Goal: Task Accomplishment & Management: Manage account settings

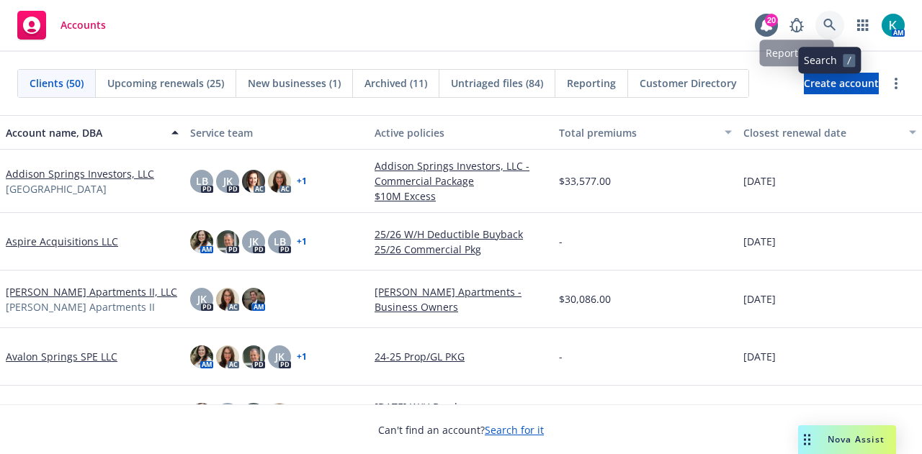
click at [827, 24] on icon at bounding box center [829, 25] width 13 height 13
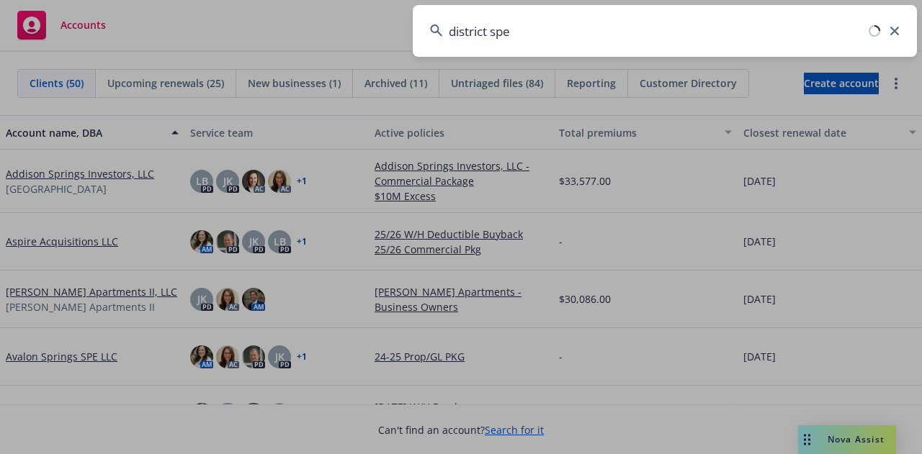
type input "district spe"
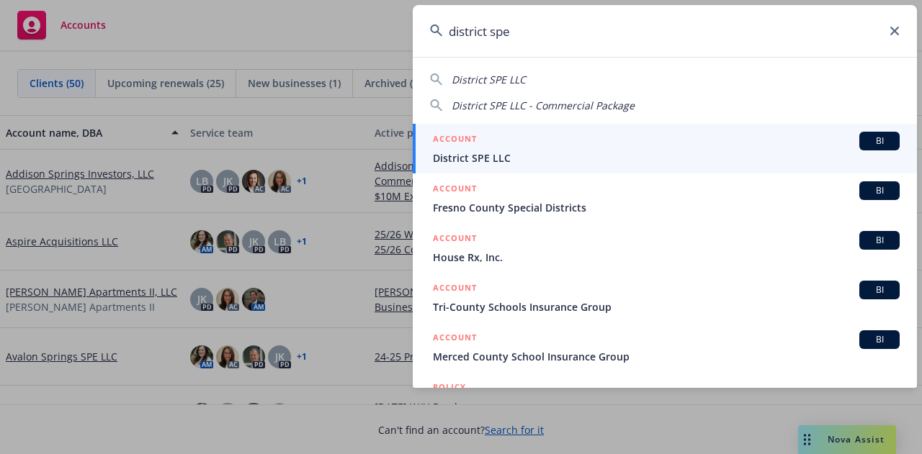
click at [567, 153] on span "District SPE LLC" at bounding box center [666, 157] width 467 height 15
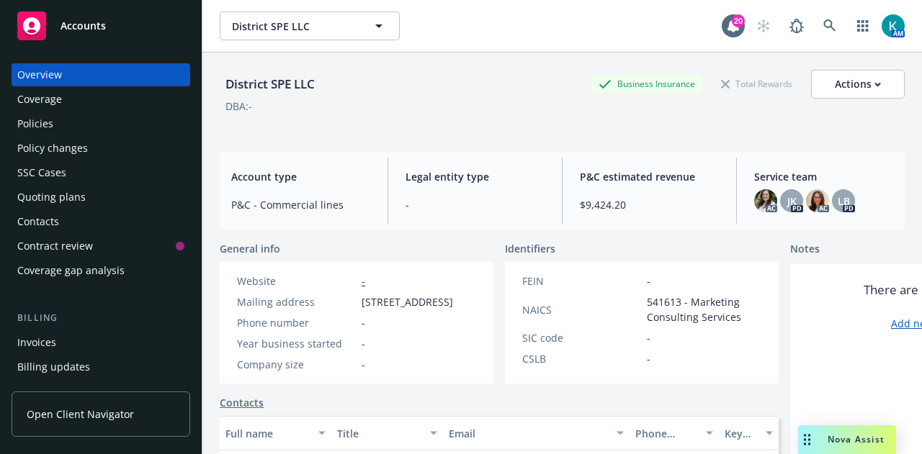
click at [144, 125] on div "Policies" at bounding box center [100, 123] width 167 height 23
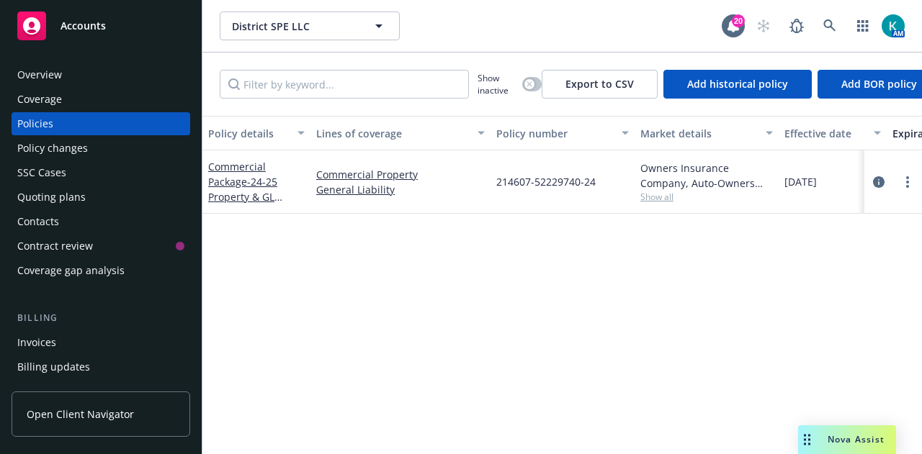
click at [138, 207] on div "Quoting plans" at bounding box center [100, 197] width 167 height 23
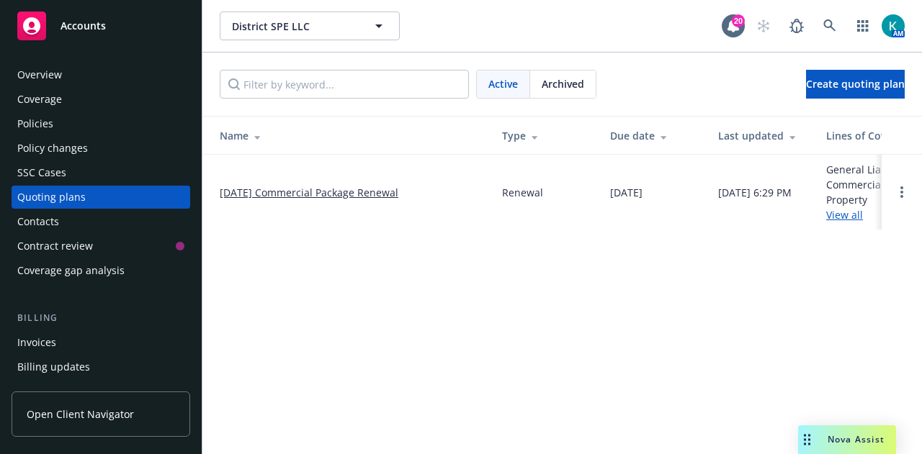
click at [275, 181] on td "10/01/25 Commercial Package Renewal" at bounding box center [346, 192] width 288 height 75
click at [330, 202] on td "10/01/25 Commercial Package Renewal" at bounding box center [346, 192] width 288 height 75
click at [388, 195] on link "10/01/25 Commercial Package Renewal" at bounding box center [309, 192] width 179 height 15
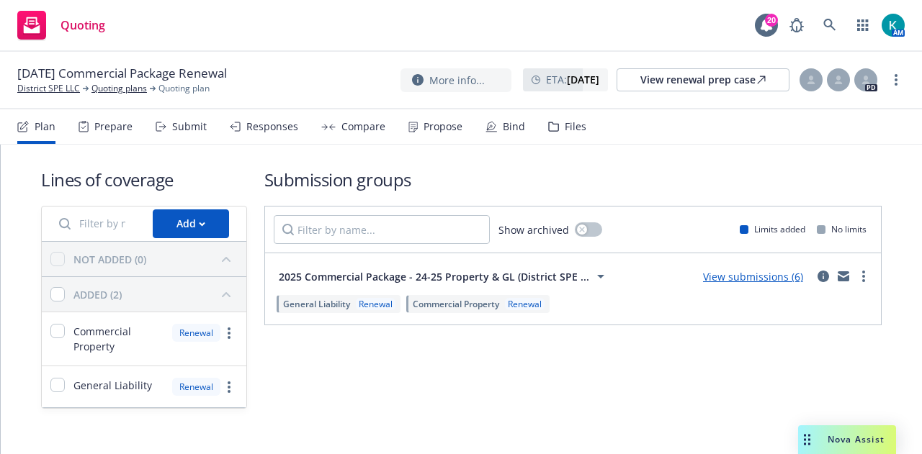
click at [288, 135] on div "Responses" at bounding box center [264, 126] width 68 height 35
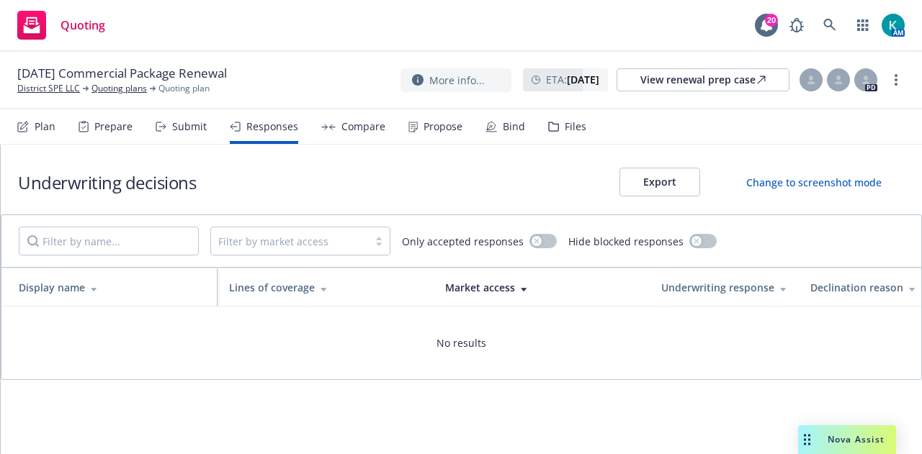
click at [176, 122] on div "Submit" at bounding box center [189, 127] width 35 height 12
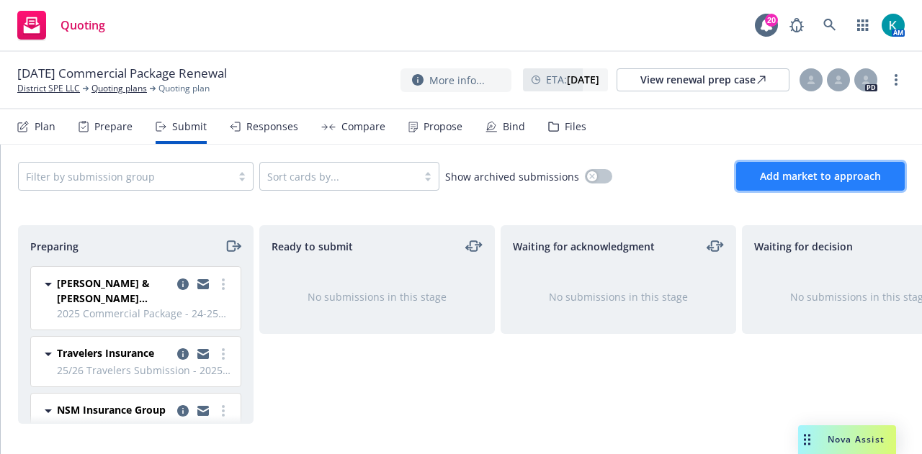
click at [834, 181] on span "Add market to approach" at bounding box center [820, 176] width 121 height 14
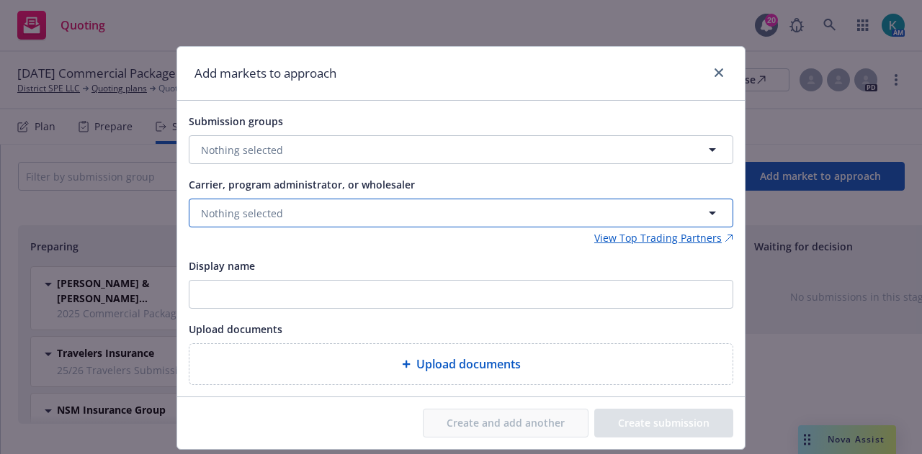
click at [428, 218] on button "Nothing selected" at bounding box center [461, 213] width 544 height 29
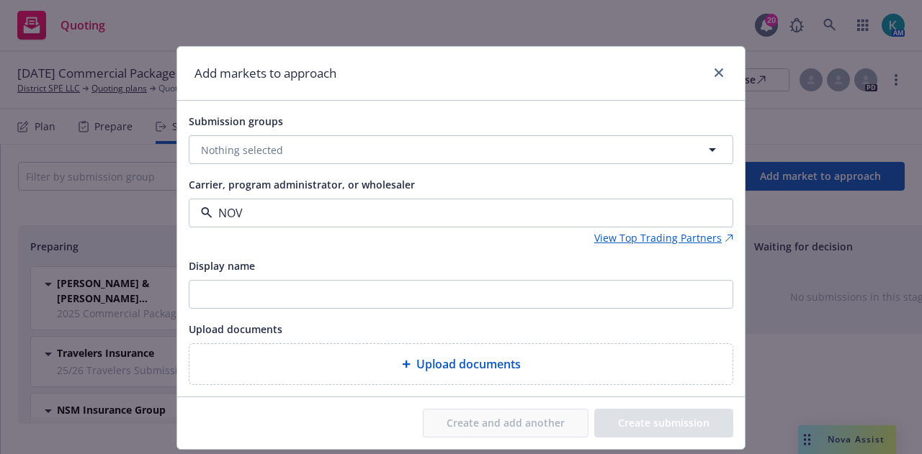
type input "NOVA"
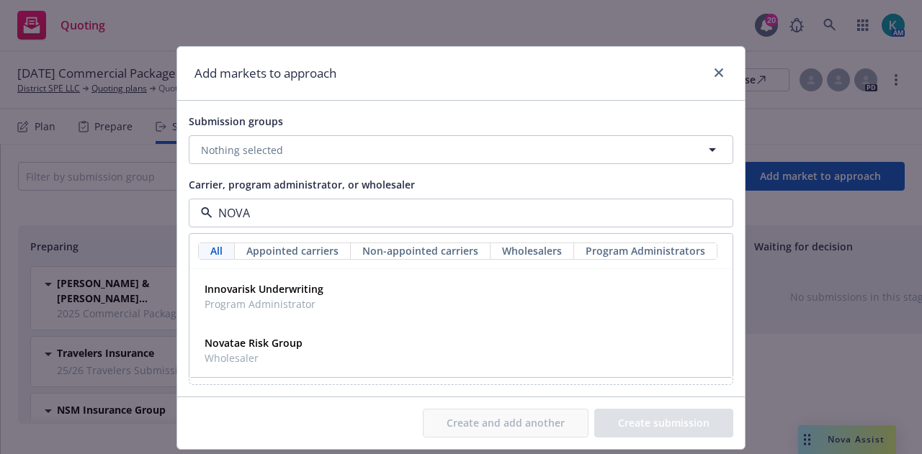
drag, startPoint x: 383, startPoint y: 211, endPoint x: 133, endPoint y: 218, distance: 249.9
click at [133, 218] on div "Add markets to approach Submission groups Nothing selected Carrier, program adm…" at bounding box center [461, 227] width 922 height 454
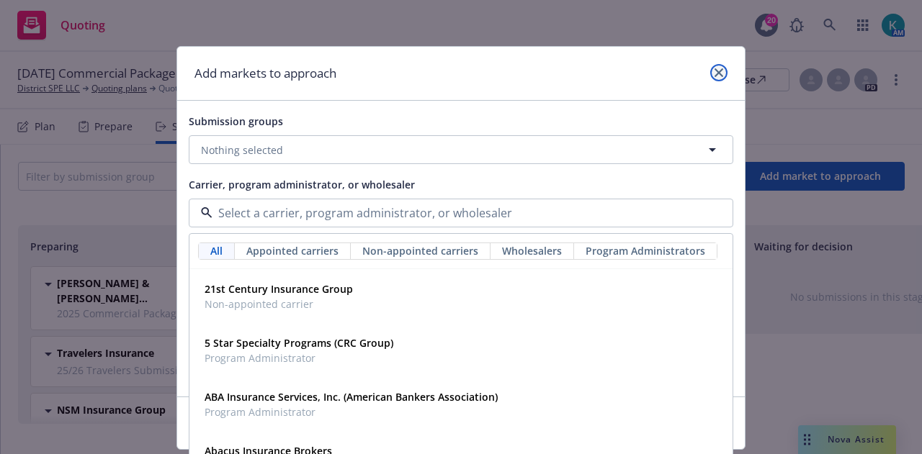
click at [716, 70] on icon "close" at bounding box center [718, 72] width 9 height 9
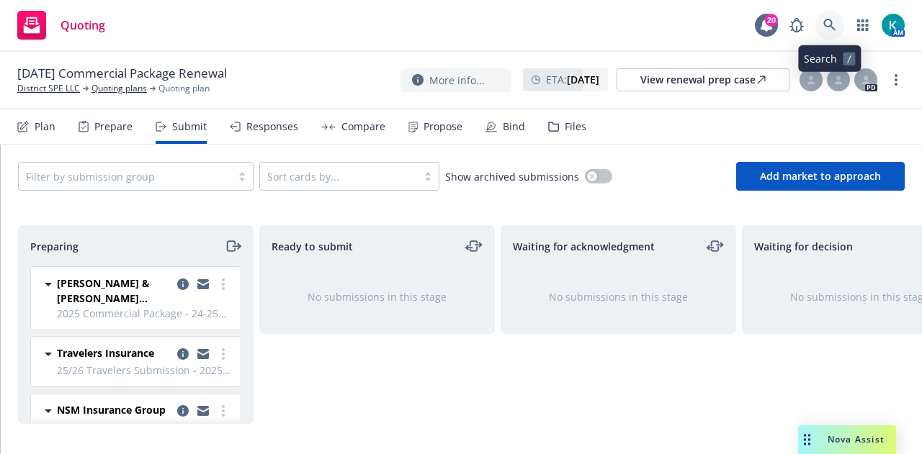
click at [832, 24] on icon at bounding box center [829, 25] width 13 height 13
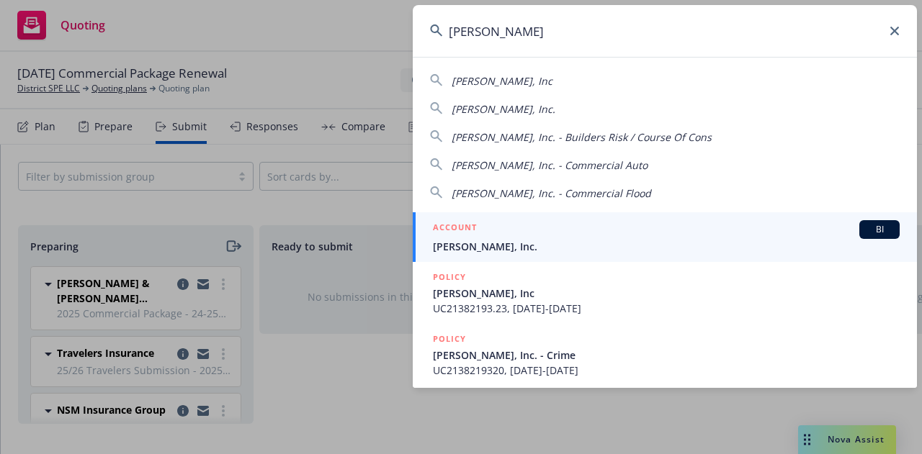
type input "jb matteson"
click at [530, 237] on div "ACCOUNT BI" at bounding box center [666, 229] width 467 height 19
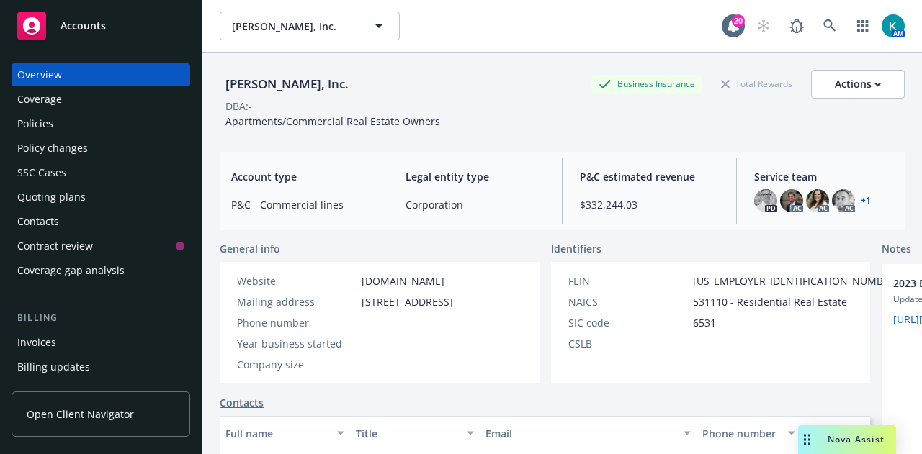
click at [121, 130] on div "Policies" at bounding box center [100, 123] width 167 height 23
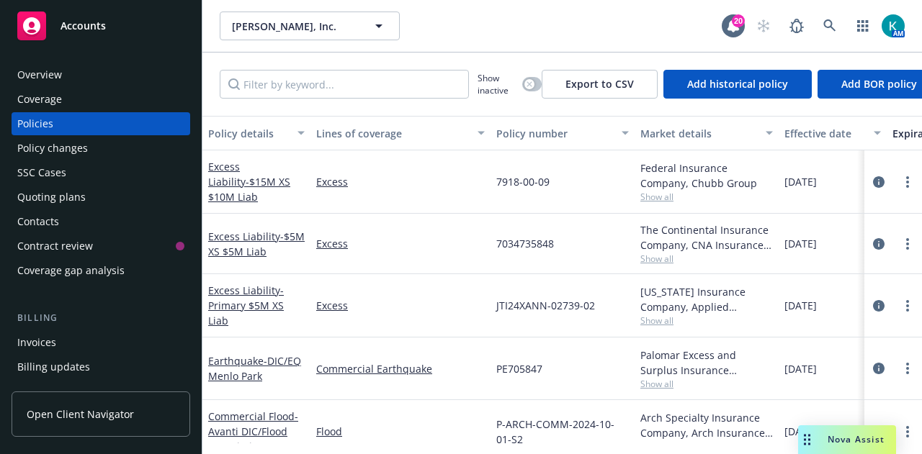
click at [138, 207] on div "Quoting plans" at bounding box center [100, 197] width 167 height 23
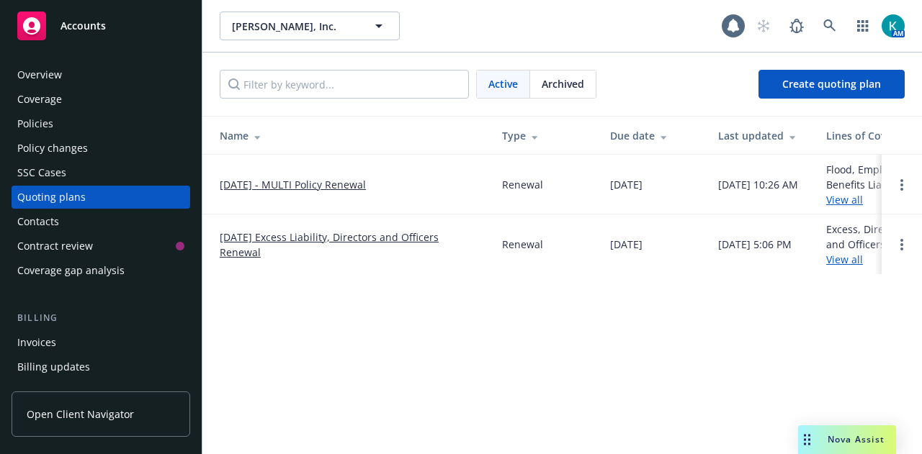
click at [326, 188] on link "10/01/25 - MULTI Policy Renewal" at bounding box center [293, 184] width 146 height 15
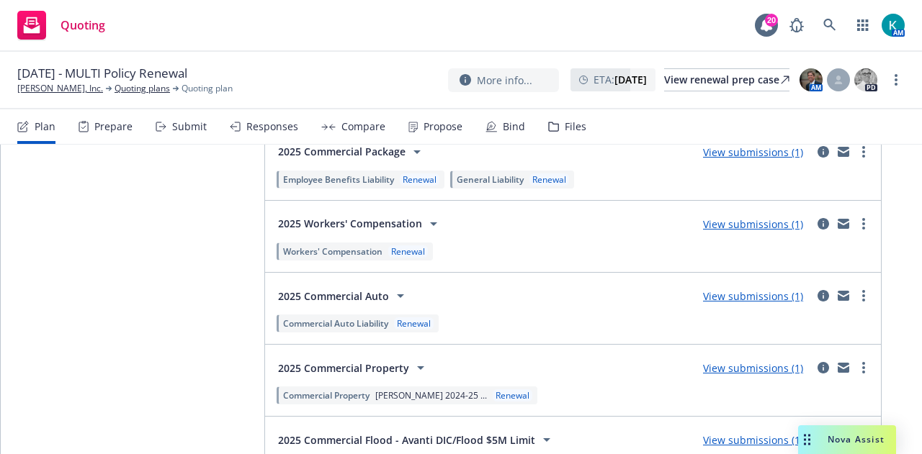
scroll to position [2788, 0]
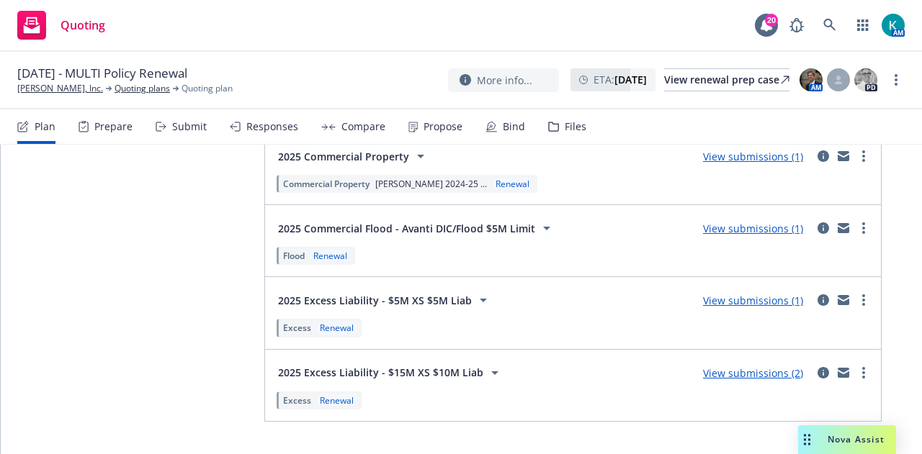
click at [731, 366] on link "View submissions (2)" at bounding box center [753, 373] width 100 height 14
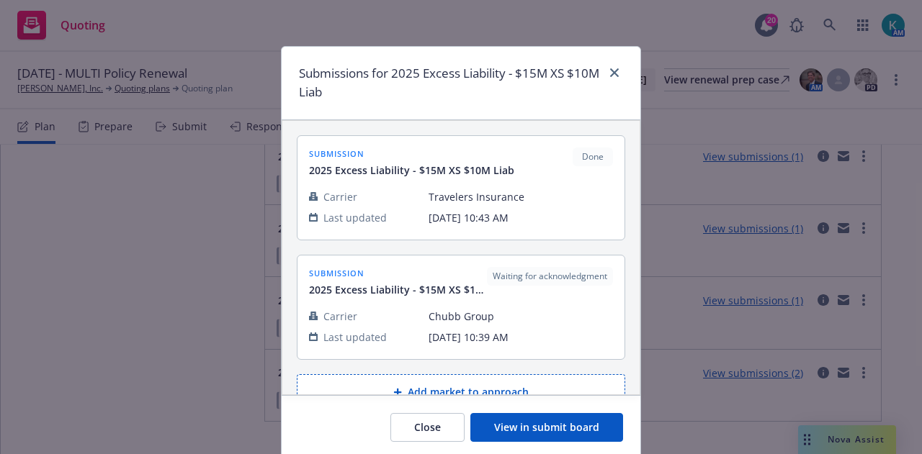
scroll to position [29, 0]
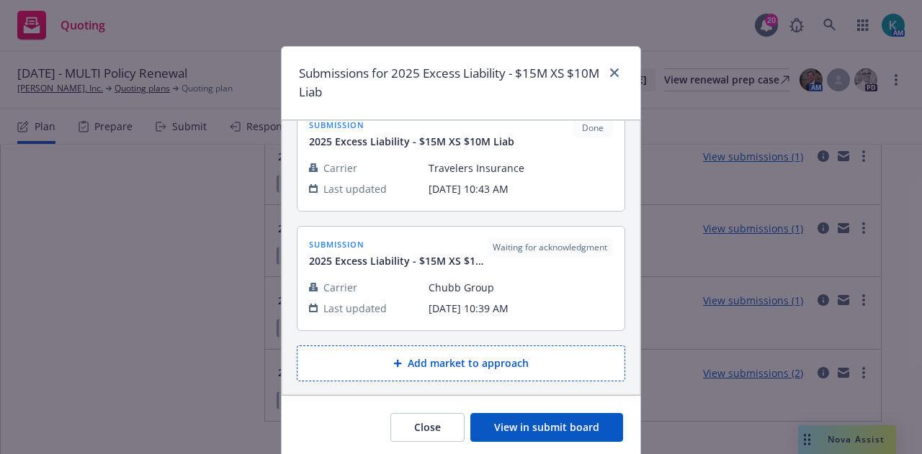
click at [427, 423] on button "Close" at bounding box center [427, 427] width 74 height 29
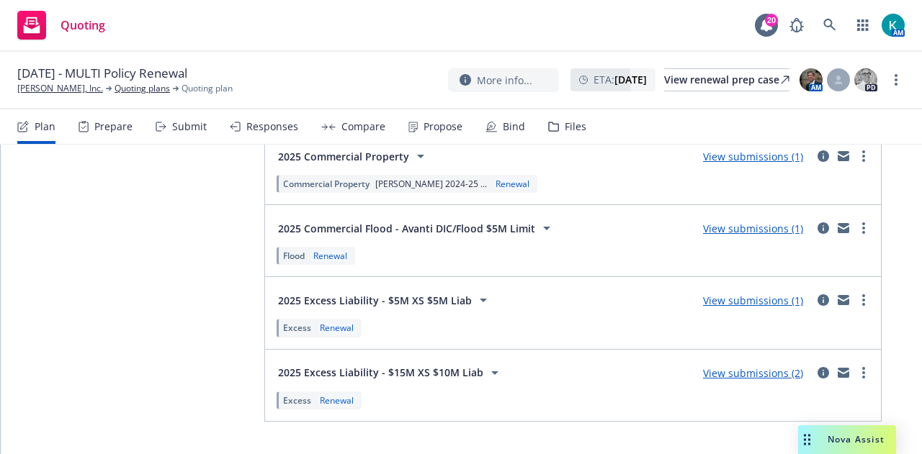
click at [710, 294] on link "View submissions (1)" at bounding box center [753, 301] width 100 height 14
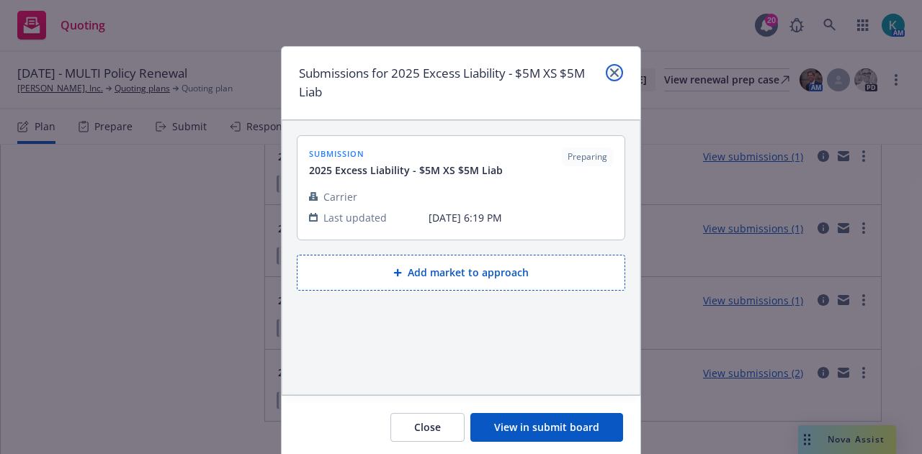
click at [611, 68] on icon "close" at bounding box center [614, 72] width 9 height 9
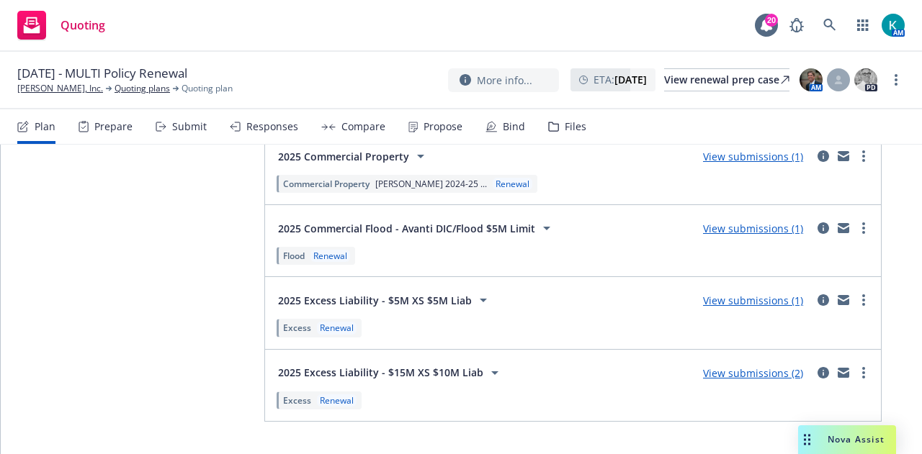
click at [728, 366] on link "View submissions (2)" at bounding box center [753, 373] width 100 height 14
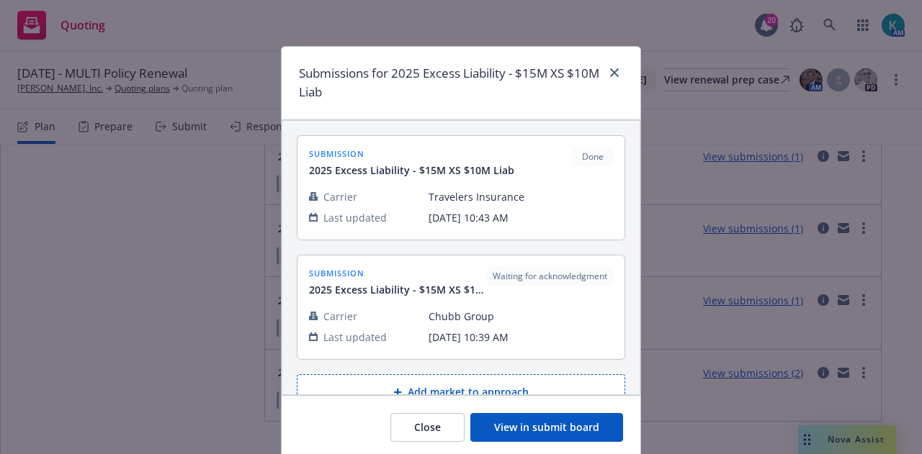
click at [515, 390] on button "Add market to approach" at bounding box center [461, 392] width 328 height 36
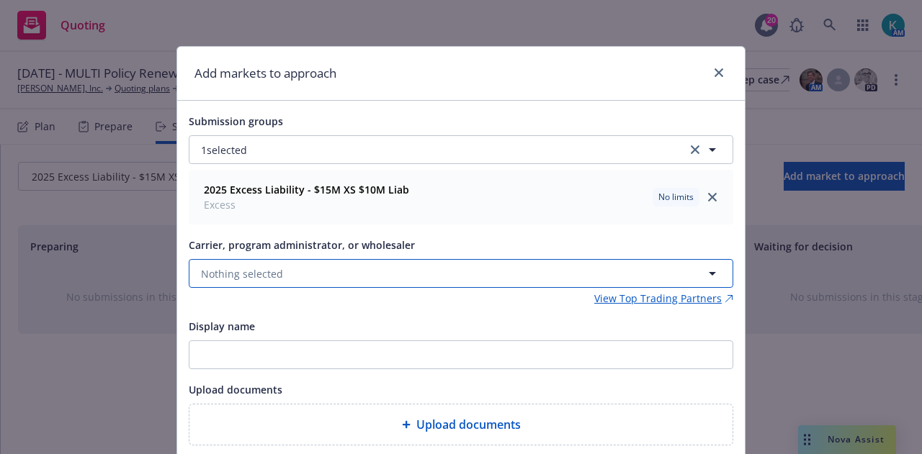
click at [405, 274] on button "Nothing selected" at bounding box center [461, 273] width 544 height 29
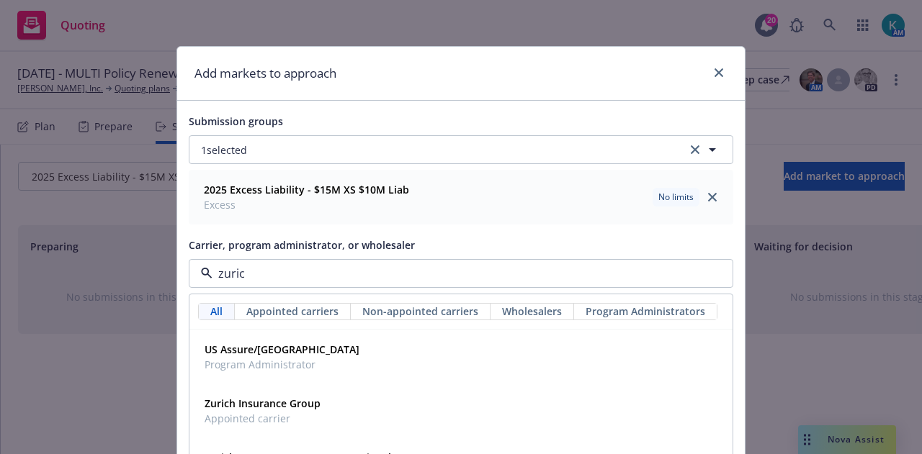
type input "zurich"
click at [452, 419] on div "Zurich Insurance Group Appointed carrier" at bounding box center [461, 411] width 524 height 36
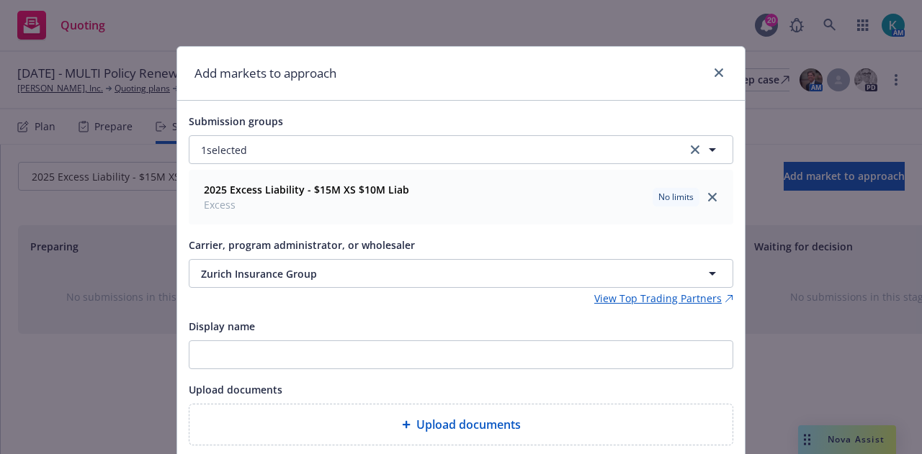
scroll to position [100, 0]
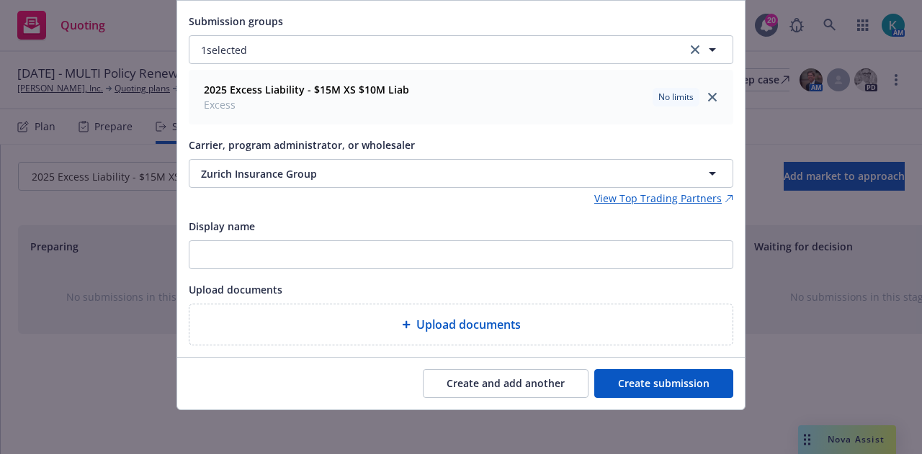
click at [648, 375] on button "Create submission" at bounding box center [663, 383] width 139 height 29
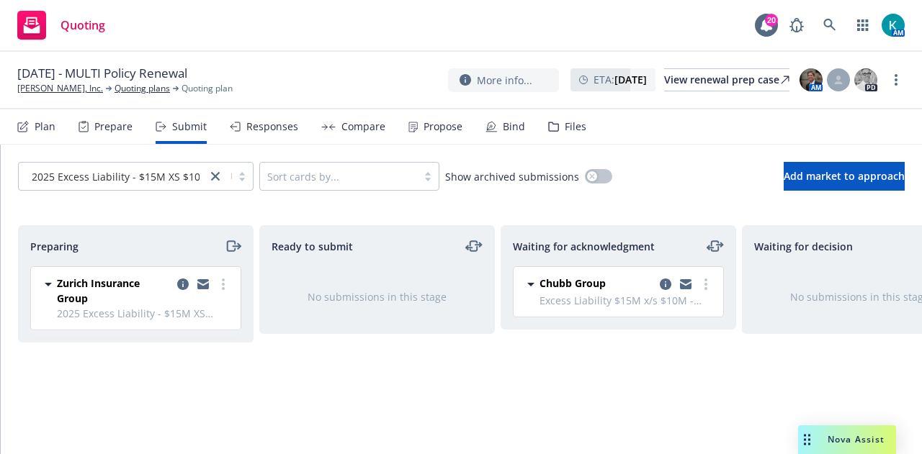
click at [222, 293] on div at bounding box center [203, 291] width 58 height 30
click at [222, 286] on icon "more" at bounding box center [223, 285] width 3 height 12
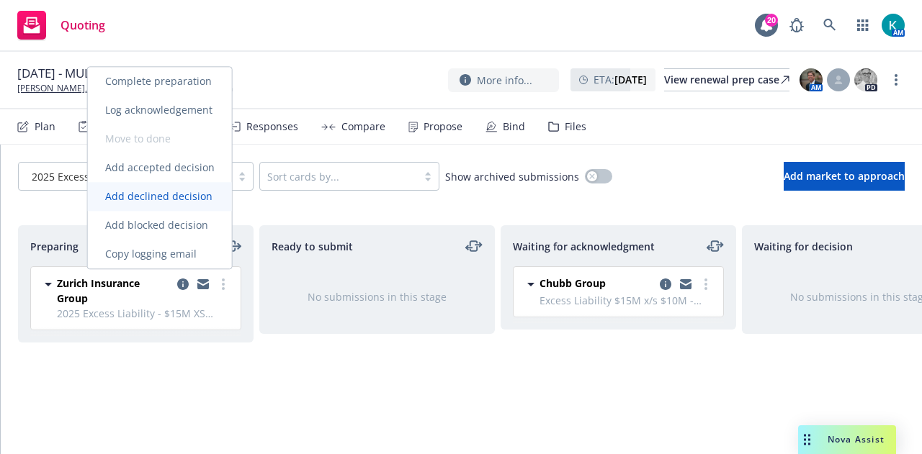
click at [203, 200] on span "Add declined decision" at bounding box center [159, 196] width 142 height 14
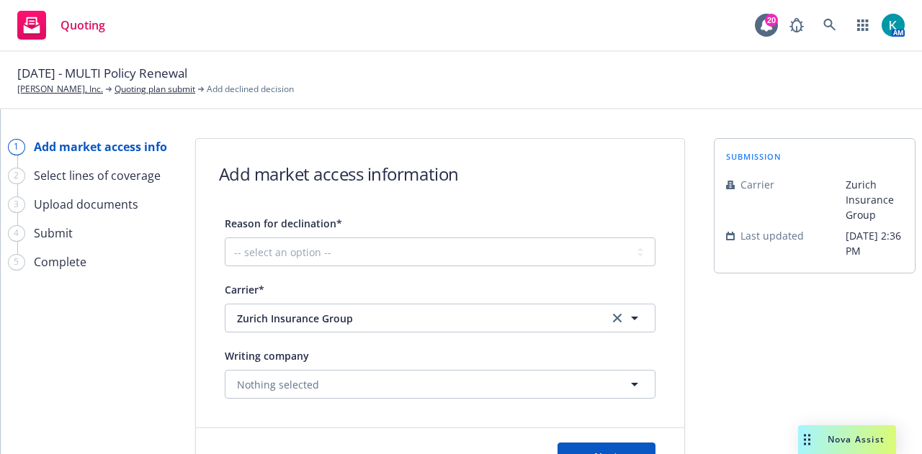
click at [507, 233] on div "Reason for declination* -- select an option -- Cannot compete with other market…" at bounding box center [440, 241] width 431 height 52
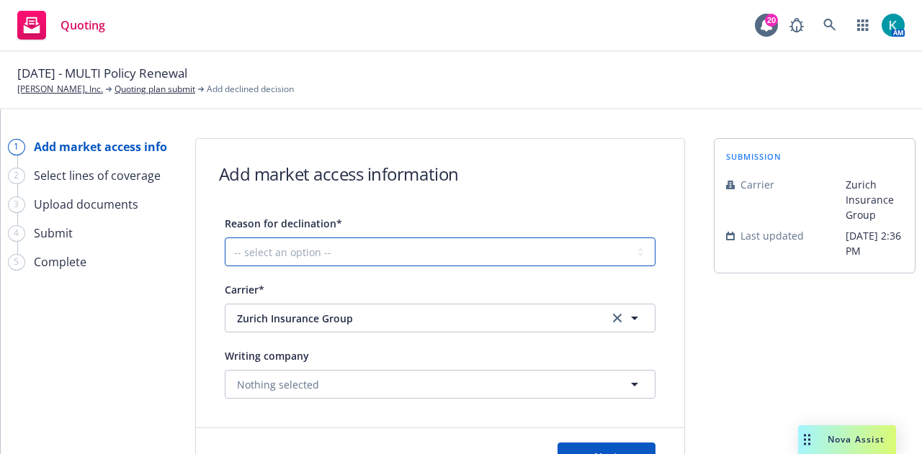
click at [513, 255] on select "-- select an option -- Cannot compete with other markets Carrier non-renewed Ca…" at bounding box center [440, 252] width 431 height 29
select select "DOES_NOT_FIT_UNDERWRITER_APPETITE"
click at [225, 238] on select "-- select an option -- Cannot compete with other markets Carrier non-renewed Ca…" at bounding box center [440, 252] width 431 height 29
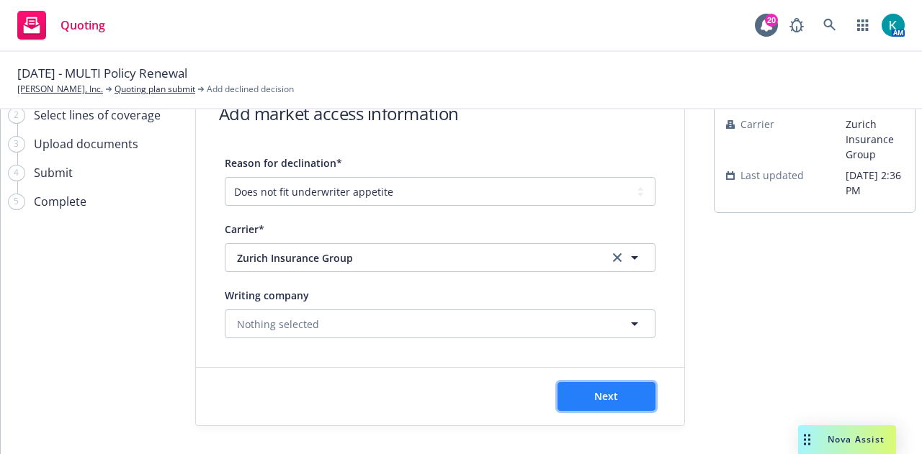
click at [616, 385] on button "Next" at bounding box center [606, 396] width 98 height 29
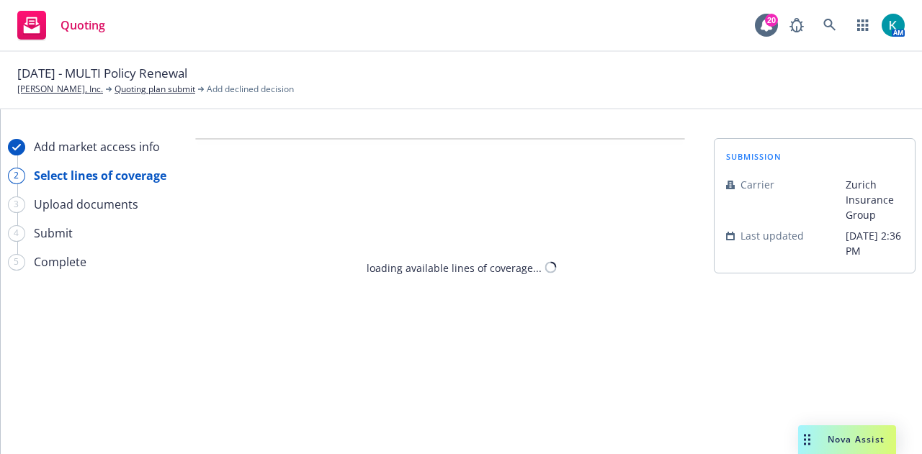
select select "DOES_NOT_FIT_UNDERWRITER_APPETITE"
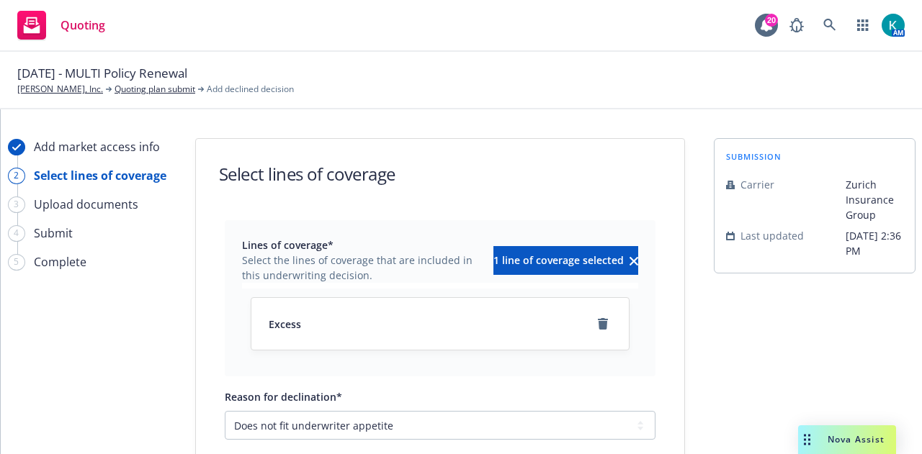
scroll to position [101, 0]
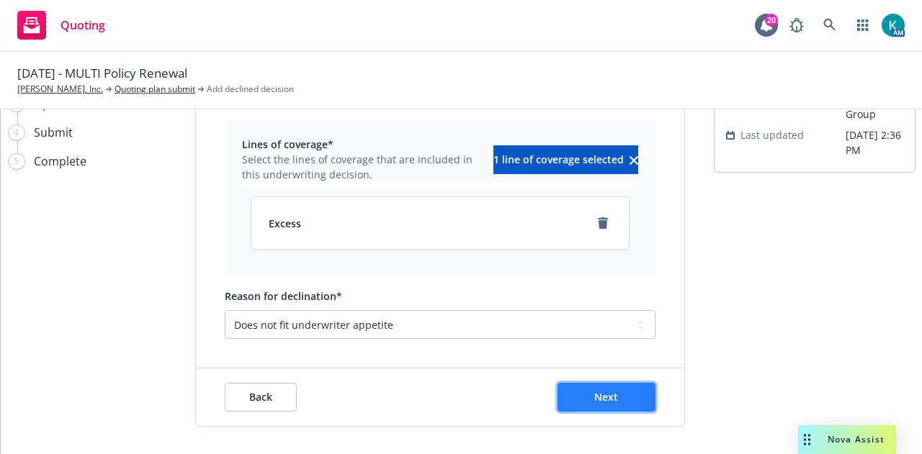
click at [618, 401] on button "Next" at bounding box center [606, 397] width 98 height 29
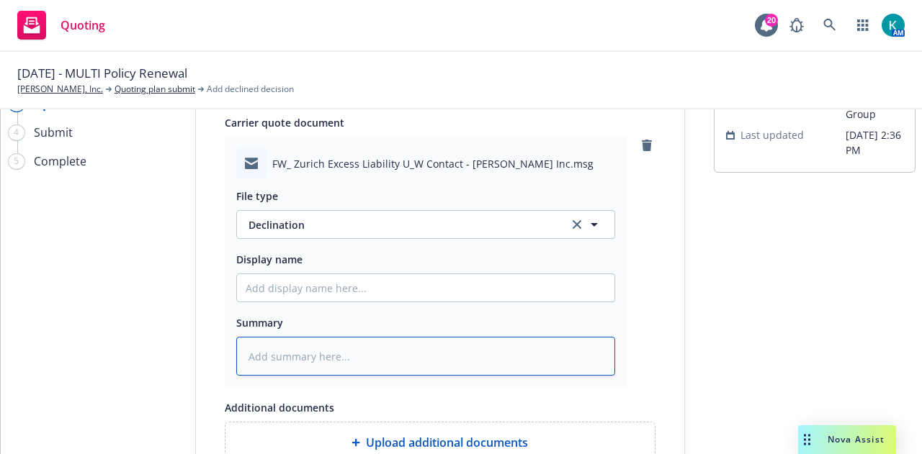
click at [481, 360] on textarea at bounding box center [425, 356] width 379 height 39
type textarea "x"
type textarea "F"
type textarea "x"
type textarea "Fro"
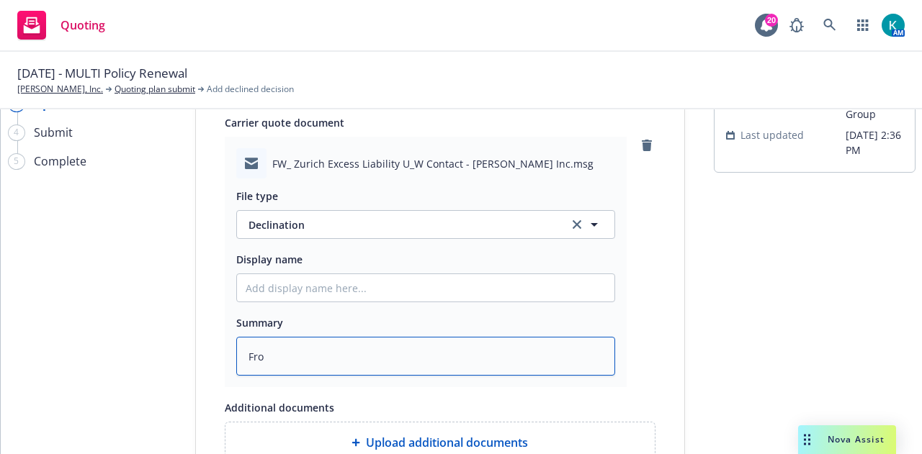
type textarea "x"
type textarea "From"
type textarea "x"
type textarea "From"
type textarea "x"
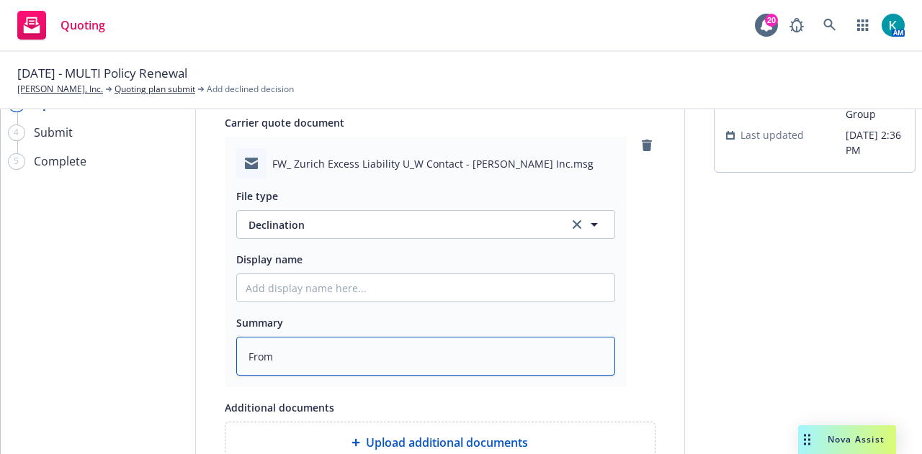
type textarea "From z"
type textarea "x"
type textarea "From zu"
type textarea "x"
type textarea "From zui"
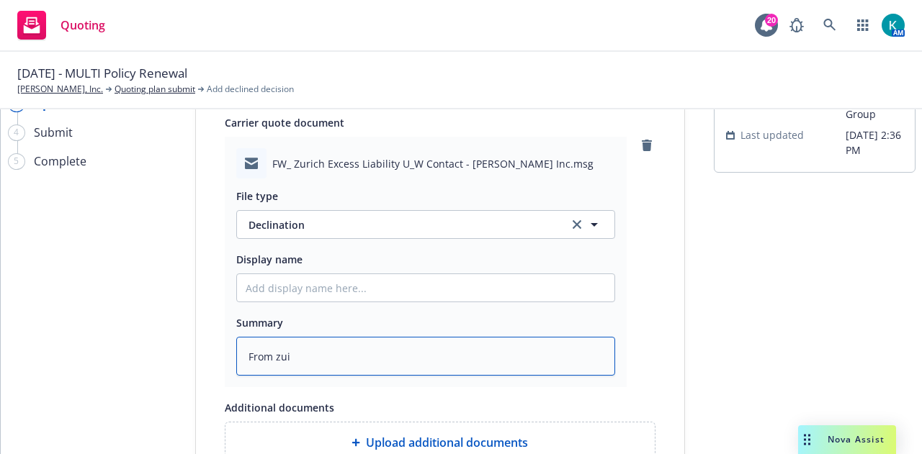
type textarea "x"
type textarea "From zuir"
type textarea "x"
type textarea "From zui"
type textarea "x"
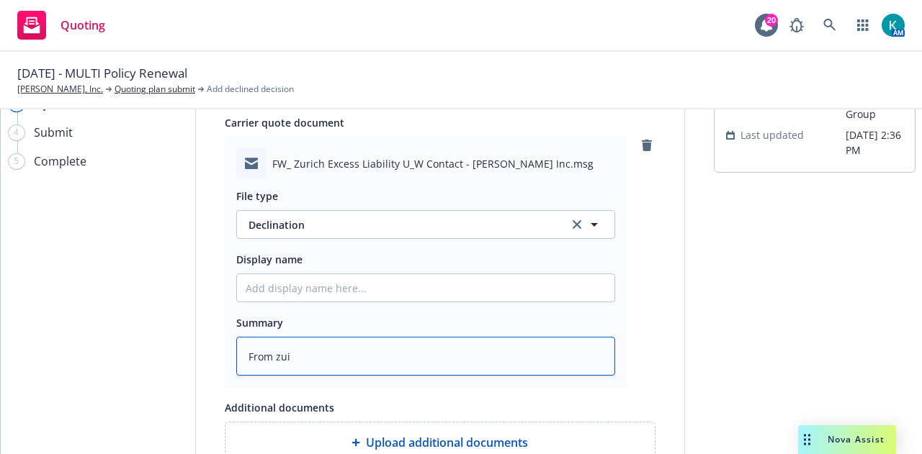
type textarea "From zu"
type textarea "x"
type textarea "From z"
type textarea "x"
type textarea "From"
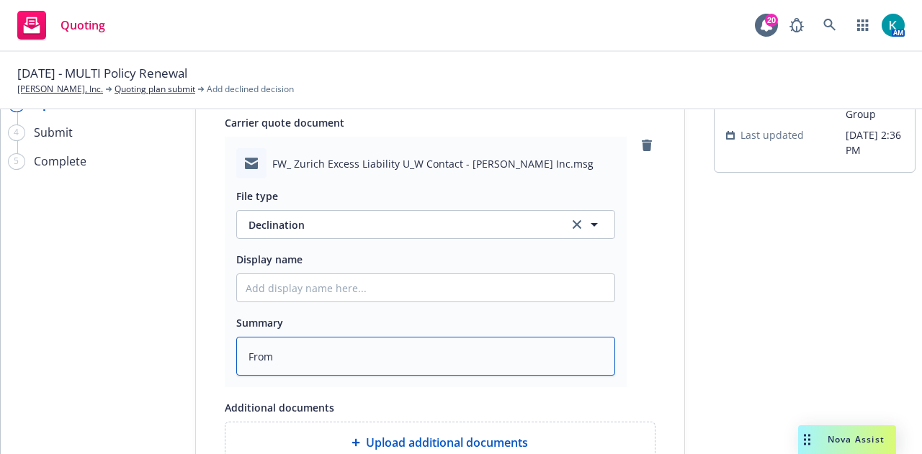
type textarea "x"
type textarea "From Z"
type textarea "x"
type textarea "From Zu"
type textarea "x"
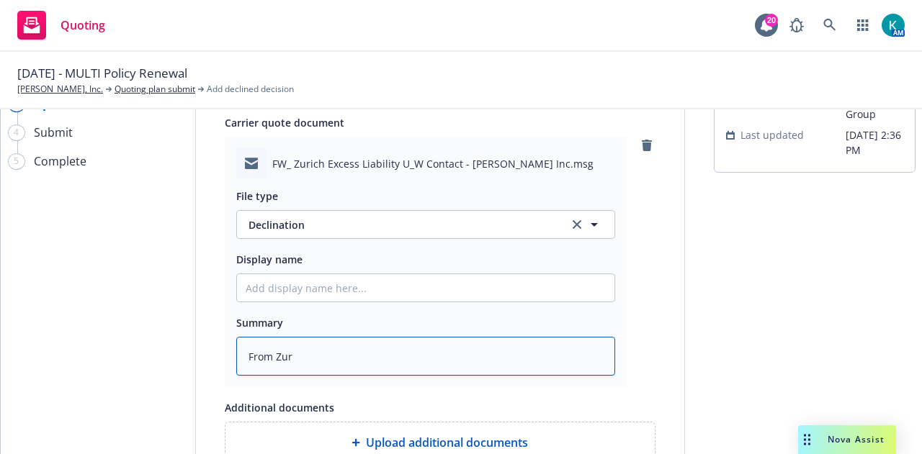
type textarea "From Zuri"
type textarea "x"
type textarea "From Zurich"
type textarea "x"
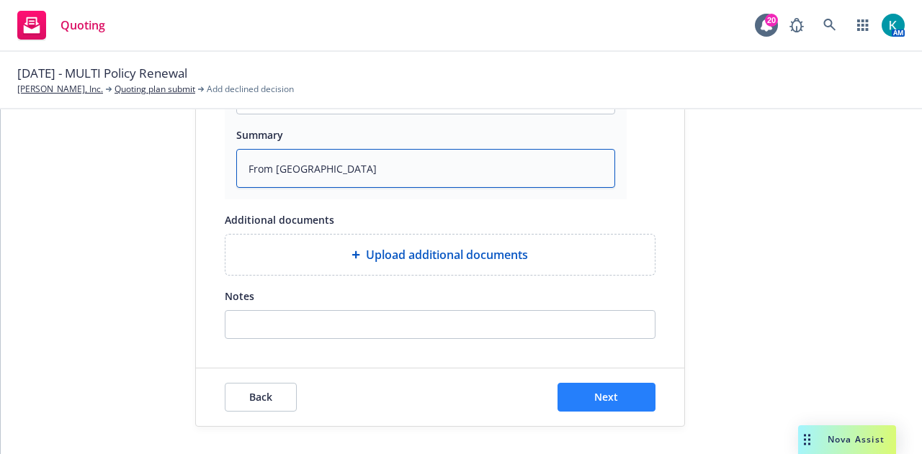
type textarea "From Zurich"
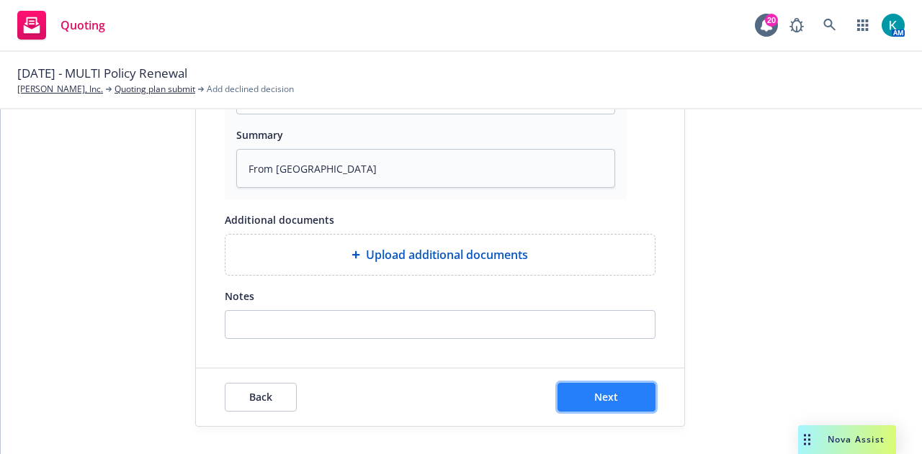
click at [626, 395] on button "Next" at bounding box center [606, 397] width 98 height 29
type textarea "x"
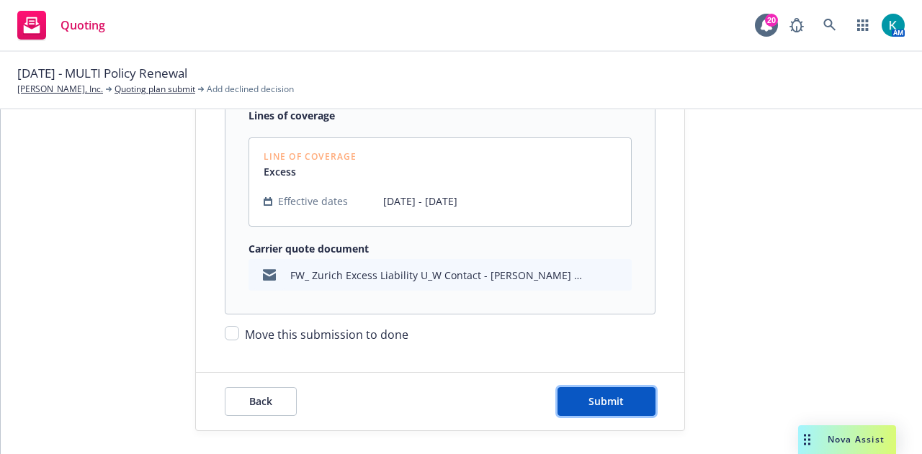
click at [626, 395] on button "Submit" at bounding box center [606, 401] width 98 height 29
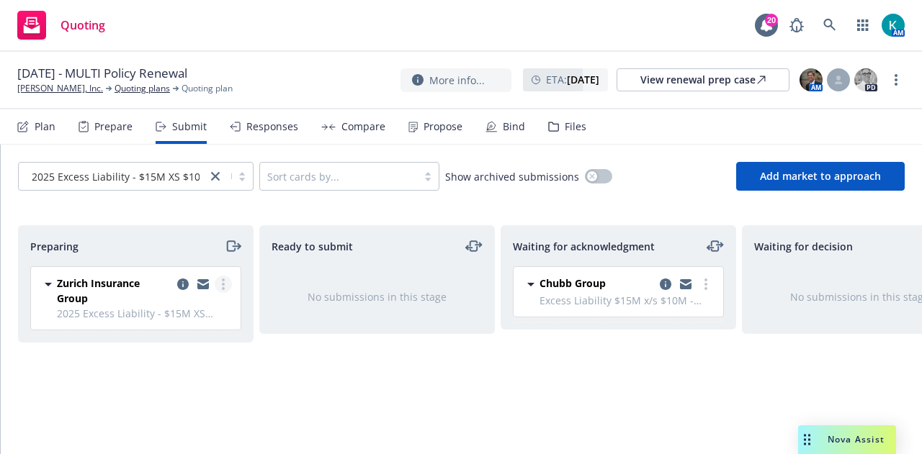
click at [223, 283] on circle "more" at bounding box center [223, 284] width 3 height 3
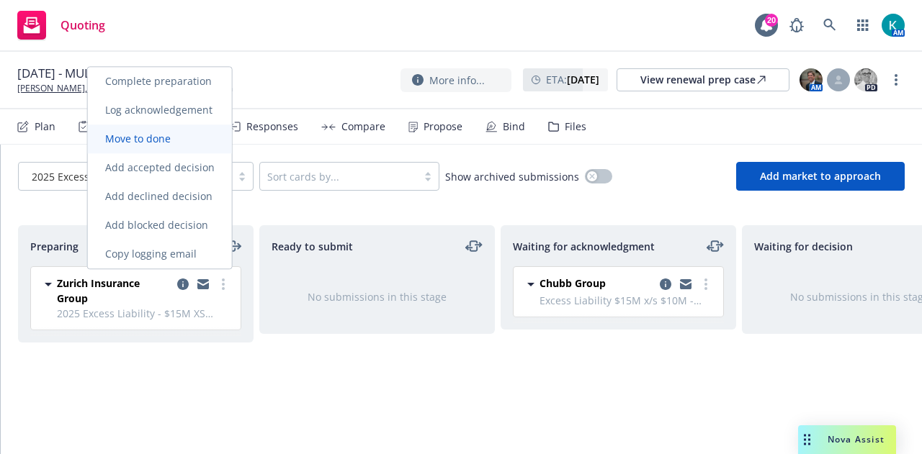
click at [184, 145] on span "Move to done" at bounding box center [138, 139] width 100 height 14
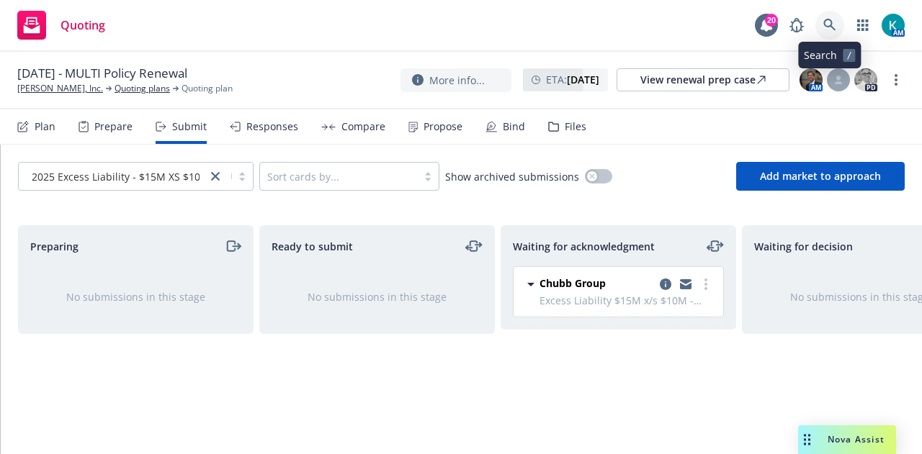
click at [840, 22] on link at bounding box center [829, 25] width 29 height 29
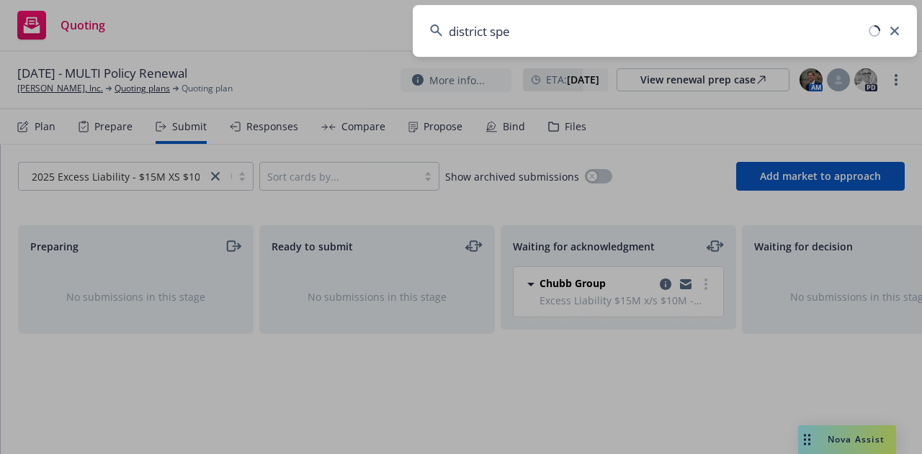
type input "district spe"
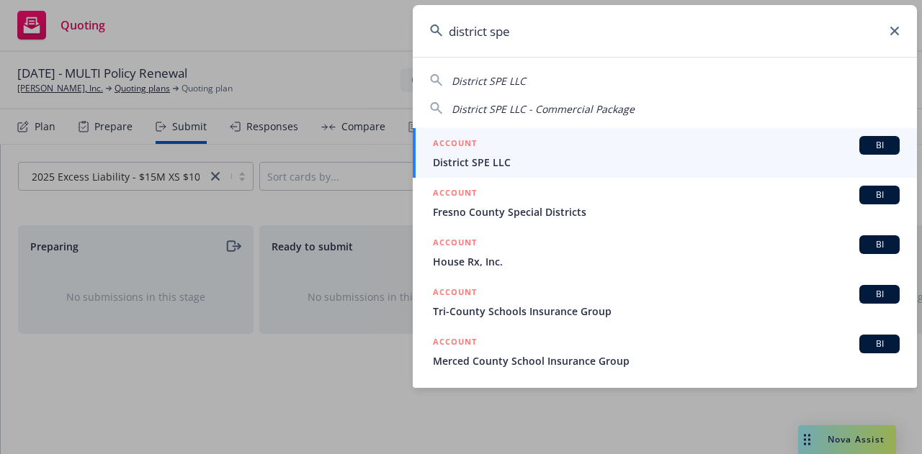
click at [538, 153] on div "ACCOUNT BI" at bounding box center [666, 145] width 467 height 19
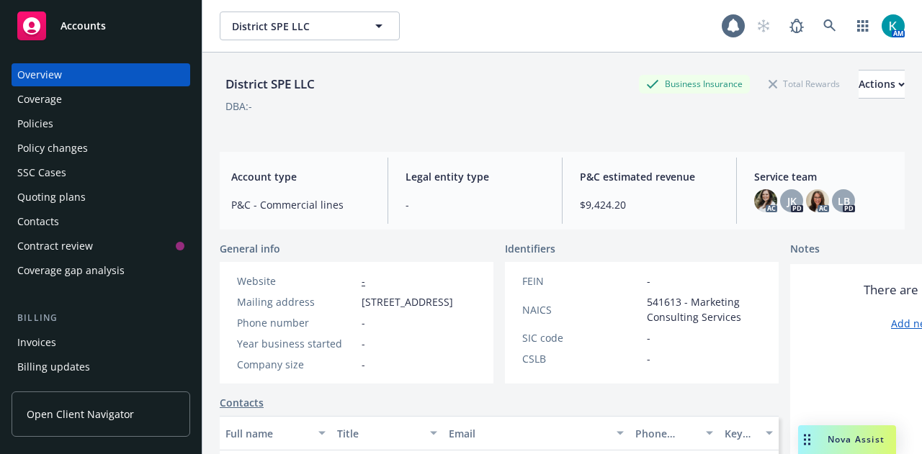
click at [112, 204] on div "Quoting plans" at bounding box center [100, 197] width 167 height 23
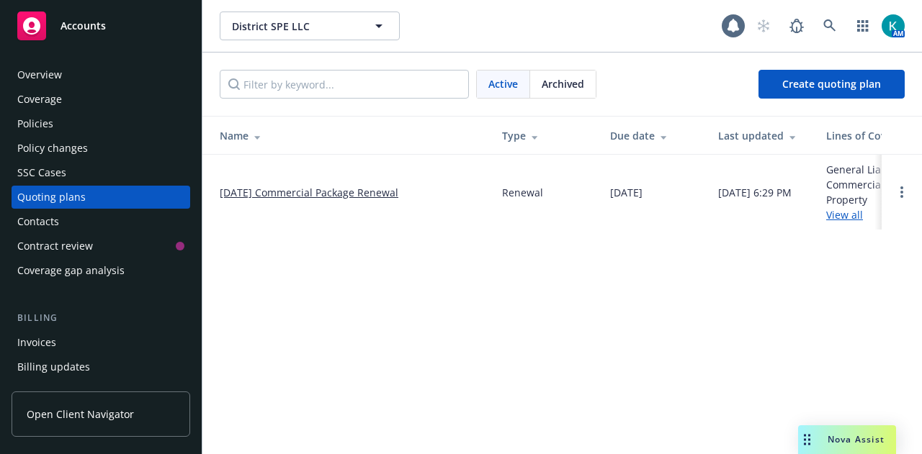
click at [288, 189] on link "[DATE] Commercial Package Renewal" at bounding box center [309, 192] width 179 height 15
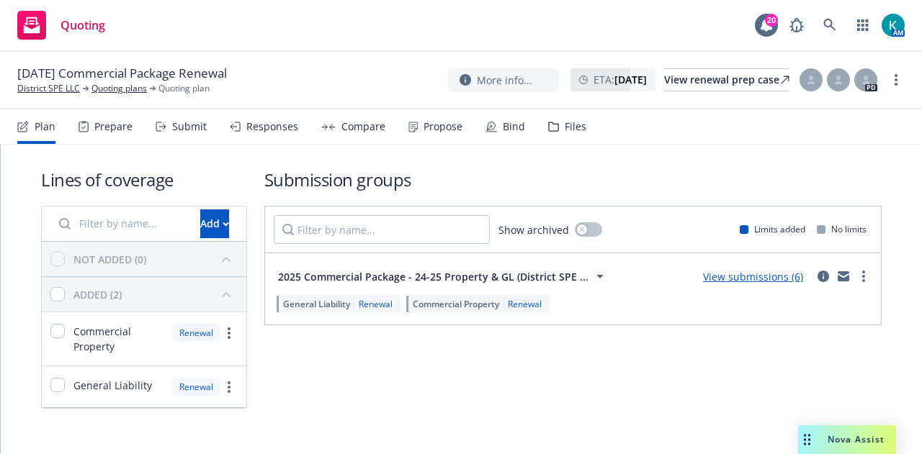
click at [183, 126] on div "Submit" at bounding box center [189, 127] width 35 height 12
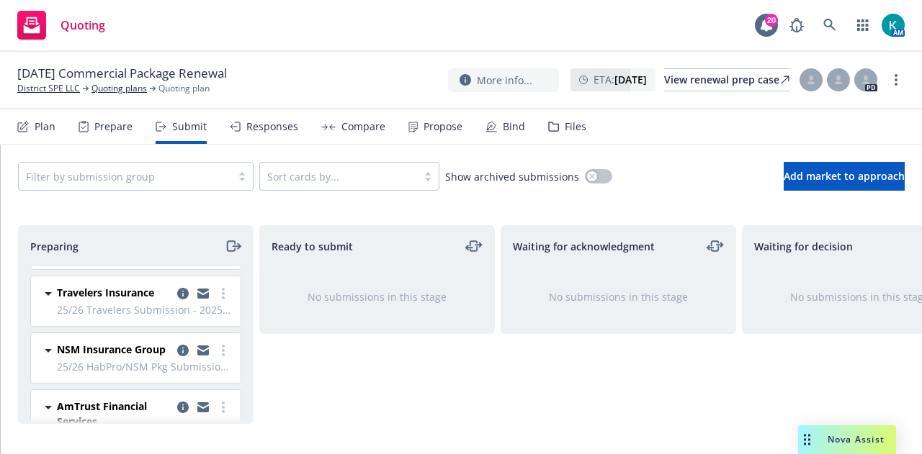
scroll to position [63, 0]
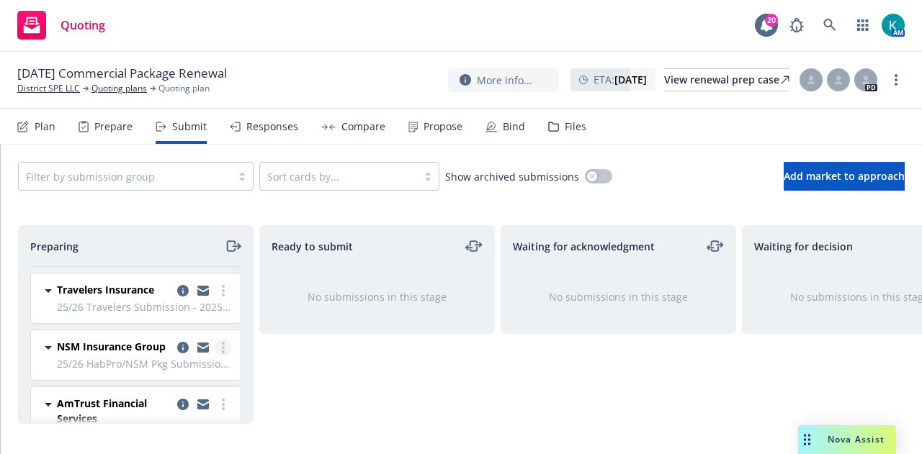
click at [215, 343] on link "more" at bounding box center [223, 347] width 17 height 17
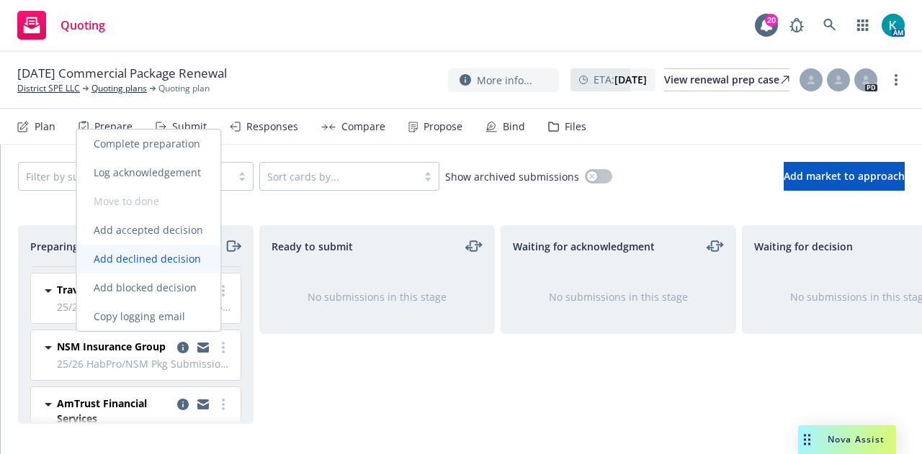
click at [198, 256] on span "Add declined decision" at bounding box center [147, 259] width 142 height 14
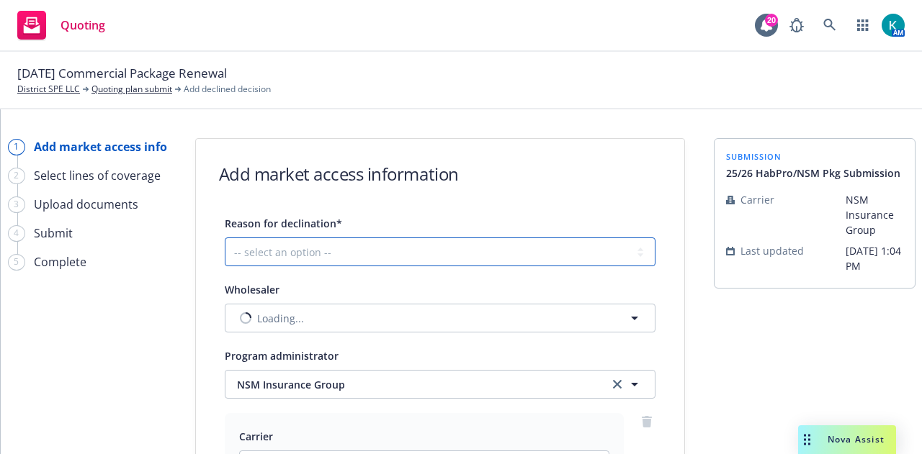
click at [491, 256] on select "-- select an option -- Cannot compete with other markets Carrier non-renewed Ca…" at bounding box center [440, 252] width 431 height 29
select select "DOES_NOT_FIT_UNDERWRITER_APPETITE"
click at [225, 238] on select "-- select an option -- Cannot compete with other markets Carrier non-renewed Ca…" at bounding box center [440, 252] width 431 height 29
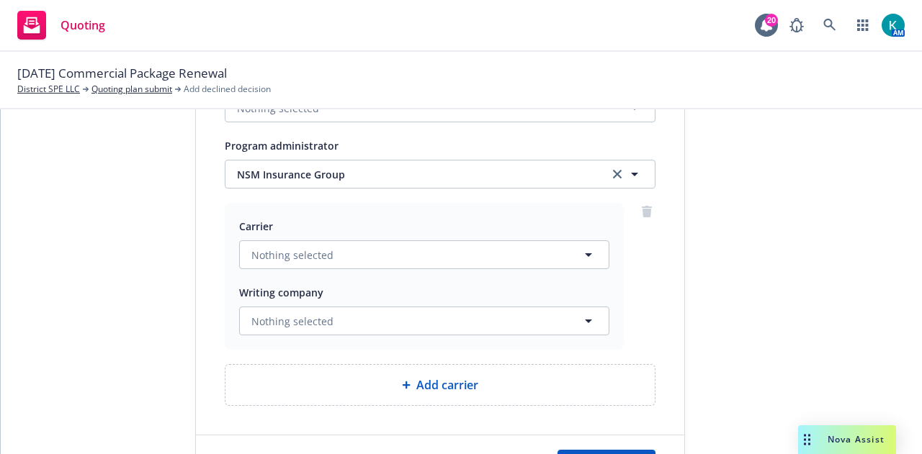
scroll to position [277, 0]
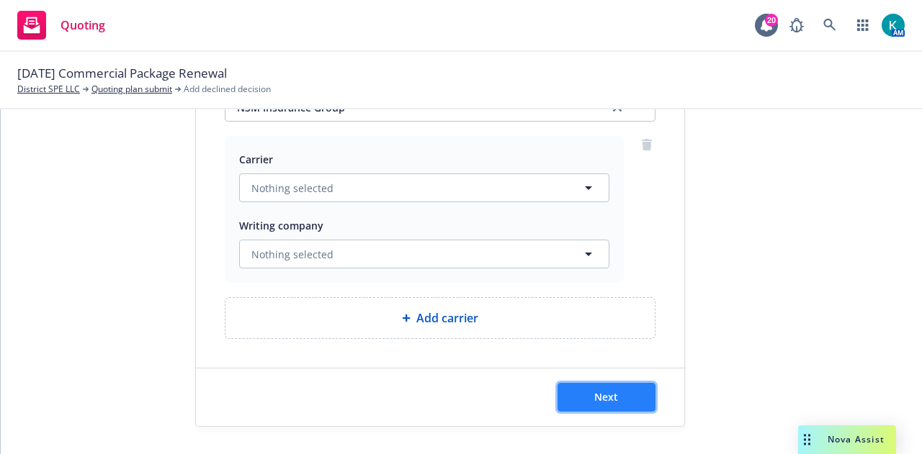
click at [594, 395] on span "Next" at bounding box center [606, 397] width 24 height 14
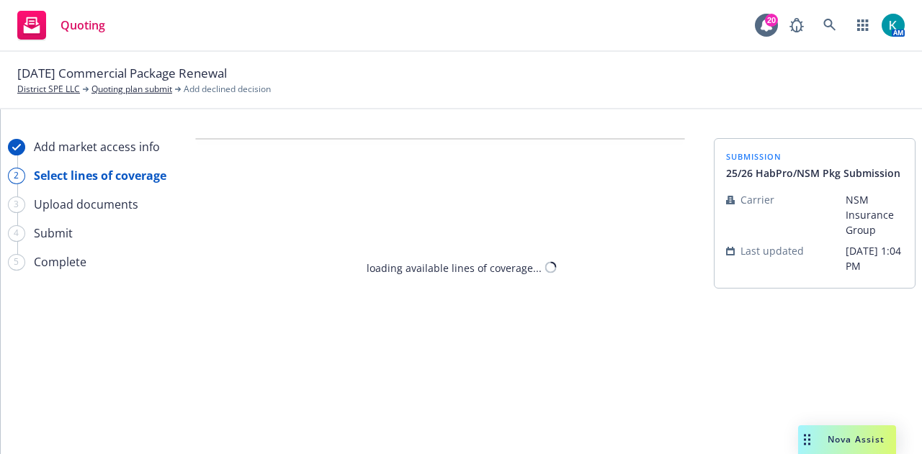
select select "DOES_NOT_FIT_UNDERWRITER_APPETITE"
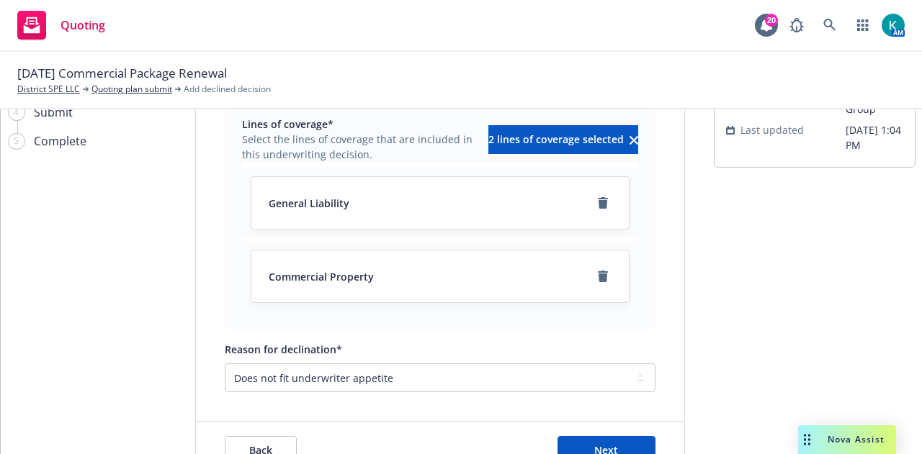
scroll to position [174, 0]
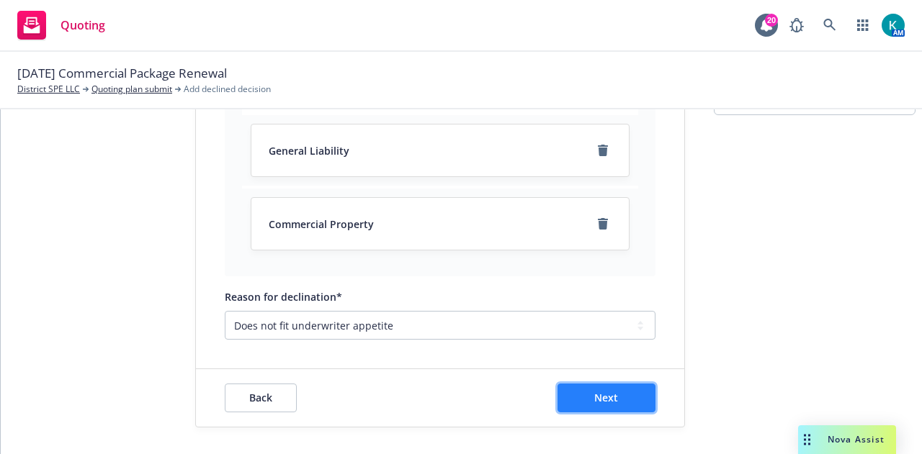
click at [624, 394] on button "Next" at bounding box center [606, 398] width 98 height 29
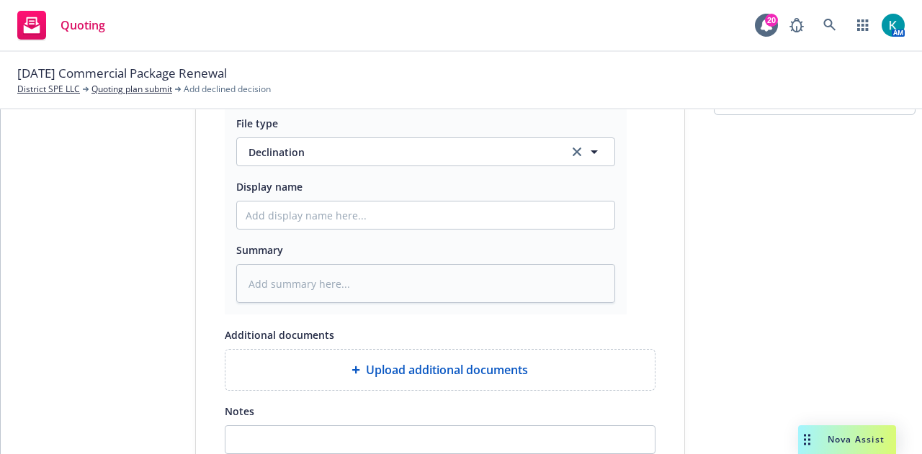
scroll to position [246, 0]
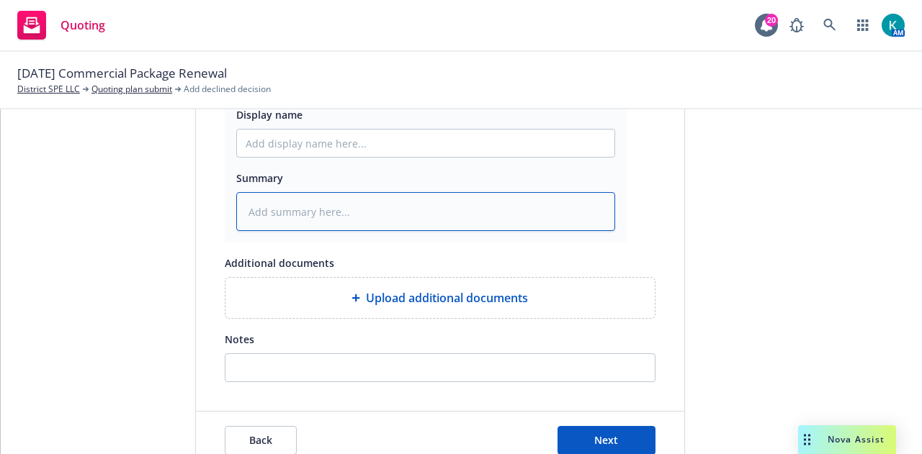
click at [494, 213] on textarea at bounding box center [425, 211] width 379 height 39
type textarea "x"
type textarea "N"
type textarea "x"
type textarea "No"
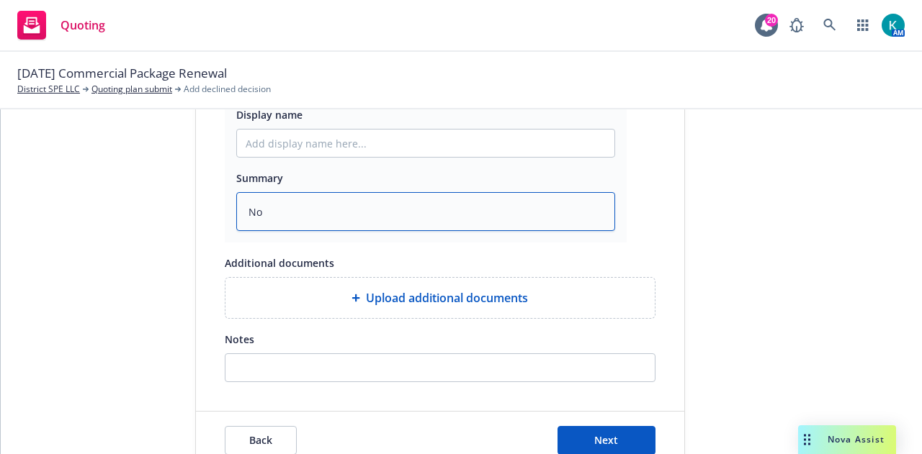
type textarea "x"
type textarea "Nov"
type textarea "x"
type textarea "Nova"
type textarea "x"
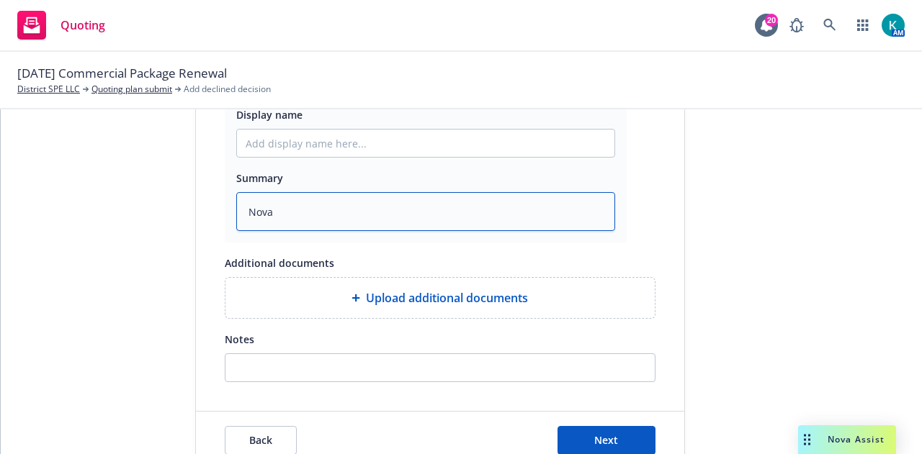
type textarea "Nova"
type textarea "x"
type textarea "Nova C"
type textarea "x"
type textarea "Nova Co"
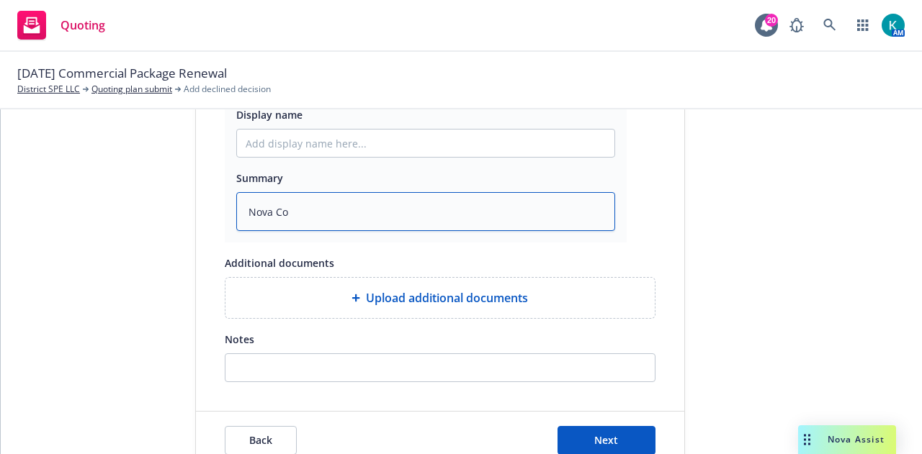
type textarea "x"
type textarea "Nova Cor"
type textarea "x"
type textarea "Nova Core"
type textarea "x"
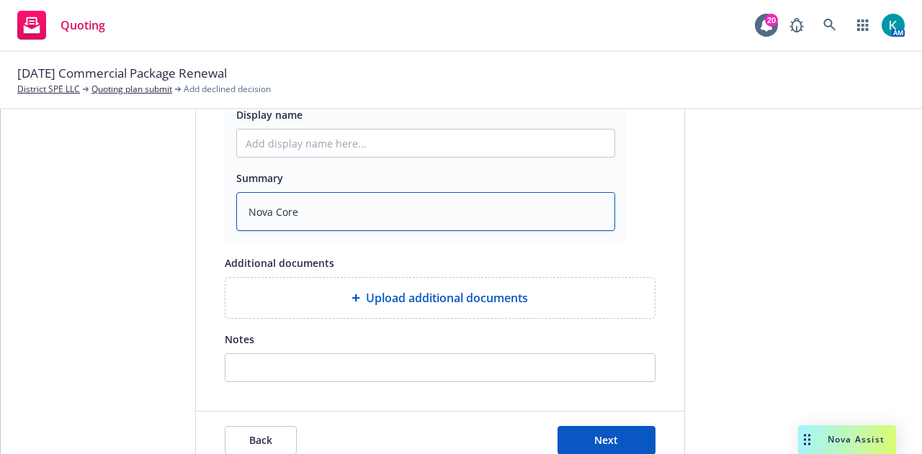
type textarea "Nova Core"
type textarea "x"
type textarea "Nova Core e"
type textarea "x"
type textarea "Nova Core"
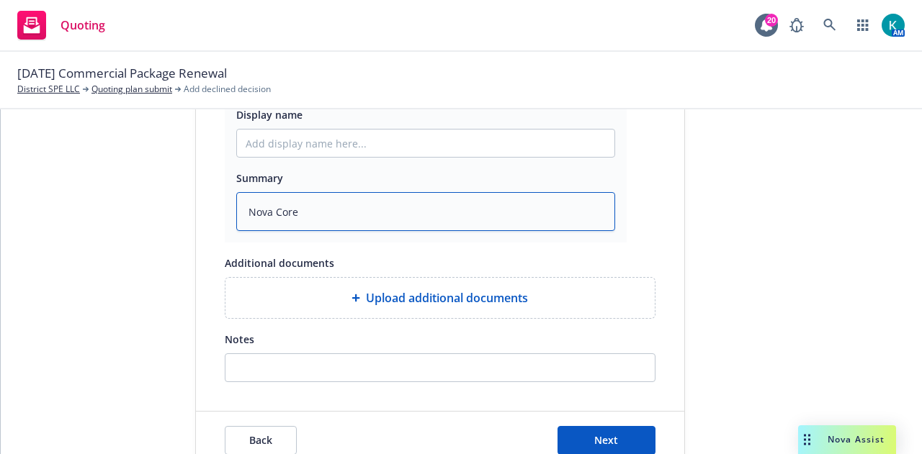
type textarea "x"
type textarea "Nova Core d"
type textarea "x"
type textarea "Nova Core de"
type textarea "x"
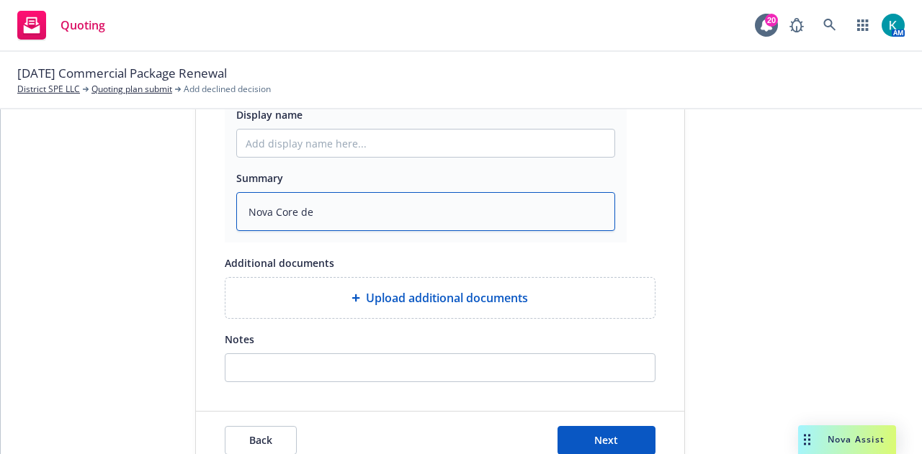
type textarea "Nova Core dec"
type textarea "x"
type textarea "Nova Core decl"
type textarea "x"
type textarea "Nova Core declin"
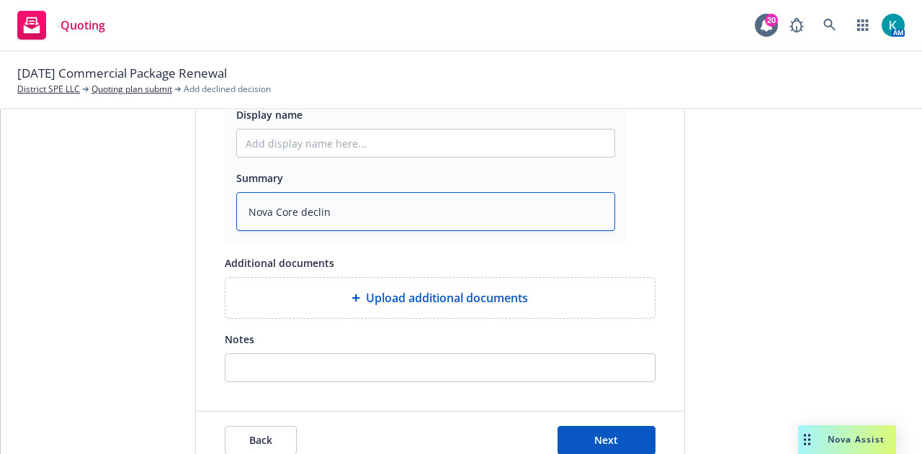
type textarea "x"
type textarea "Nova Core declina"
type textarea "x"
type textarea "Nova Core declinat"
type textarea "x"
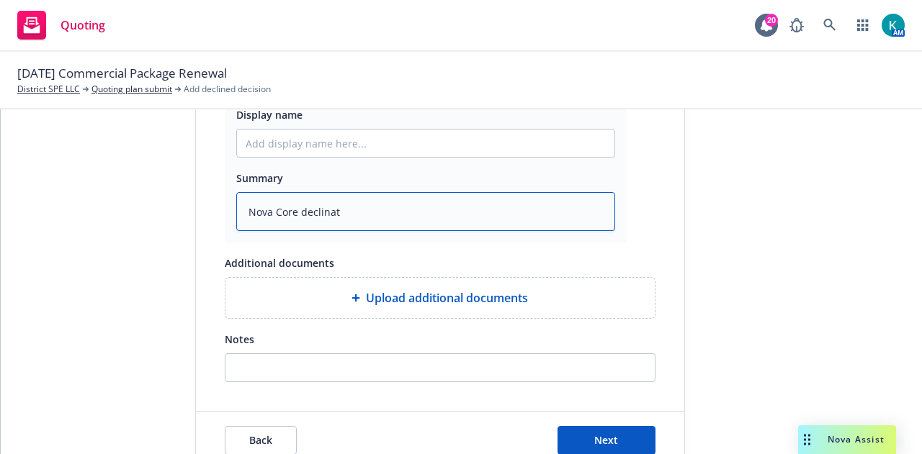
type textarea "Nova Core declinati"
type textarea "x"
type textarea "Nova Core declinatio"
type textarea "x"
type textarea "Nova Core declination"
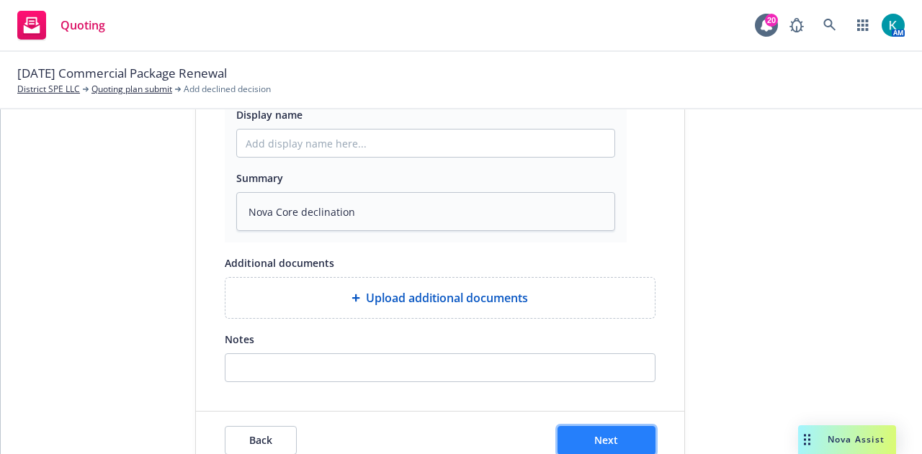
click at [621, 441] on button "Next" at bounding box center [606, 440] width 98 height 29
type textarea "x"
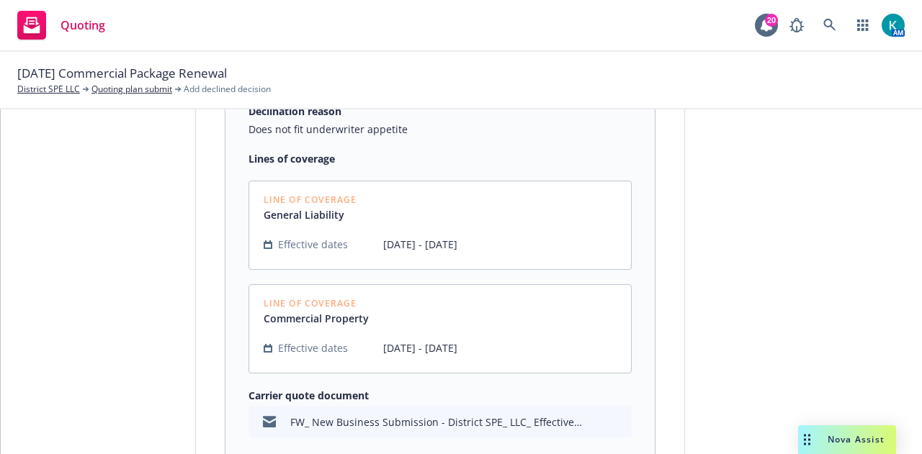
scroll to position [396, 0]
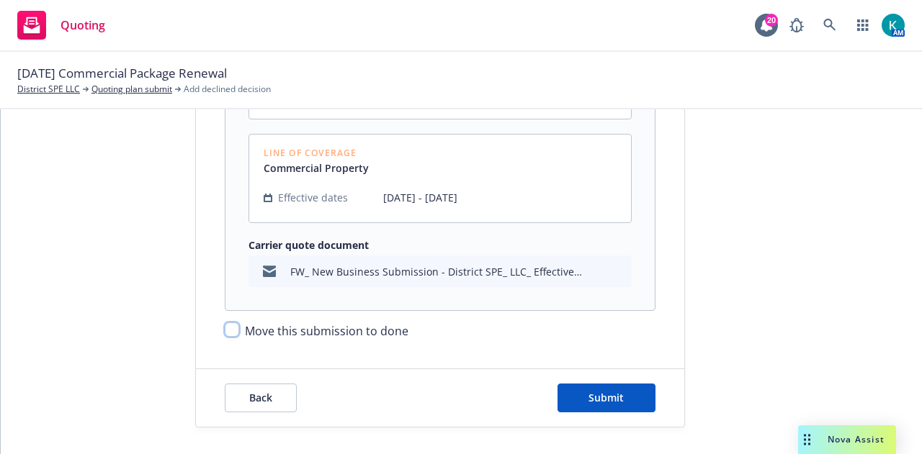
click at [225, 328] on input "Move this submission to done" at bounding box center [232, 330] width 14 height 14
checkbox input "true"
click at [628, 389] on button "Submit" at bounding box center [606, 398] width 98 height 29
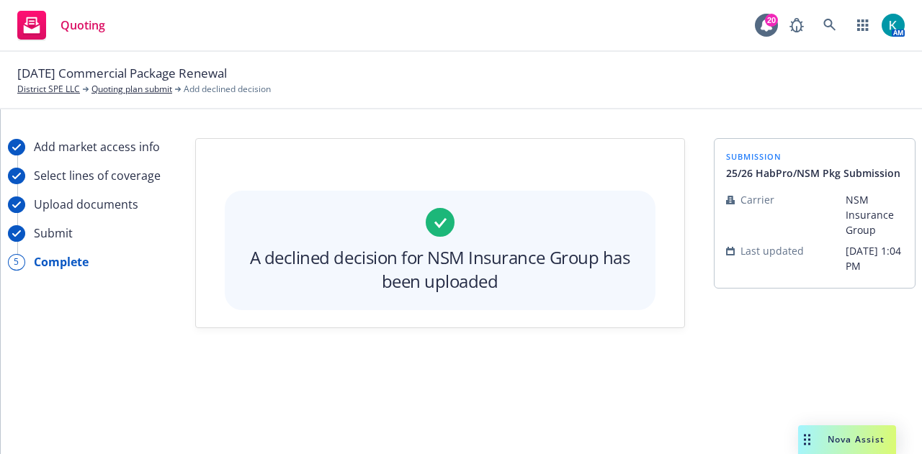
scroll to position [0, 0]
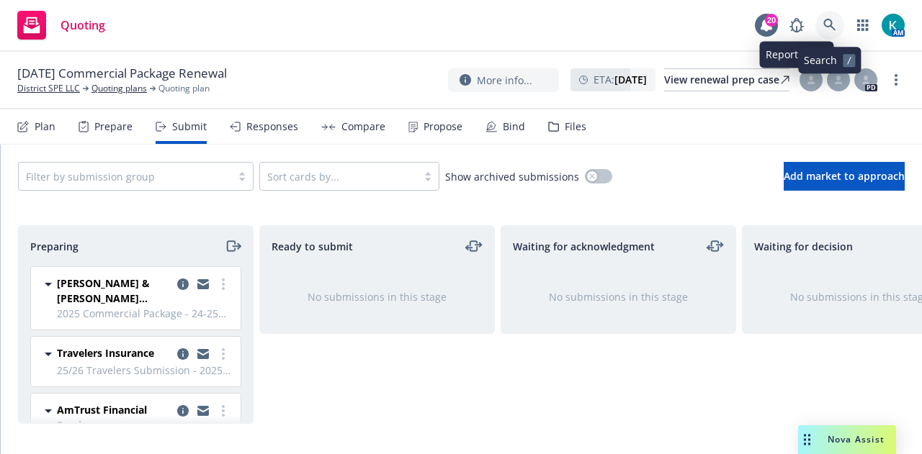
click at [824, 18] on link at bounding box center [829, 25] width 29 height 29
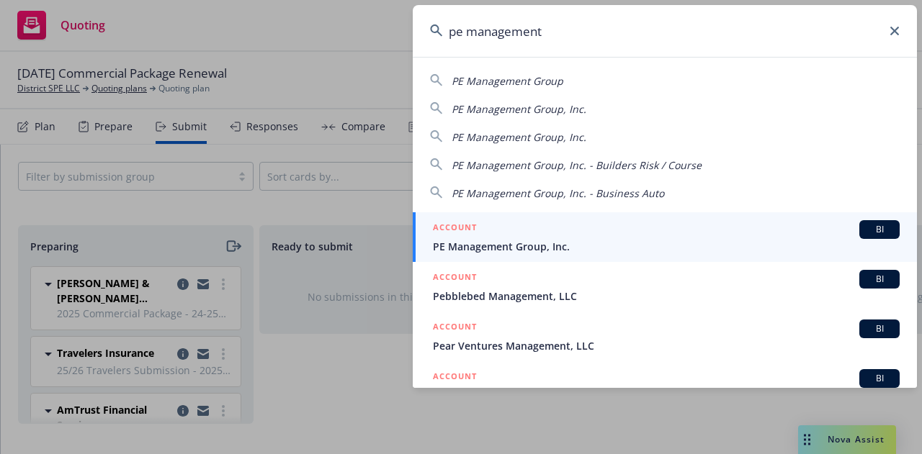
type input "pe management"
click at [523, 244] on span "PE Management Group, Inc." at bounding box center [666, 246] width 467 height 15
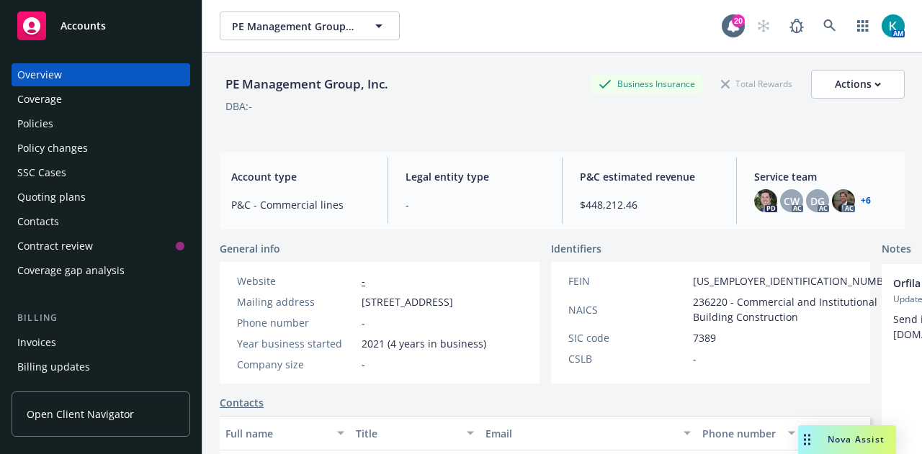
click at [79, 129] on div "Policies" at bounding box center [100, 123] width 167 height 23
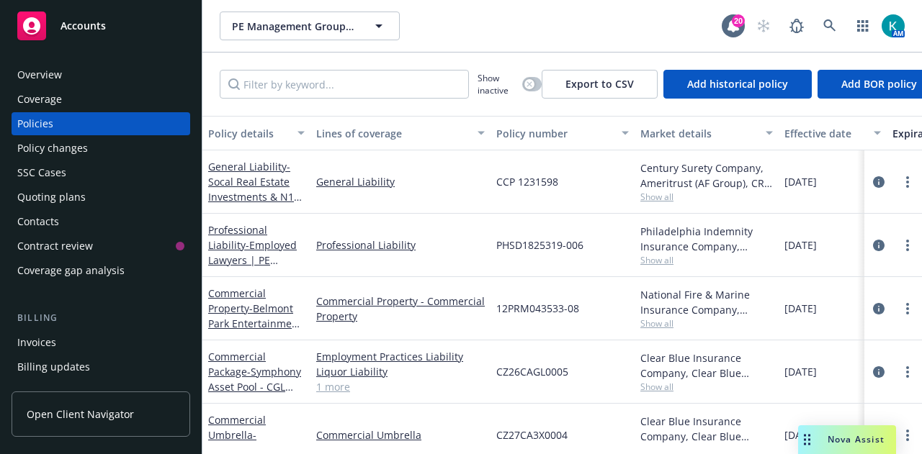
click at [135, 199] on div "Quoting plans" at bounding box center [100, 197] width 167 height 23
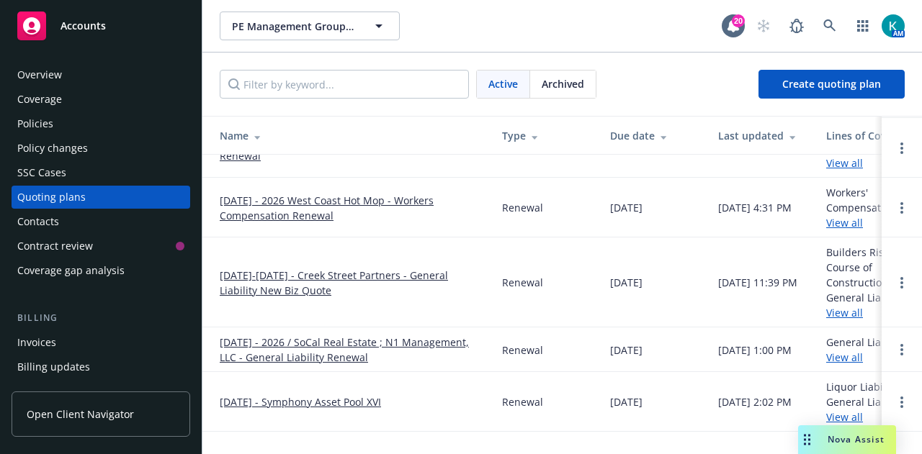
scroll to position [192, 0]
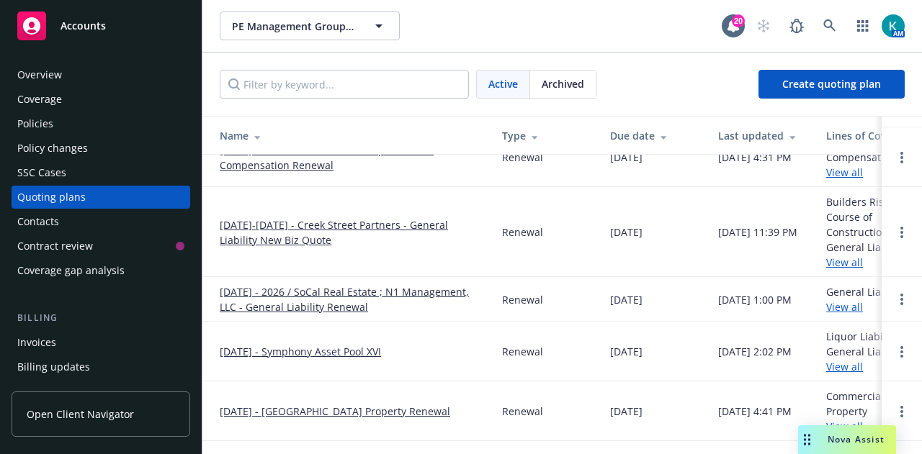
click at [314, 301] on link "[DATE] - 2026 / SoCal Real Estate ; N1 Management, LLC - General Liability Rene…" at bounding box center [349, 299] width 259 height 30
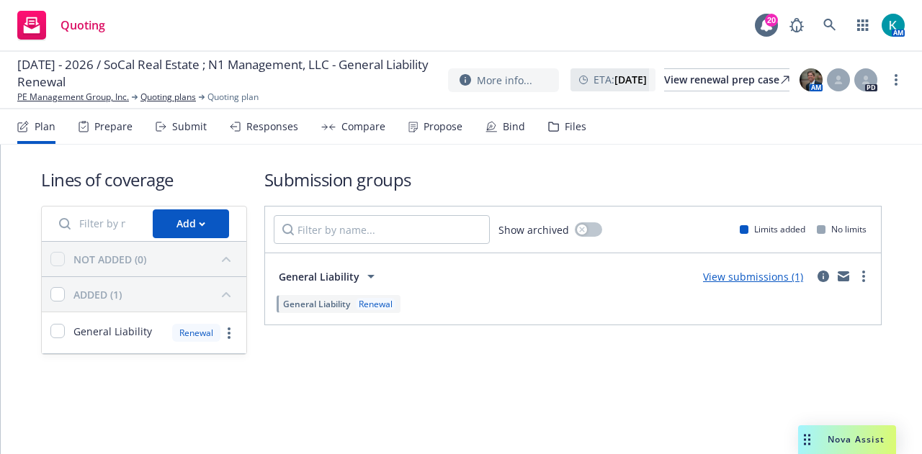
click at [503, 132] on div "Bind" at bounding box center [514, 127] width 22 height 12
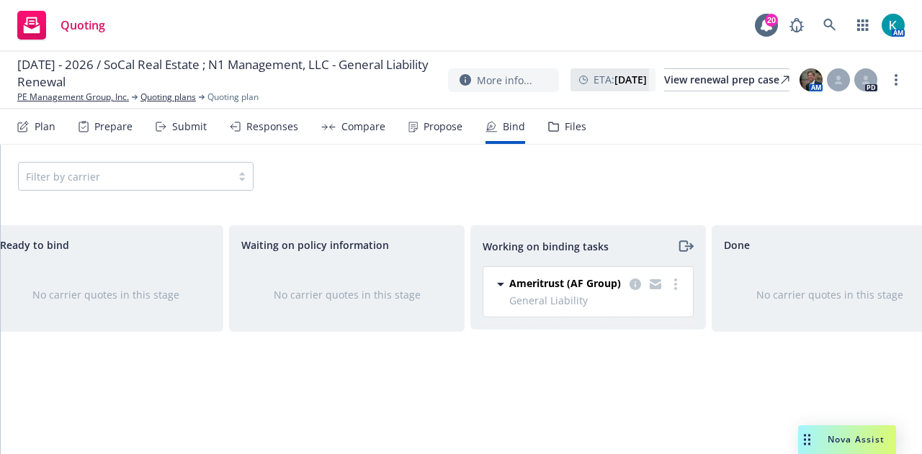
scroll to position [0, 274]
click at [674, 281] on link "more" at bounding box center [673, 284] width 17 height 17
click at [646, 307] on span "Move back one step" at bounding box center [616, 313] width 130 height 14
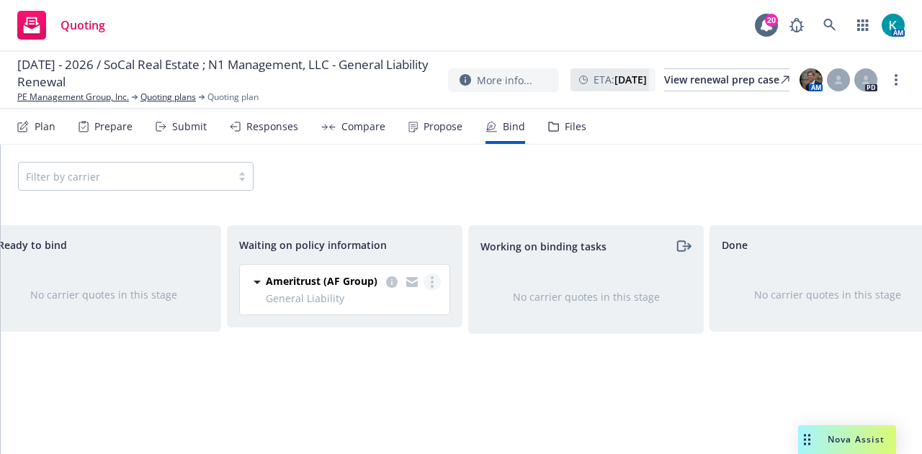
click at [432, 289] on link "more" at bounding box center [431, 282] width 17 height 17
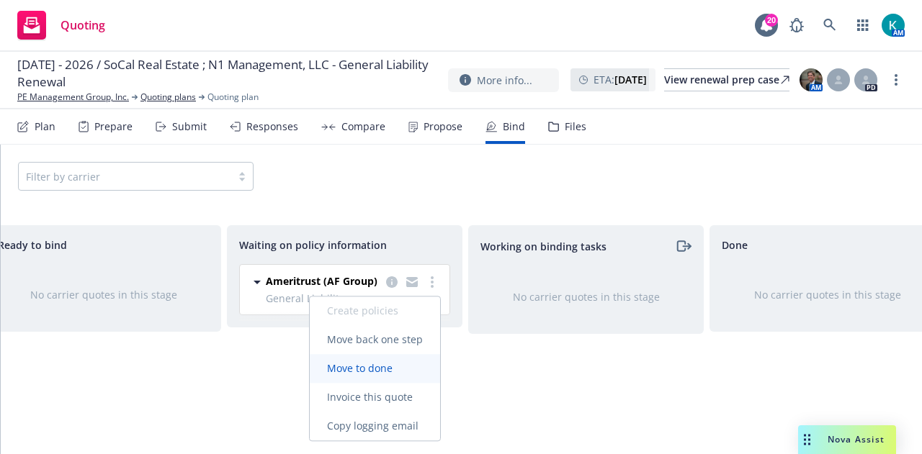
click at [405, 377] on link "Move to done" at bounding box center [375, 368] width 130 height 29
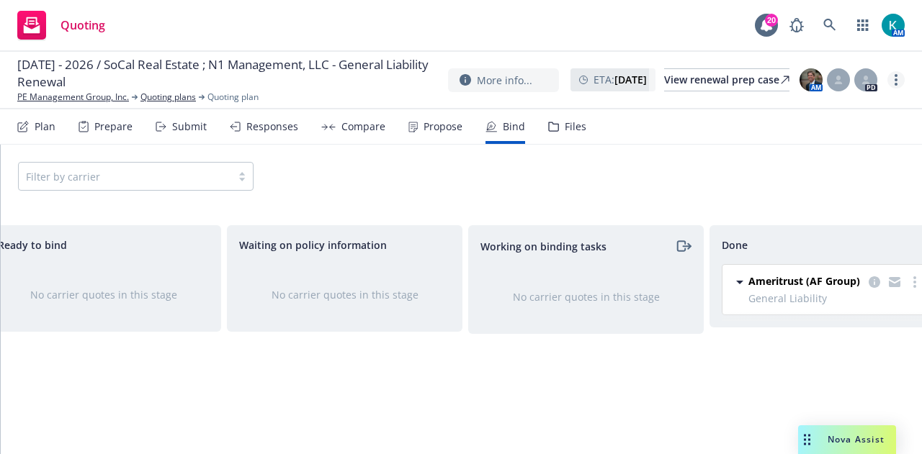
click at [900, 74] on link "more" at bounding box center [895, 79] width 17 height 17
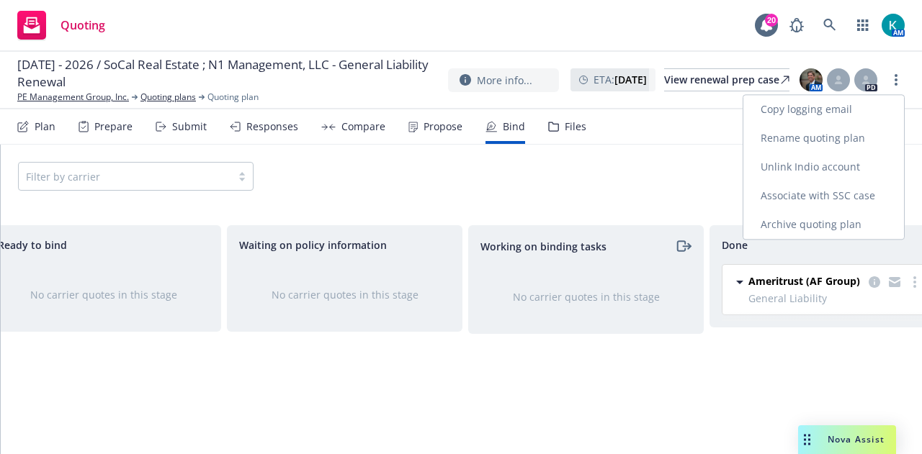
click at [790, 239] on div "Copy logging email Rename quoting plan Unlink Indio account Associate with SSC …" at bounding box center [823, 166] width 162 height 145
click at [798, 230] on link "Archive quoting plan" at bounding box center [823, 224] width 161 height 29
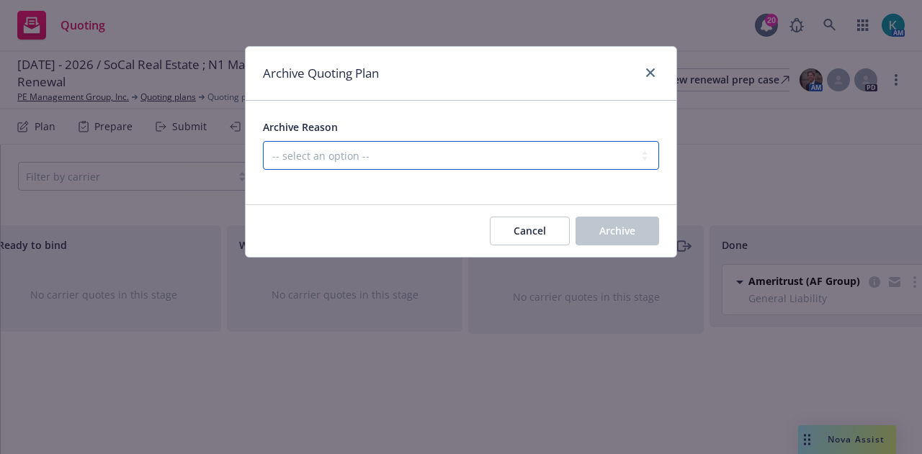
click at [526, 147] on select "-- select an option -- All policies in this renewal plan are auto-renewed Creat…" at bounding box center [461, 155] width 396 height 29
select select "ARCHIVED_RENEWAL_COMPLETED"
click at [263, 141] on select "-- select an option -- All policies in this renewal plan are auto-renewed Creat…" at bounding box center [461, 155] width 396 height 29
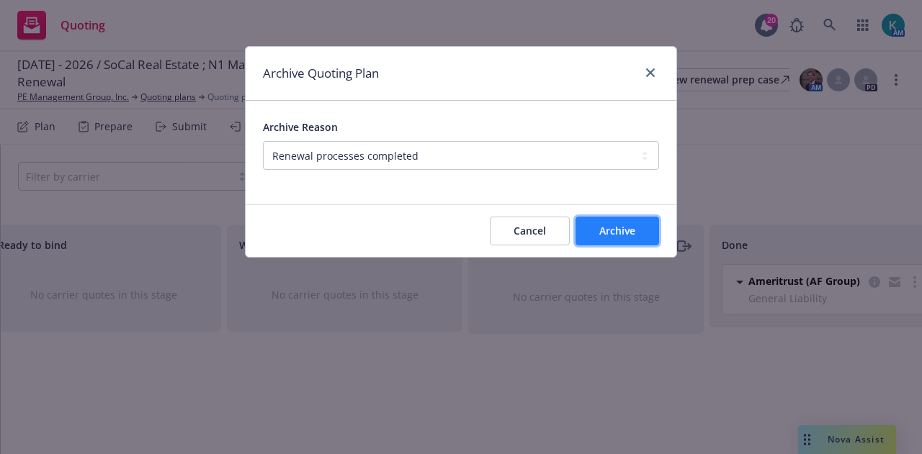
click at [615, 225] on span "Archive" at bounding box center [617, 231] width 36 height 14
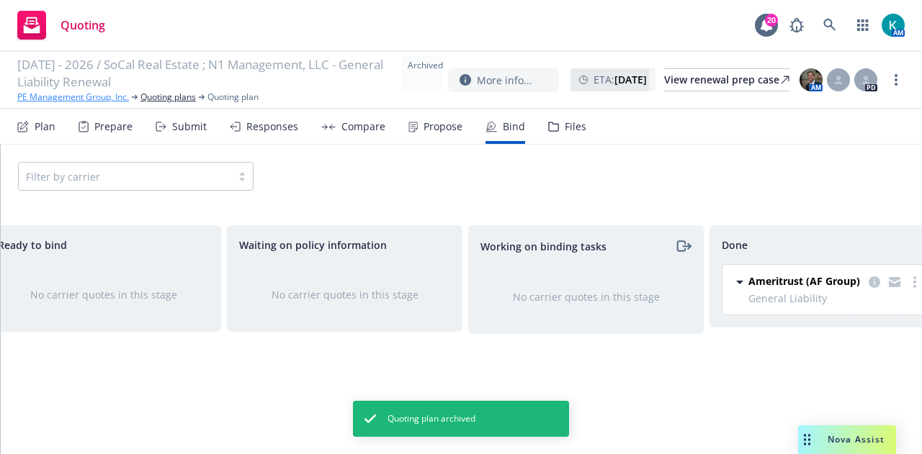
click at [86, 94] on link "PE Management Group, Inc." at bounding box center [73, 97] width 112 height 13
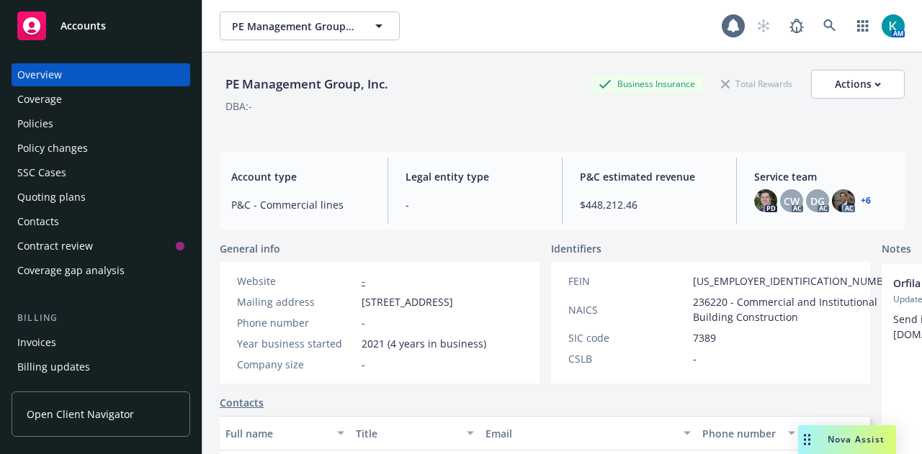
click at [108, 127] on div "Policies" at bounding box center [100, 123] width 167 height 23
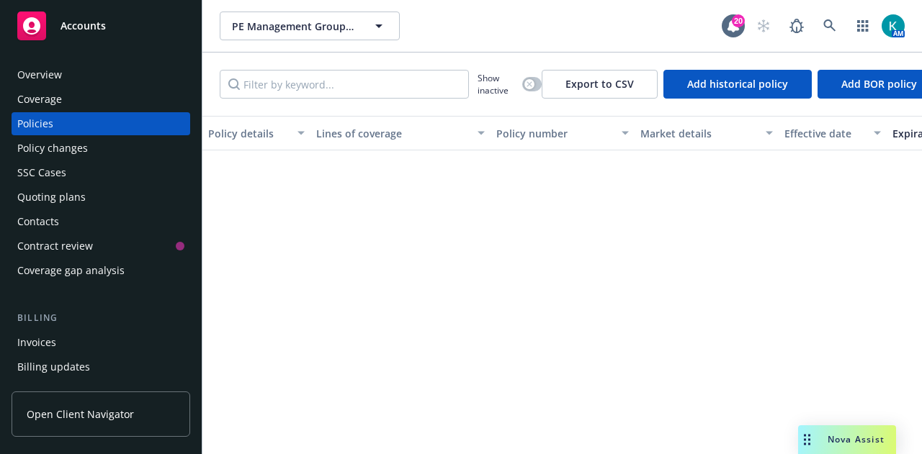
scroll to position [3495, 0]
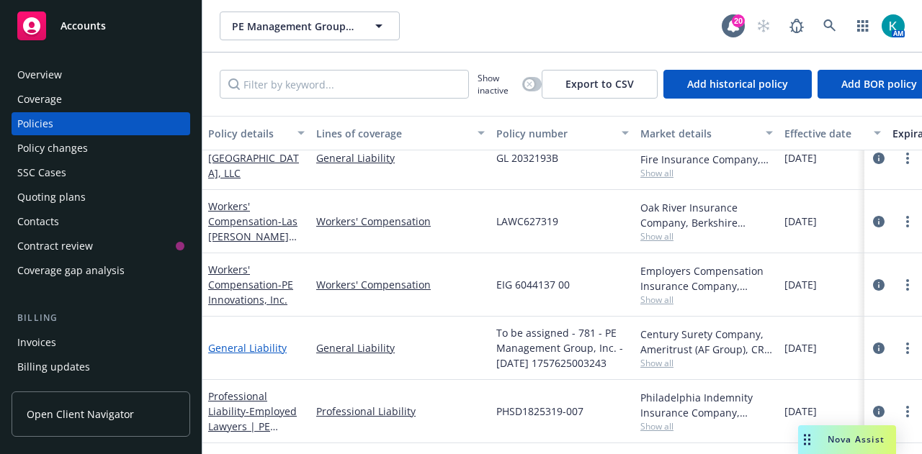
click at [258, 341] on link "General Liability" at bounding box center [247, 348] width 78 height 14
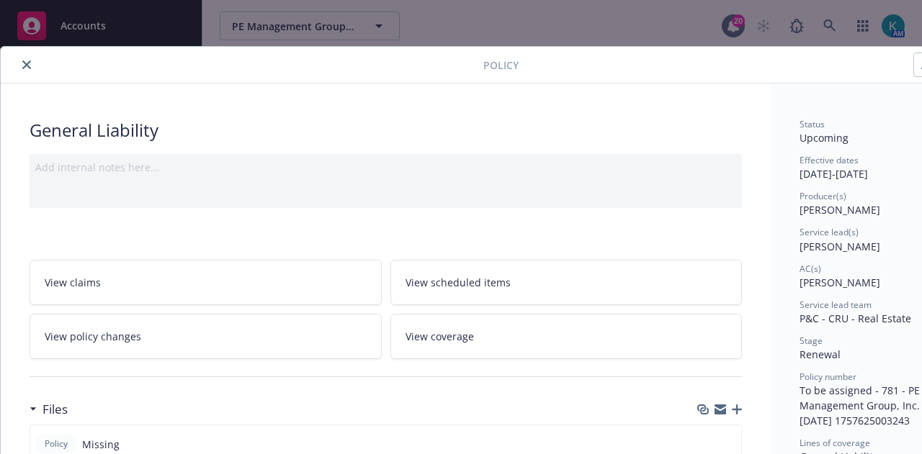
click at [844, 58] on div at bounding box center [750, 65] width 465 height 24
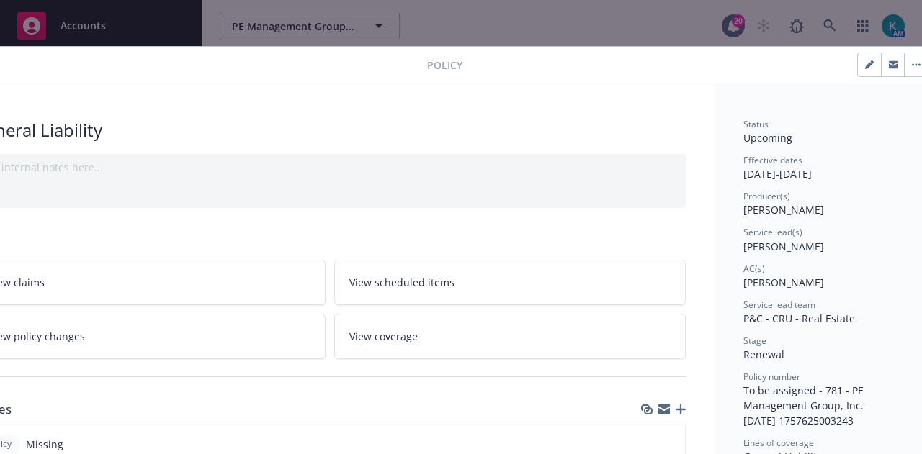
scroll to position [0, 58]
click at [870, 62] on icon "button" at bounding box center [870, 62] width 4 height 4
select select "RENEWAL"
select select "12"
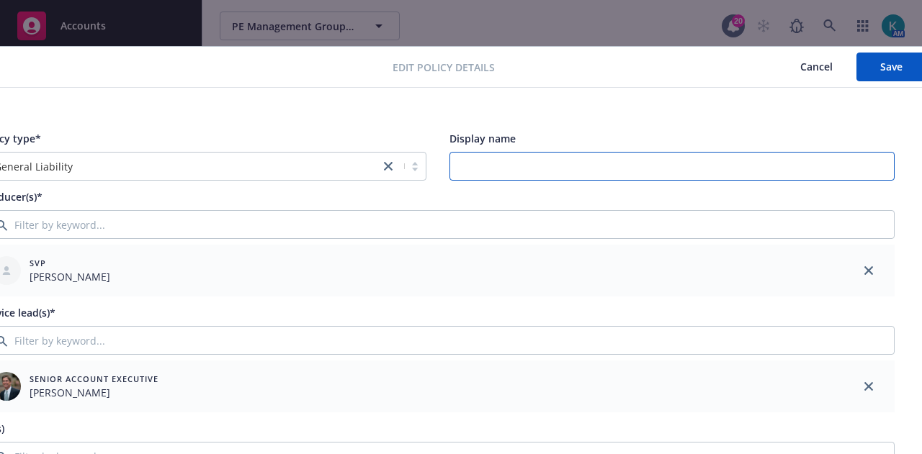
click at [544, 176] on input "Display name" at bounding box center [672, 166] width 446 height 29
type input "SoCal Real Estate"
drag, startPoint x: 569, startPoint y: 174, endPoint x: 340, endPoint y: 158, distance: 229.5
click at [340, 158] on div "Policy type* General Liability Display name SoCal Real Estate" at bounding box center [438, 156] width 914 height 50
paste input "Socal Real Estate Investments LP; N1 Managment LLC"
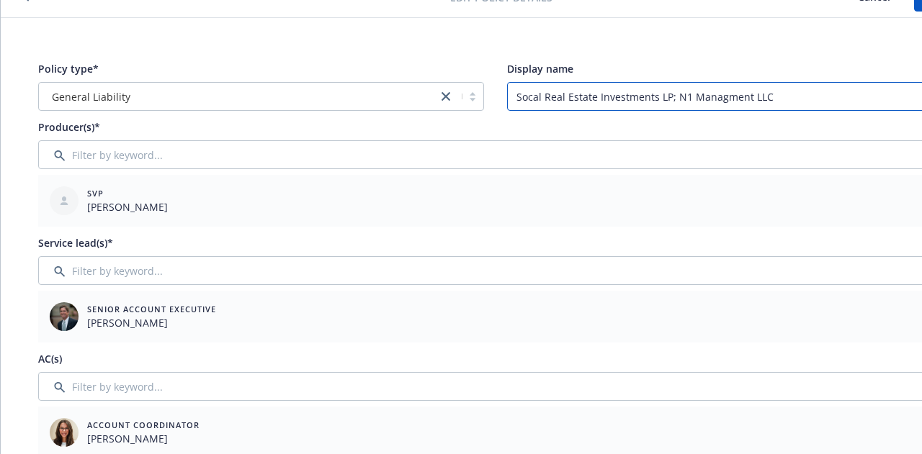
scroll to position [74, 0]
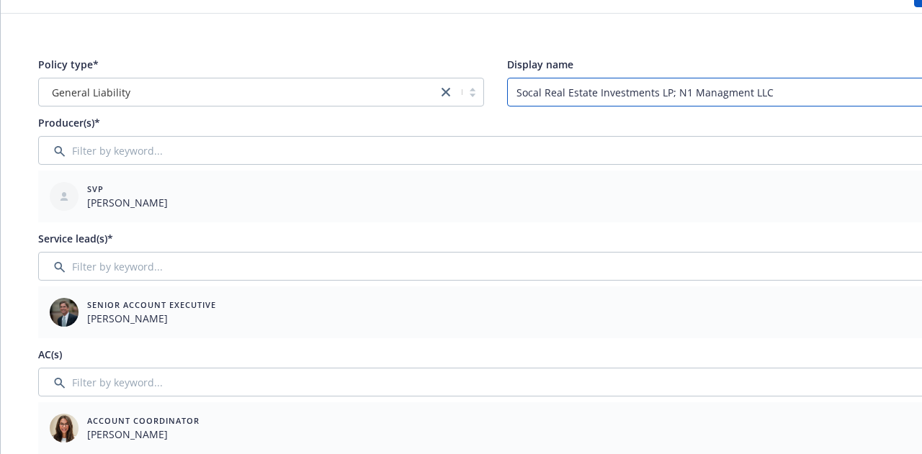
type input "Socal Real Estate Investments LP; N1 Managment LLC"
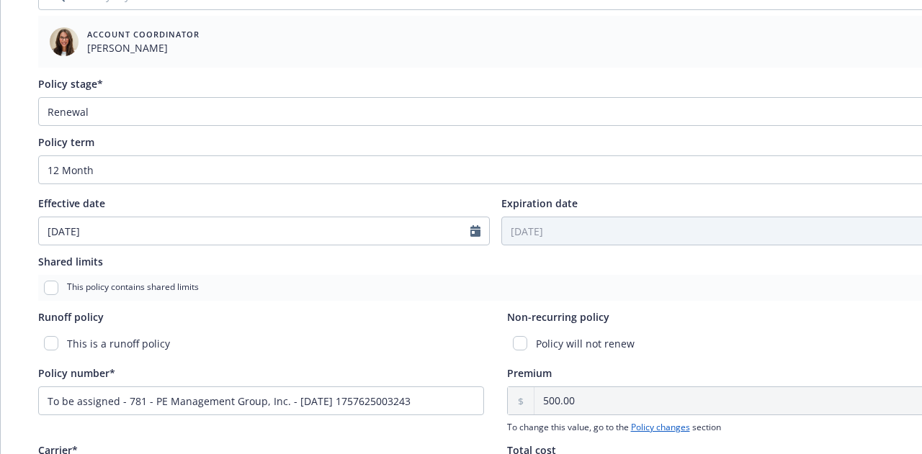
scroll to position [579, 0]
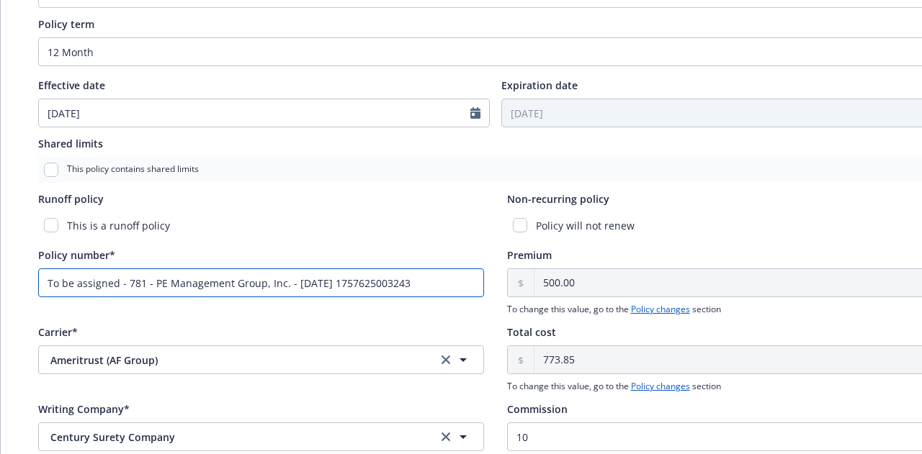
drag, startPoint x: 458, startPoint y: 273, endPoint x: 0, endPoint y: 347, distance: 463.8
click at [0, 347] on div "Edit policy details Cancel Save Policy type* General Liability Display name Soc…" at bounding box center [495, 39] width 990 height 1145
paste input "CPP-1331363"
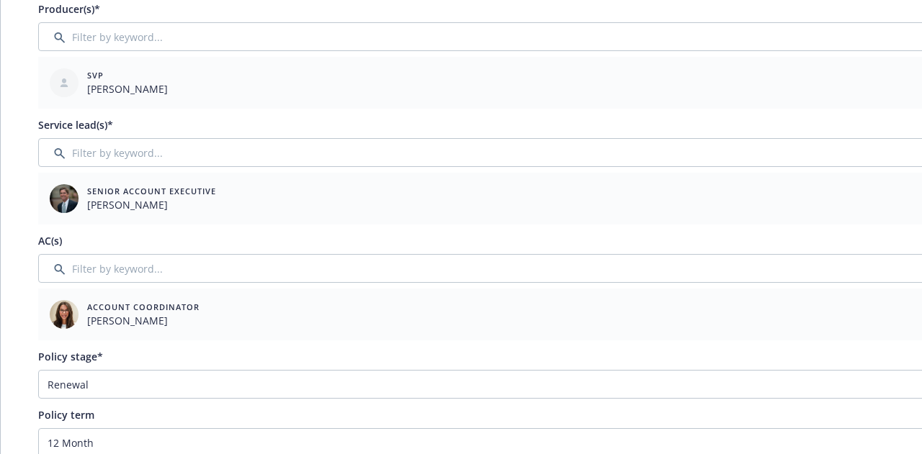
scroll to position [0, 0]
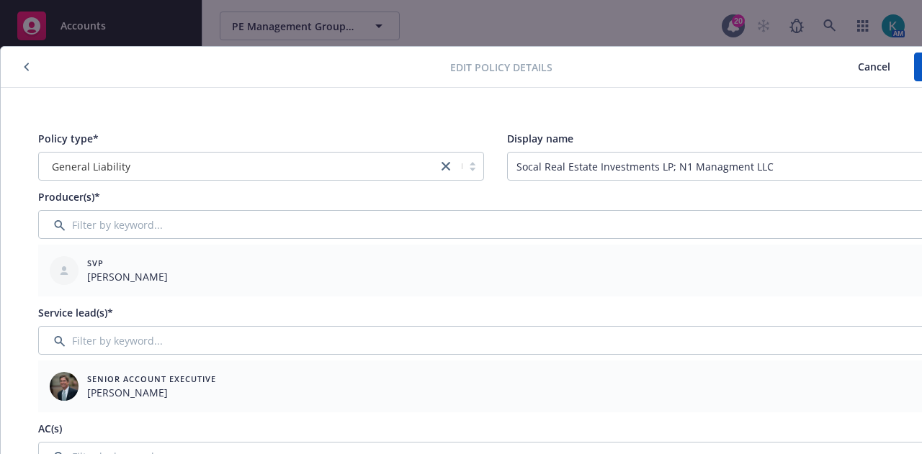
type input "CPP-1331363"
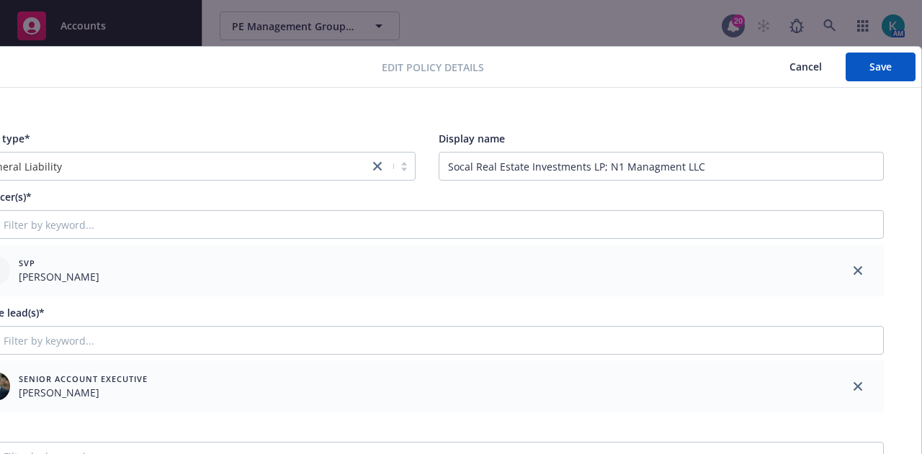
scroll to position [0, 79]
click at [873, 61] on span "Save" at bounding box center [880, 67] width 22 height 14
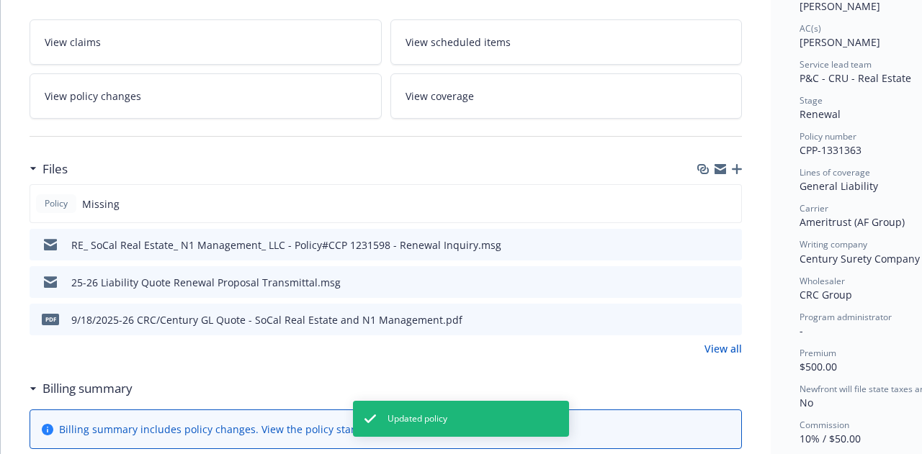
scroll to position [206, 0]
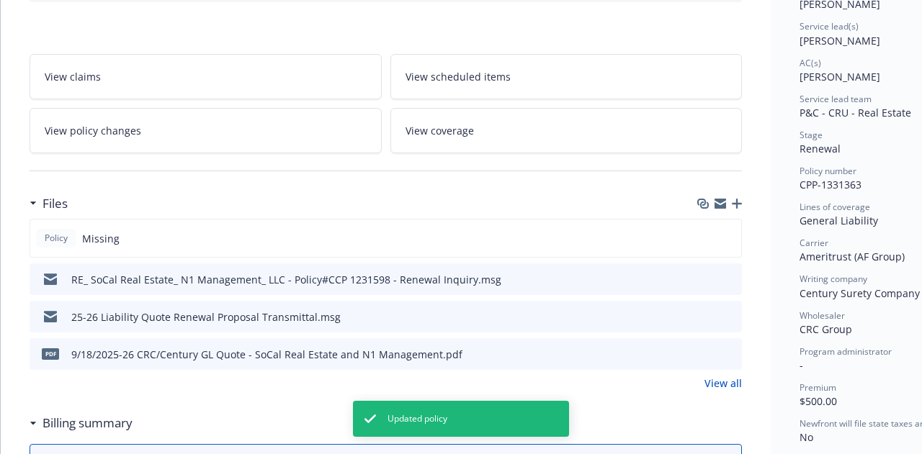
click at [740, 199] on icon "button" at bounding box center [736, 204] width 10 height 10
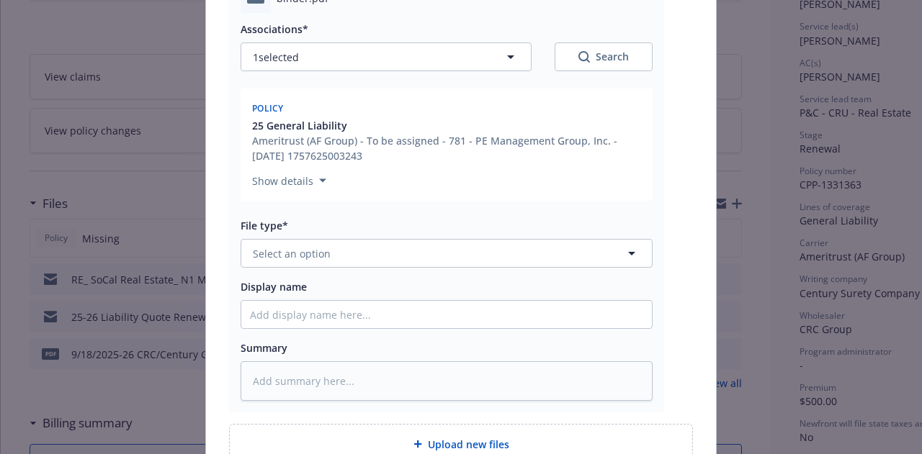
scroll to position [200, 0]
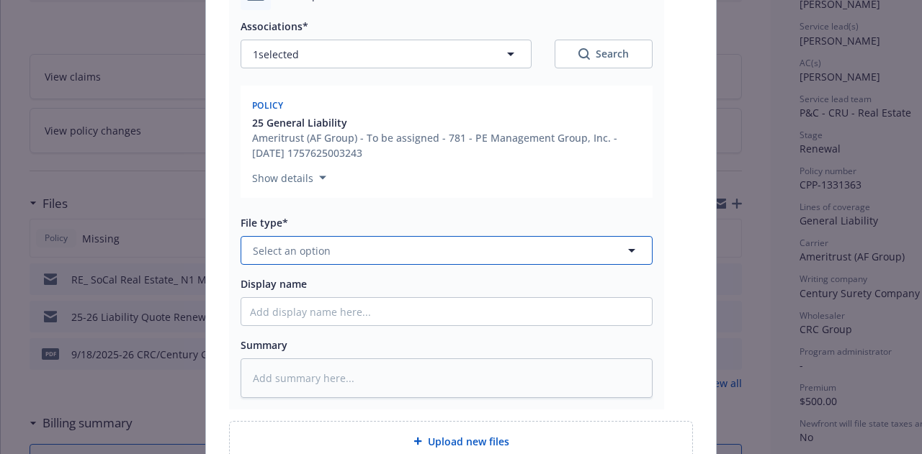
click at [498, 248] on button "Select an option" at bounding box center [446, 250] width 412 height 29
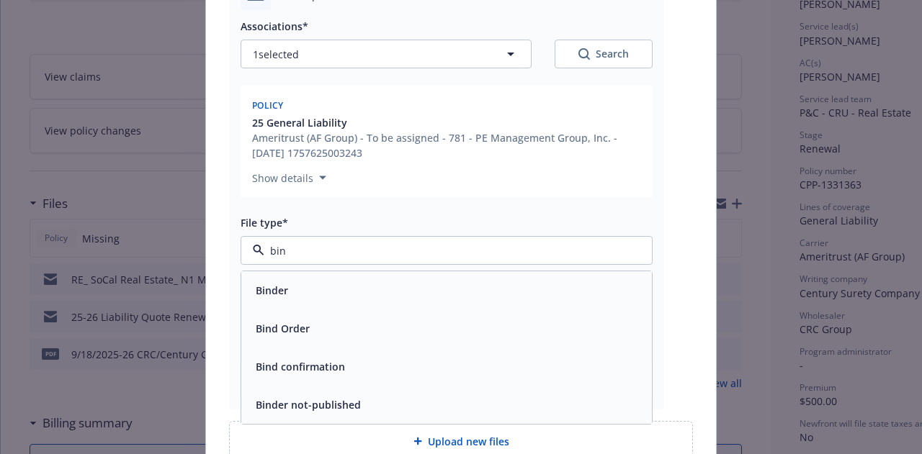
type input "bind"
click at [545, 293] on div "Binder" at bounding box center [446, 290] width 393 height 21
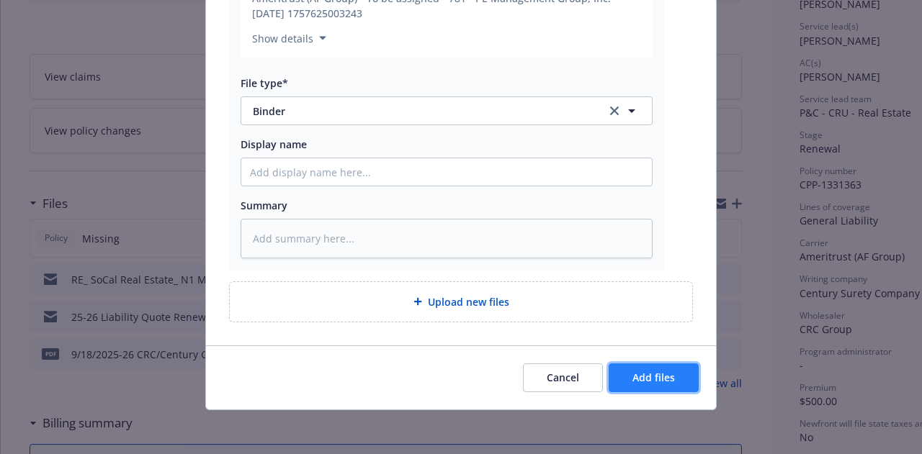
click at [624, 374] on button "Add files" at bounding box center [653, 378] width 90 height 29
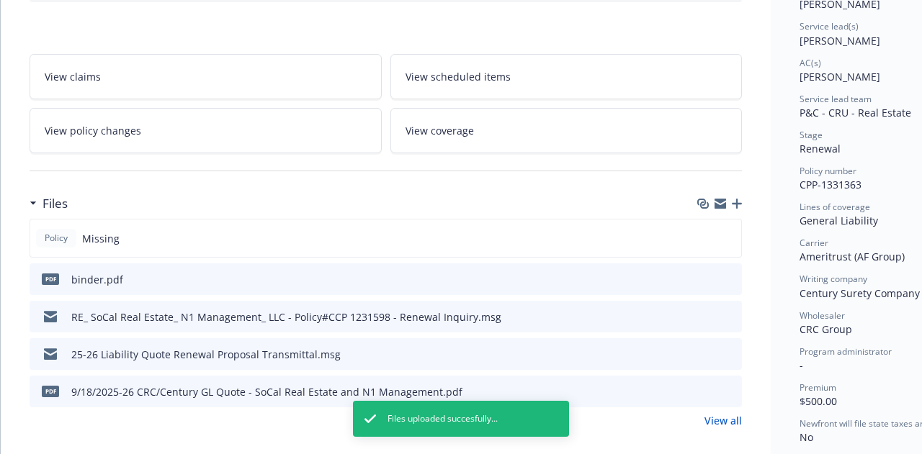
click at [738, 194] on div "Files" at bounding box center [386, 204] width 712 height 30
click at [737, 199] on icon "button" at bounding box center [736, 204] width 10 height 10
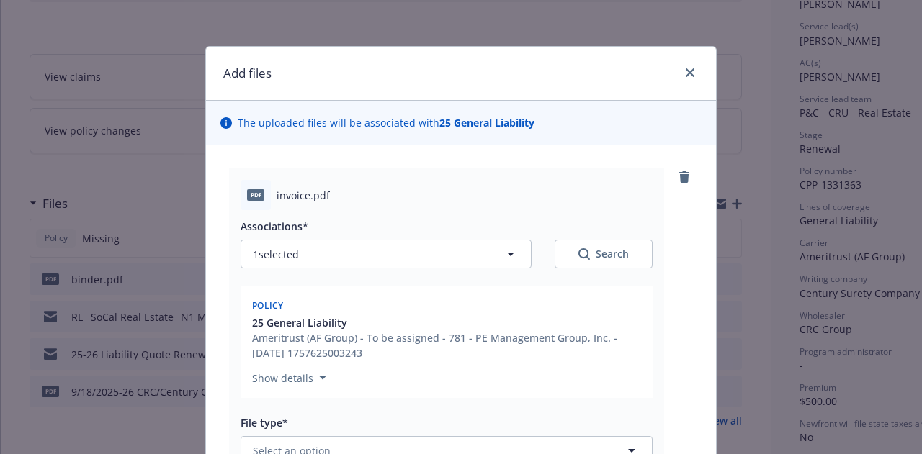
type textarea "x"
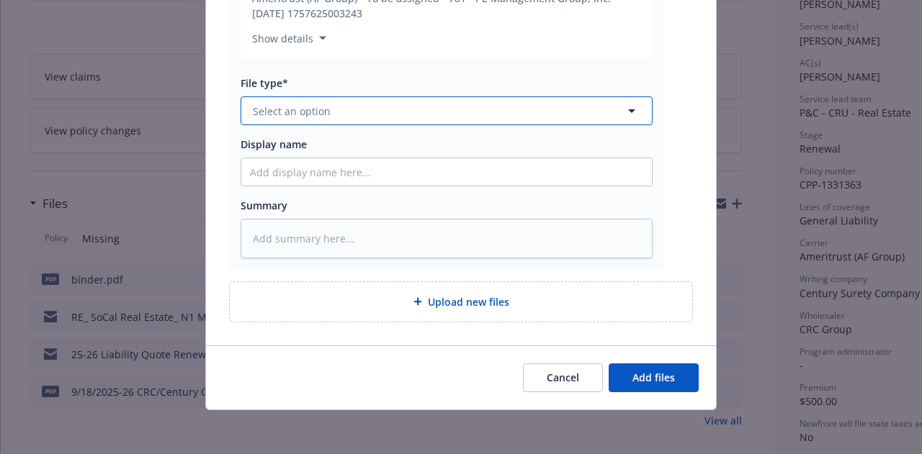
click at [474, 116] on button "Select an option" at bounding box center [446, 110] width 412 height 29
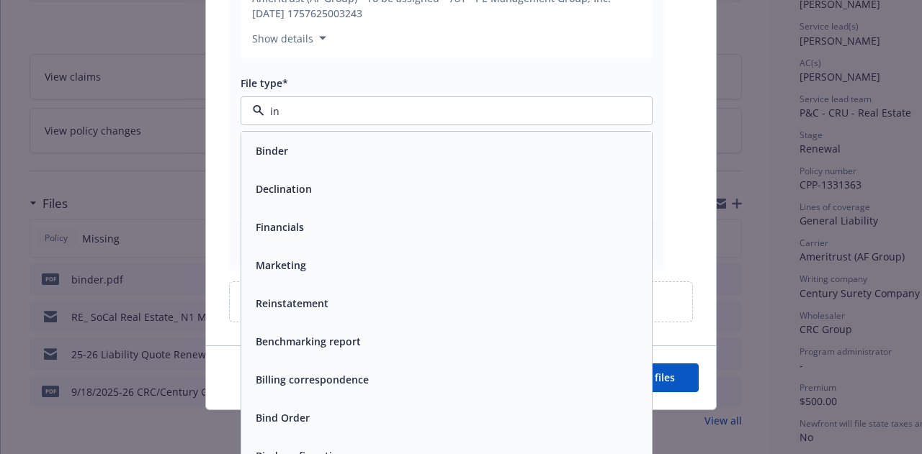
type input "inv"
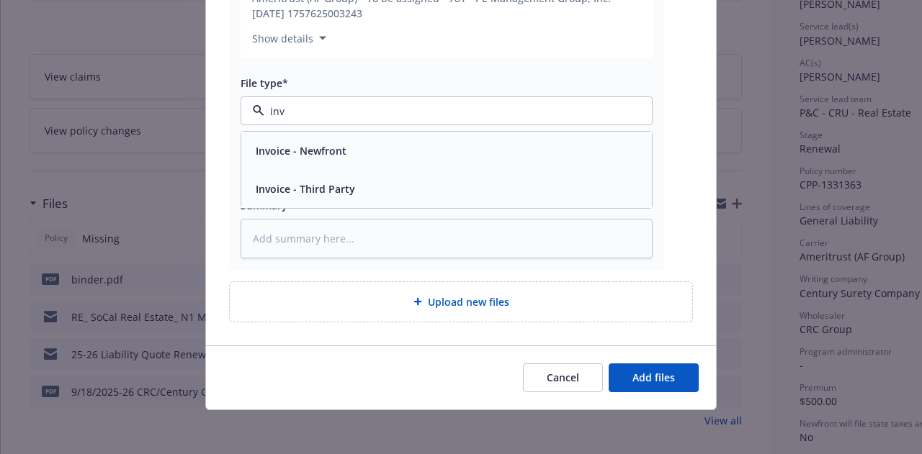
click at [487, 197] on div "Invoice - Third Party" at bounding box center [446, 189] width 393 height 21
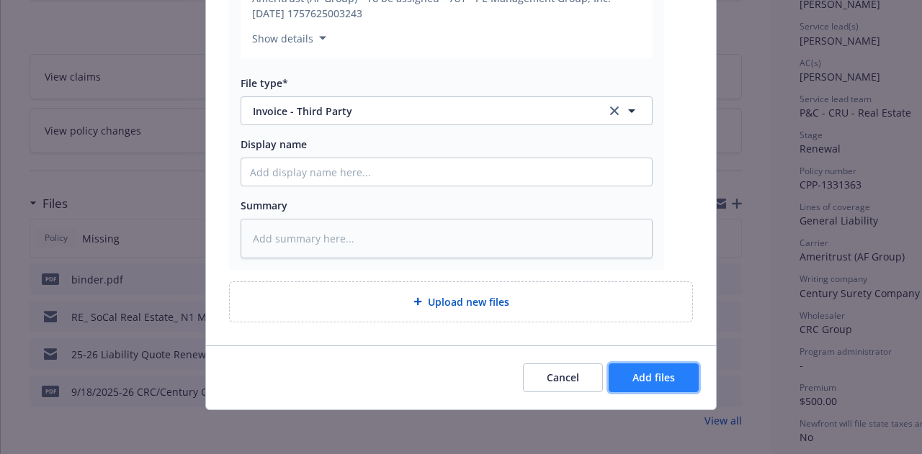
click at [668, 379] on span "Add files" at bounding box center [653, 378] width 42 height 14
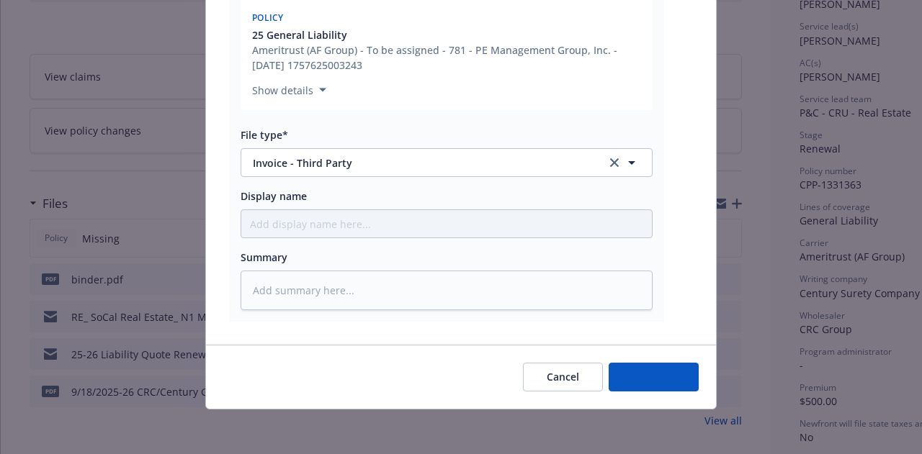
type textarea "x"
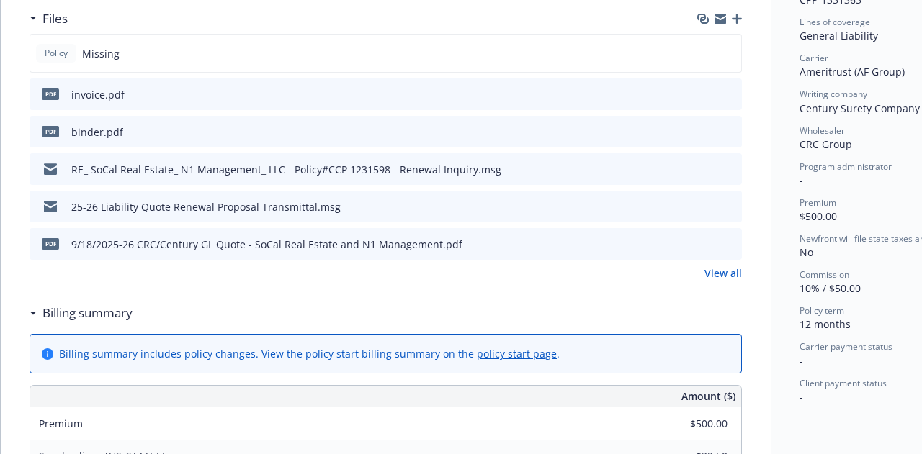
scroll to position [0, 0]
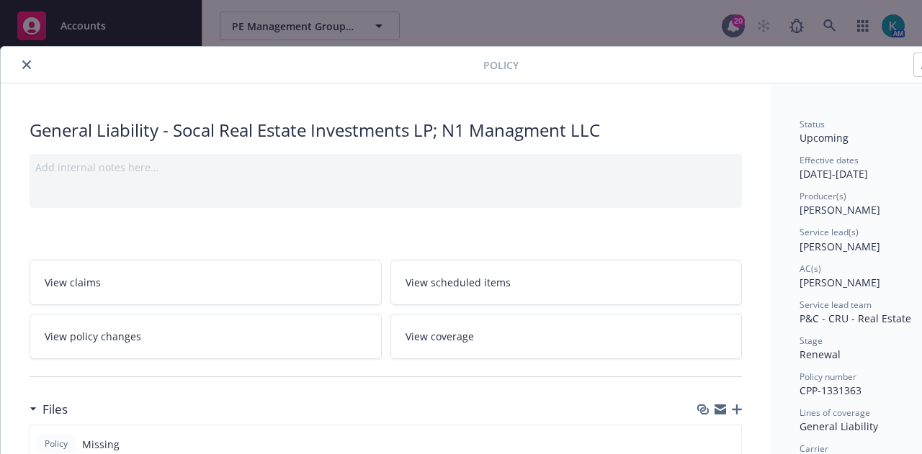
click at [27, 65] on icon "close" at bounding box center [26, 64] width 9 height 9
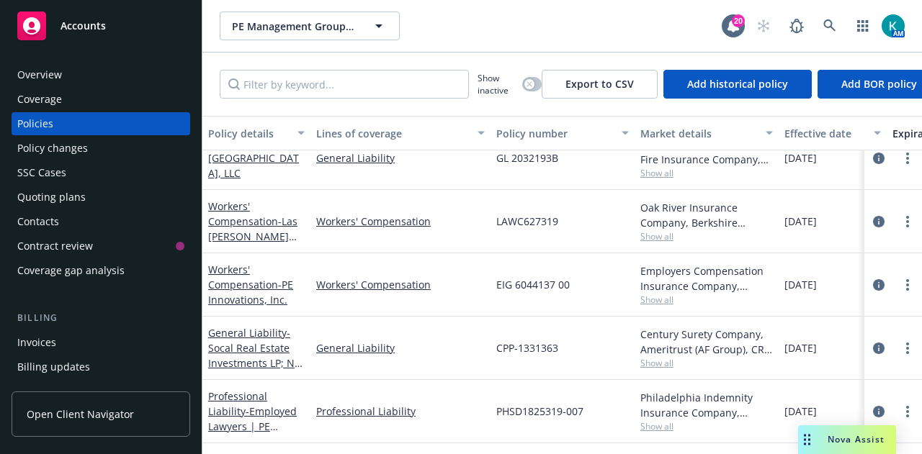
click at [148, 339] on div "Invoices" at bounding box center [100, 342] width 167 height 23
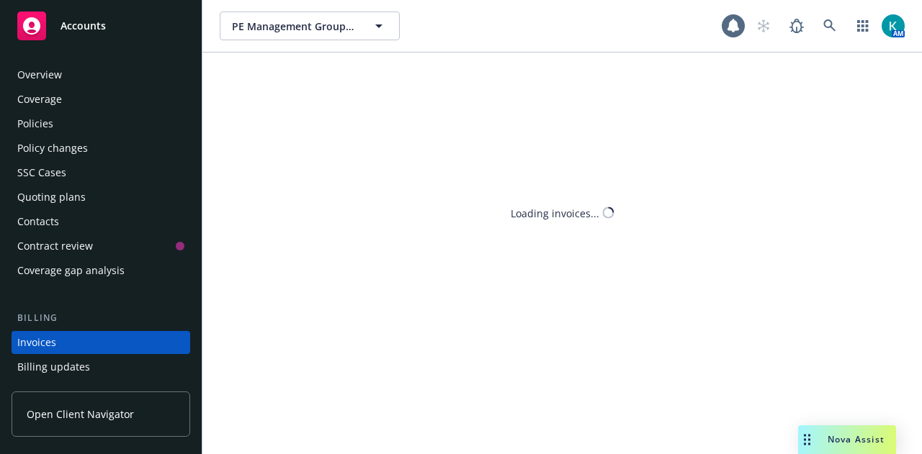
scroll to position [92, 0]
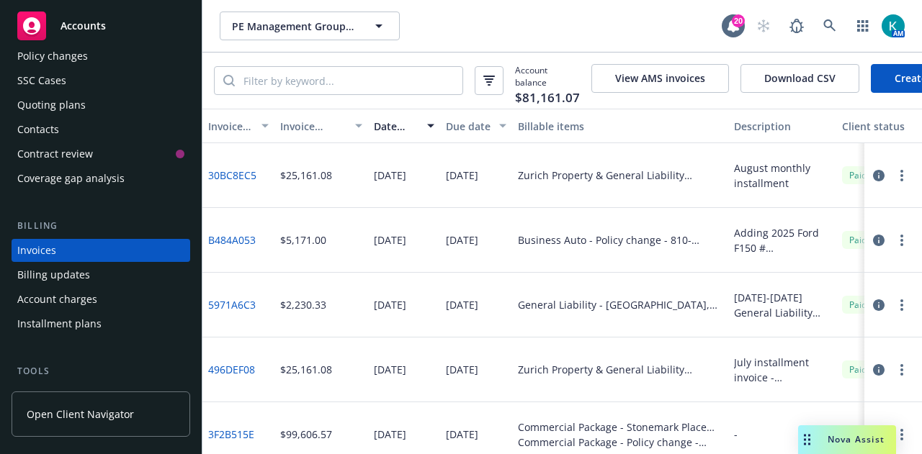
click at [883, 74] on link "Create Invoice" at bounding box center [928, 78] width 117 height 29
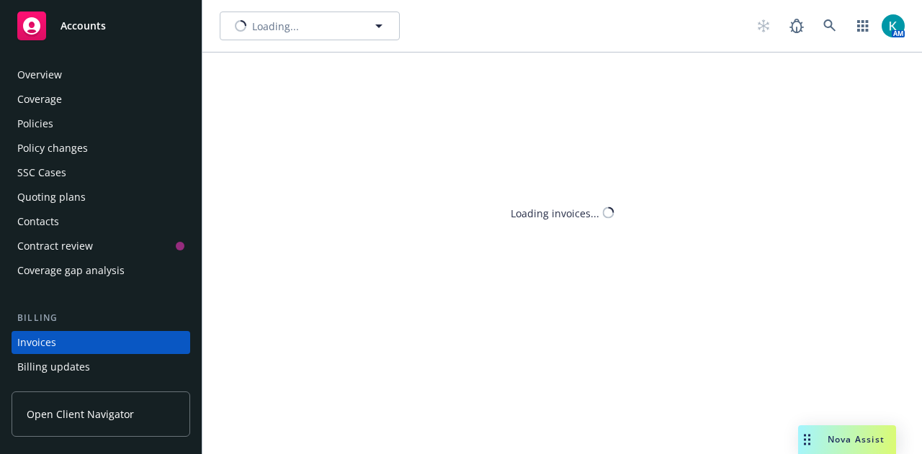
scroll to position [92, 0]
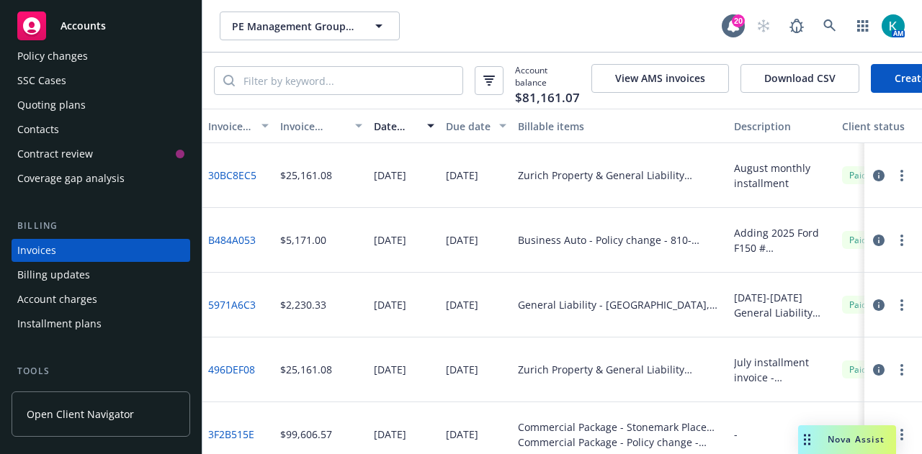
click at [886, 77] on link "Create Invoice" at bounding box center [928, 78] width 117 height 29
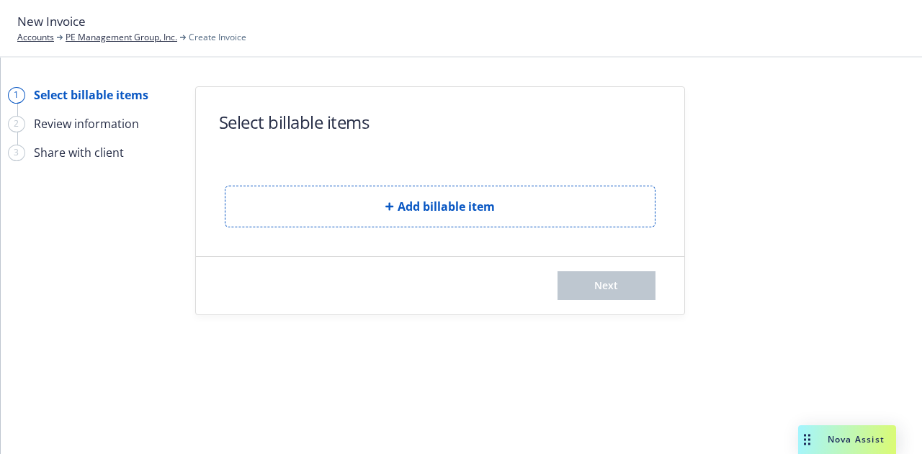
click at [524, 233] on form "Select billable items Add billable item Next" at bounding box center [440, 201] width 488 height 228
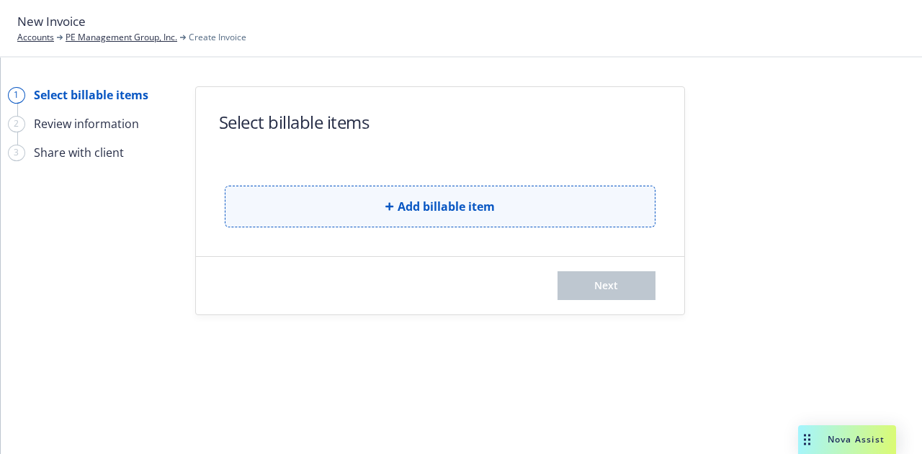
click at [528, 217] on button "Add billable item" at bounding box center [440, 207] width 431 height 42
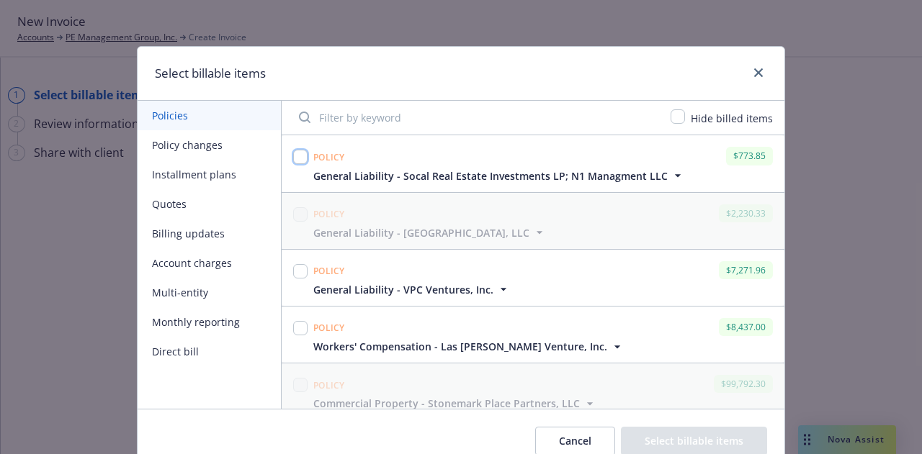
click at [293, 153] on input "checkbox" at bounding box center [300, 157] width 14 height 14
checkbox input "true"
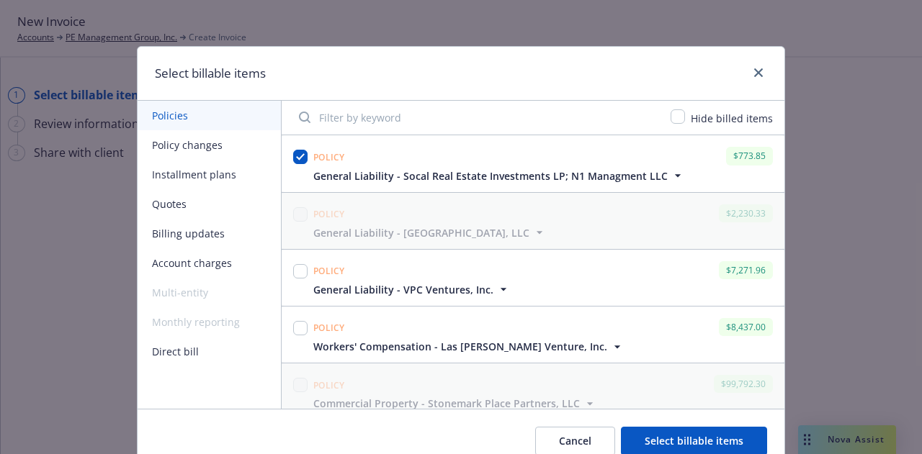
click at [724, 427] on button "Select billable items" at bounding box center [694, 441] width 146 height 29
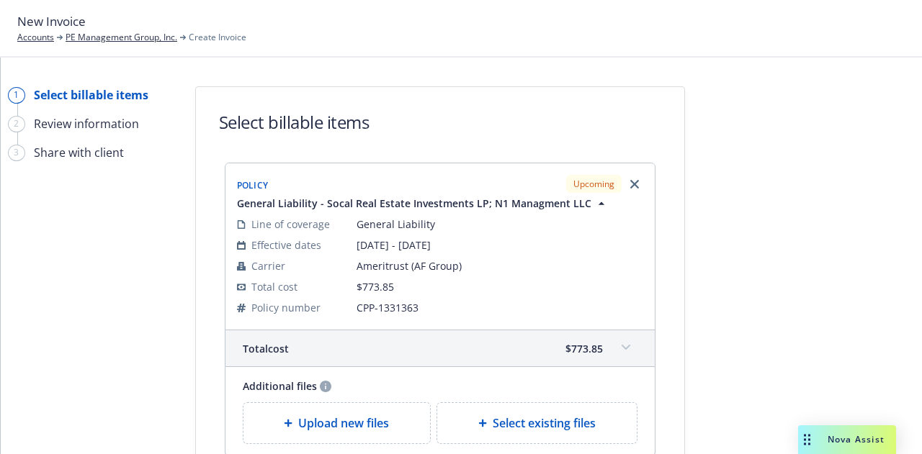
scroll to position [181, 0]
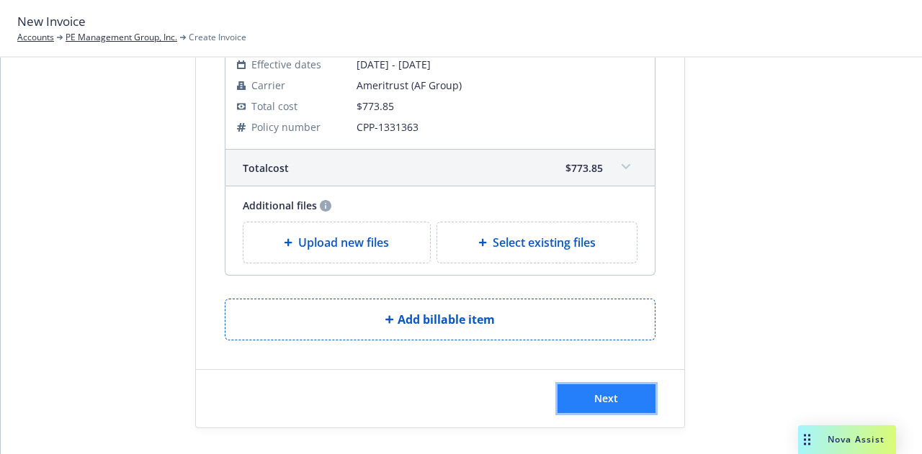
click at [590, 386] on button "Next" at bounding box center [606, 398] width 98 height 29
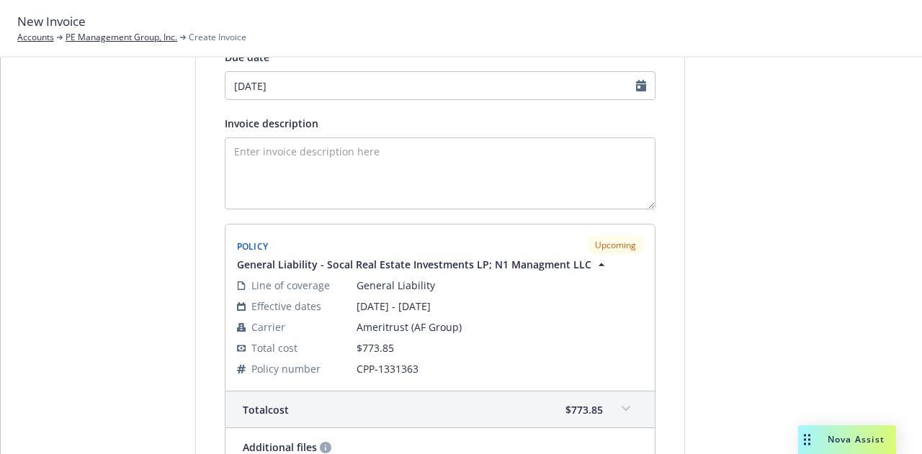
scroll to position [358, 0]
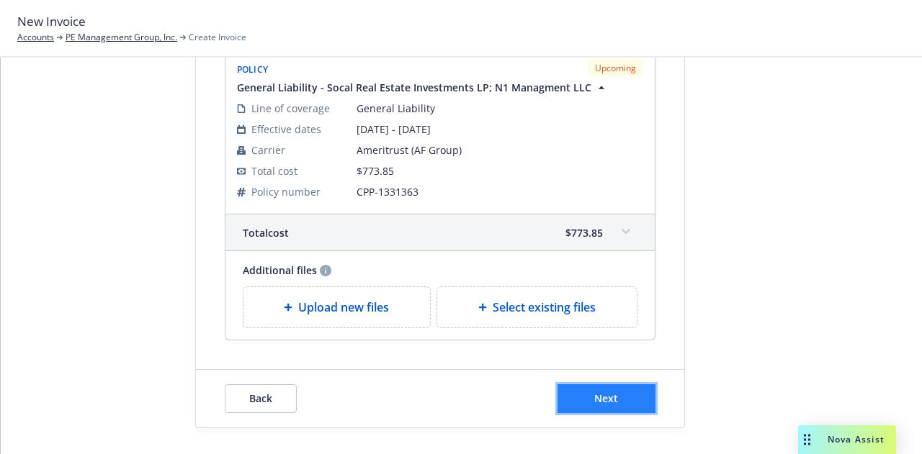
click at [603, 384] on button "Next" at bounding box center [606, 398] width 98 height 29
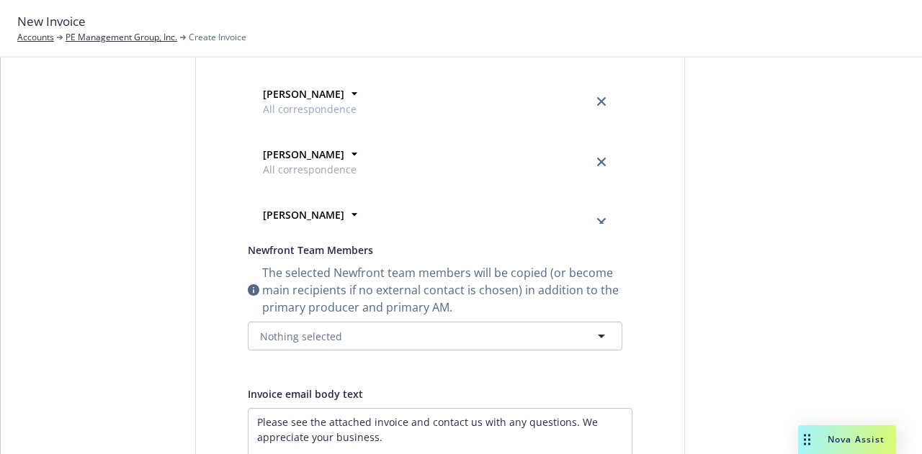
scroll to position [0, 0]
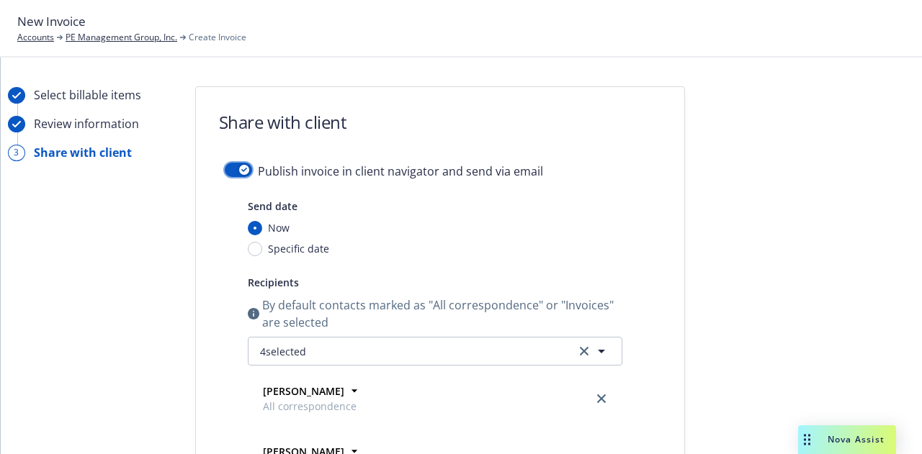
click at [239, 166] on div "button" at bounding box center [244, 170] width 10 height 10
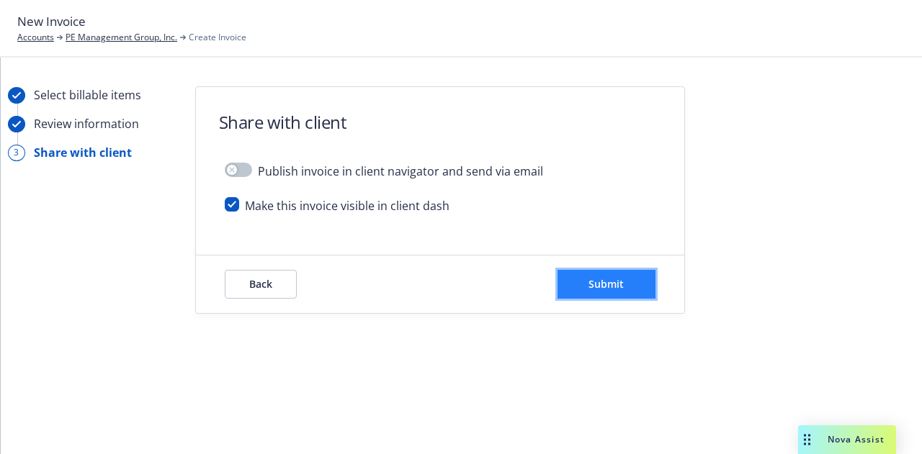
click at [626, 294] on button "Submit" at bounding box center [606, 284] width 98 height 29
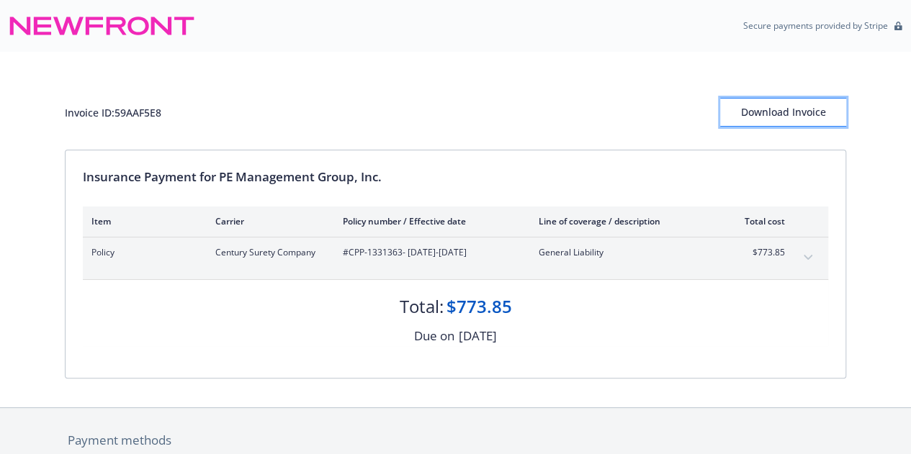
click at [810, 112] on div "Download Invoice" at bounding box center [783, 112] width 126 height 27
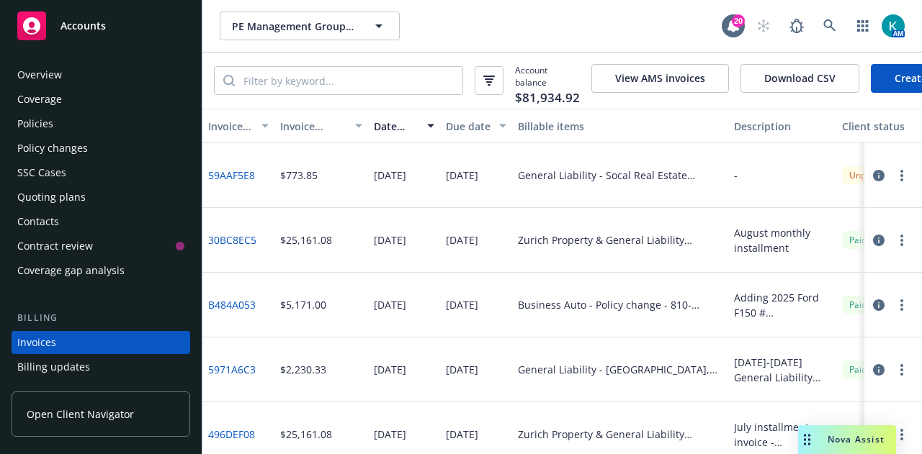
click at [125, 130] on div "Policies" at bounding box center [100, 123] width 167 height 23
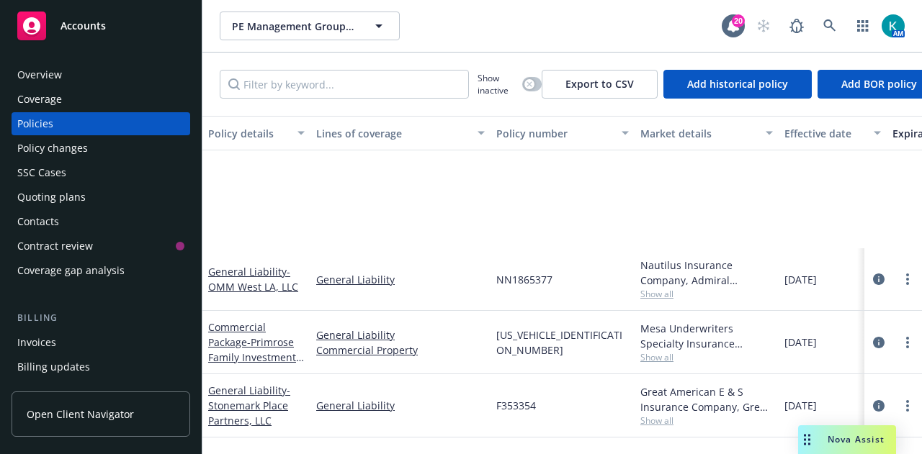
scroll to position [3495, 0]
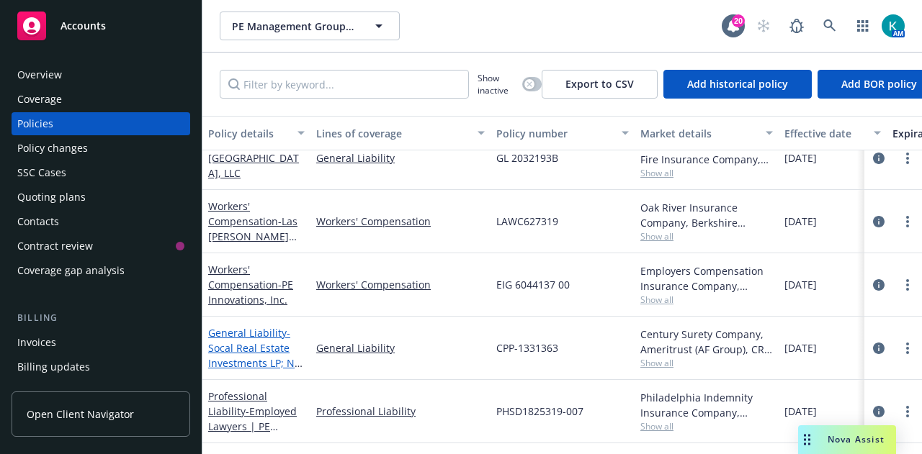
click at [261, 330] on span "- Socal Real Estate Investments LP; N1 Managment LLC" at bounding box center [255, 355] width 94 height 59
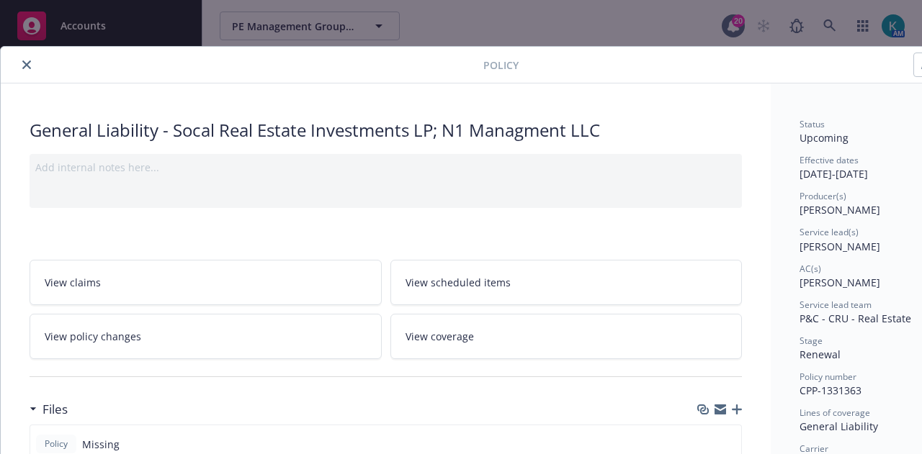
scroll to position [387, 0]
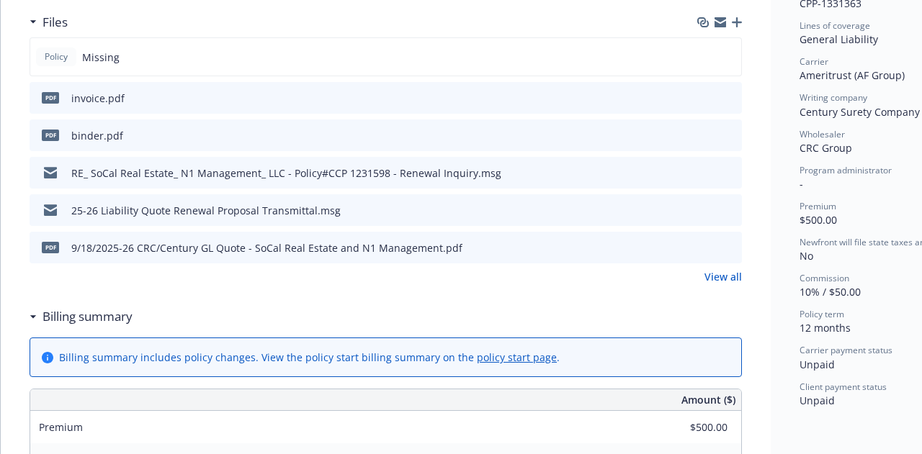
click at [734, 18] on icon "button" at bounding box center [736, 22] width 10 height 10
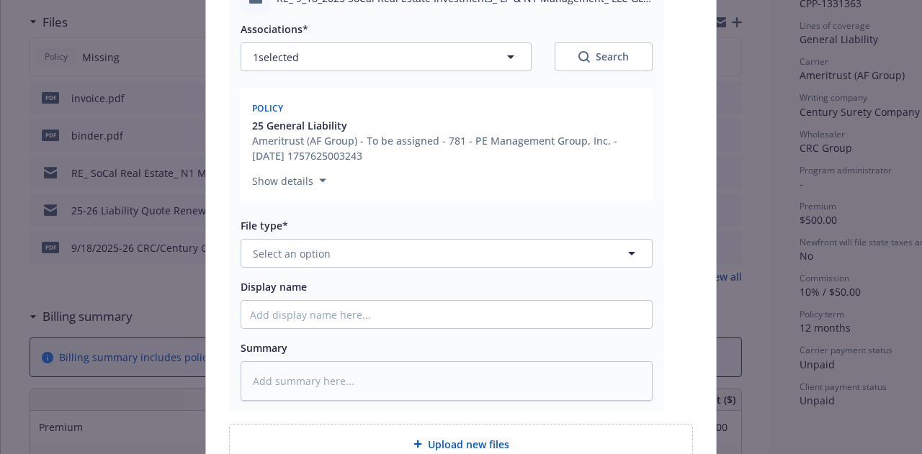
scroll to position [223, 0]
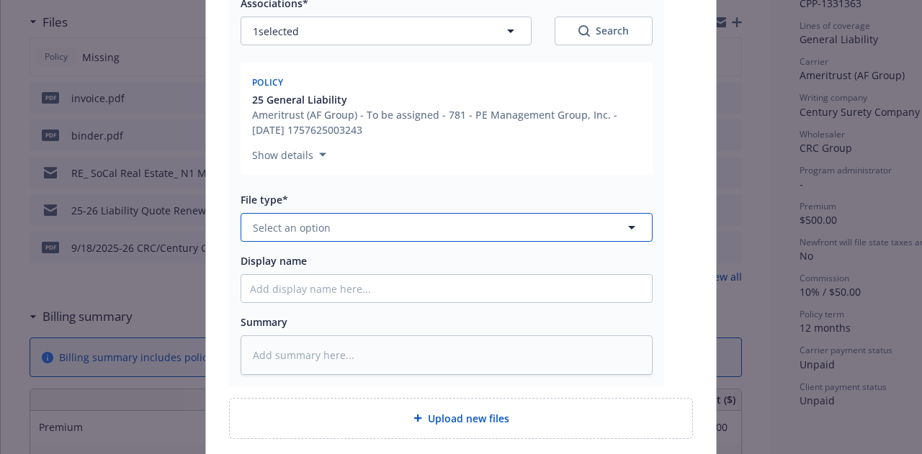
click at [479, 220] on button "Select an option" at bounding box center [446, 227] width 412 height 29
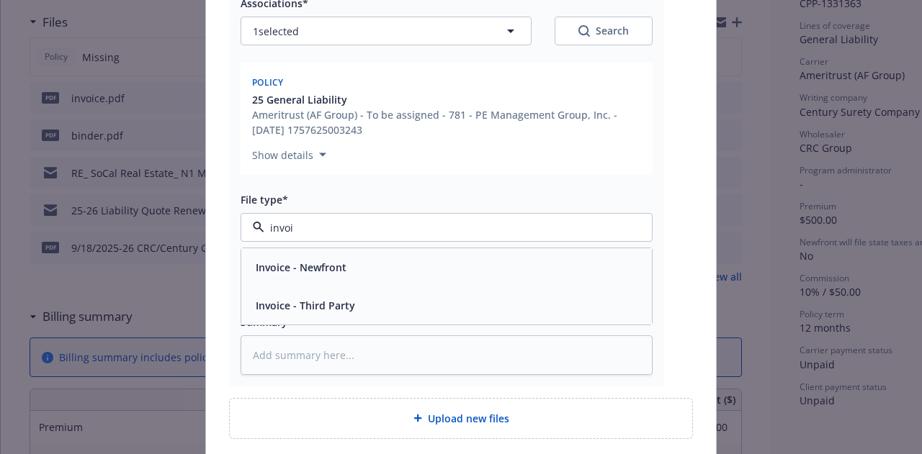
type input "invoic"
click at [454, 258] on div "Invoice - Newfront" at bounding box center [446, 267] width 393 height 21
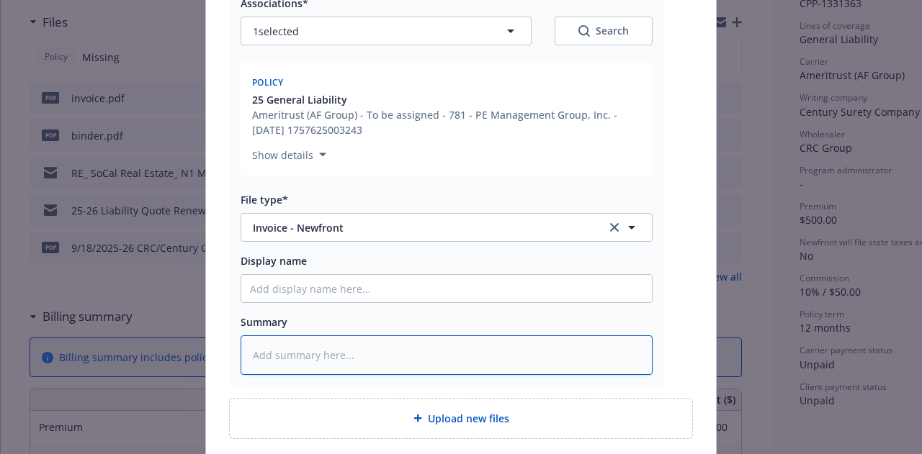
click at [451, 359] on textarea at bounding box center [446, 354] width 412 height 39
type textarea "x"
type textarea "R"
type textarea "x"
type textarea "Ren"
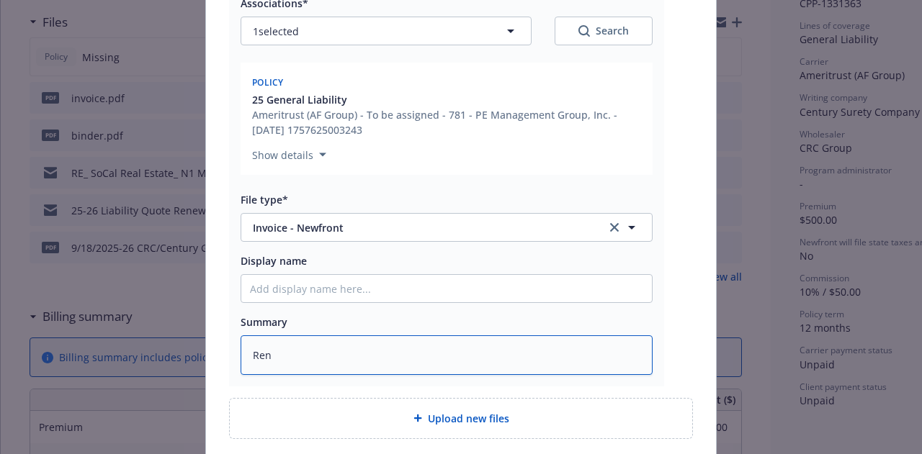
type textarea "x"
type textarea "[PERSON_NAME]"
type textarea "x"
type textarea "Renew"
type textarea "x"
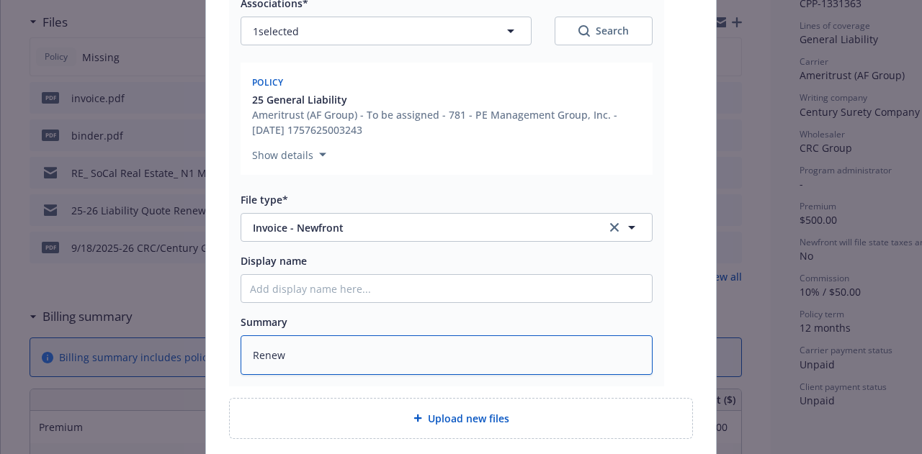
type textarea "Renewa"
type textarea "x"
type textarea "Renewal"
type textarea "x"
type textarea "Renewal"
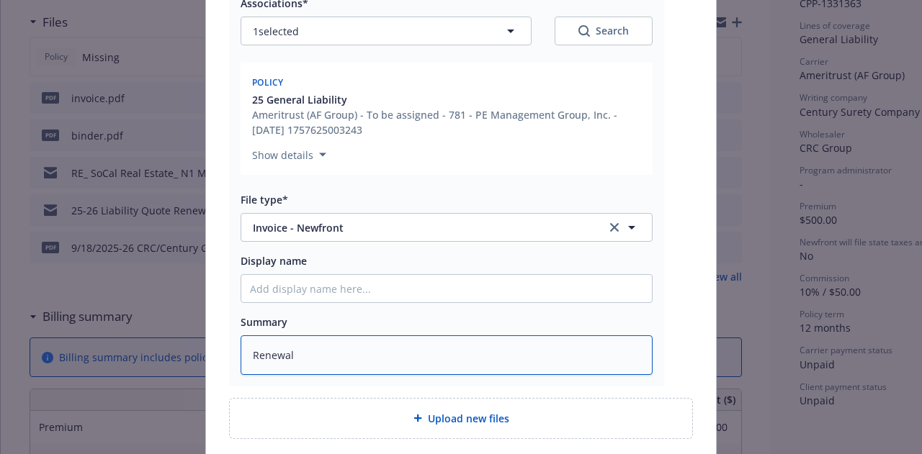
type textarea "x"
type textarea "Renewal i"
type textarea "x"
type textarea "Renewal in"
type textarea "x"
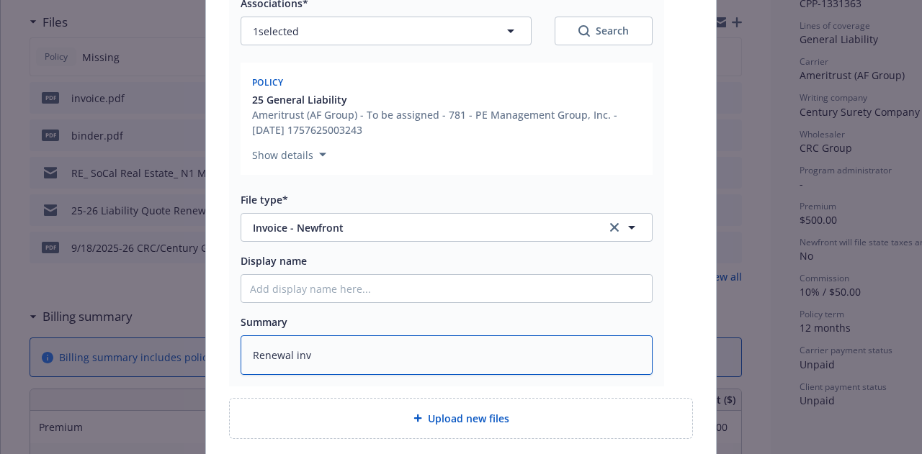
type textarea "Renewal invo"
type textarea "x"
type textarea "Renewal invoi"
type textarea "x"
type textarea "Renewal invoic"
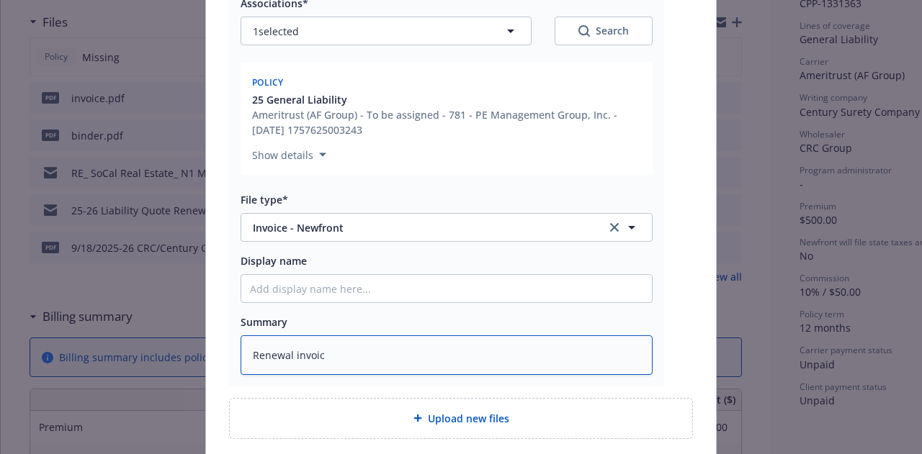
type textarea "x"
type textarea "Renewal invoice"
type textarea "x"
type textarea "Renewal invoice"
type textarea "x"
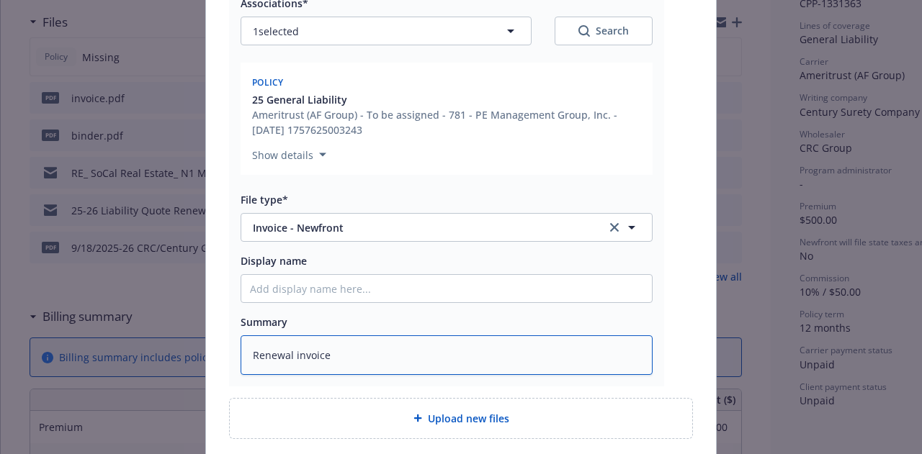
type textarea "Renewal invoice E"
type textarea "x"
type textarea "Renewal invoice EM"
type textarea "x"
type textarea "Renewal invoice EMT"
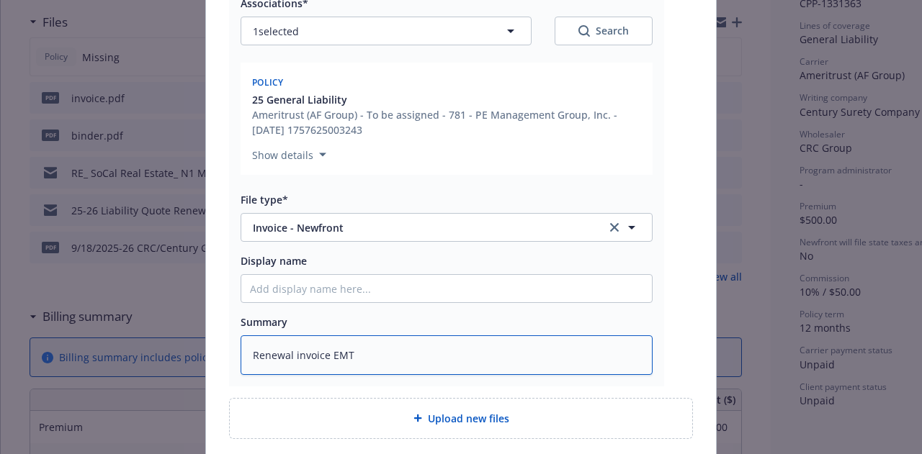
type textarea "x"
type textarea "Renewal invoice EMT i"
type textarea "x"
type textarea "Renewal invoice EMT in"
type textarea "x"
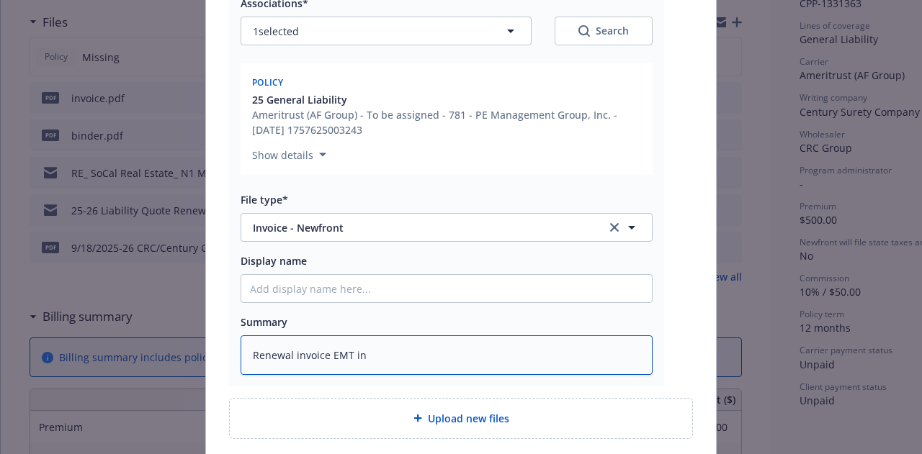
type textarea "Renewal invoice EMT ins"
type textarea "x"
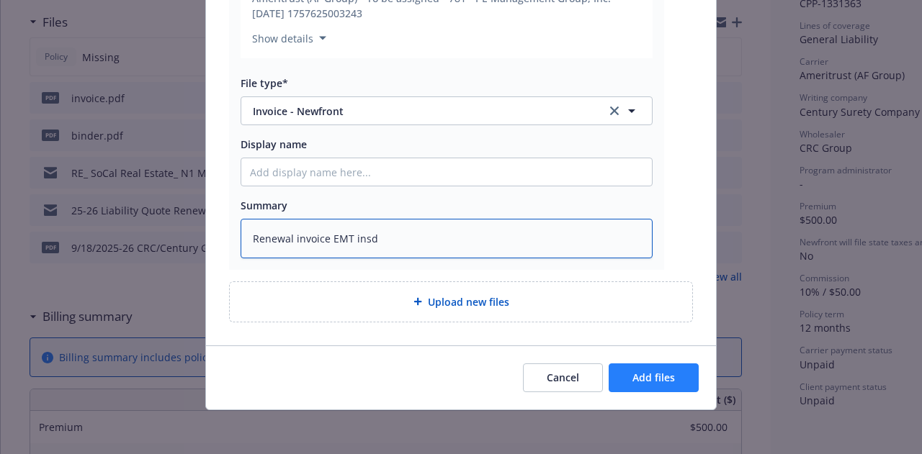
type textarea "Renewal invoice EMT insd"
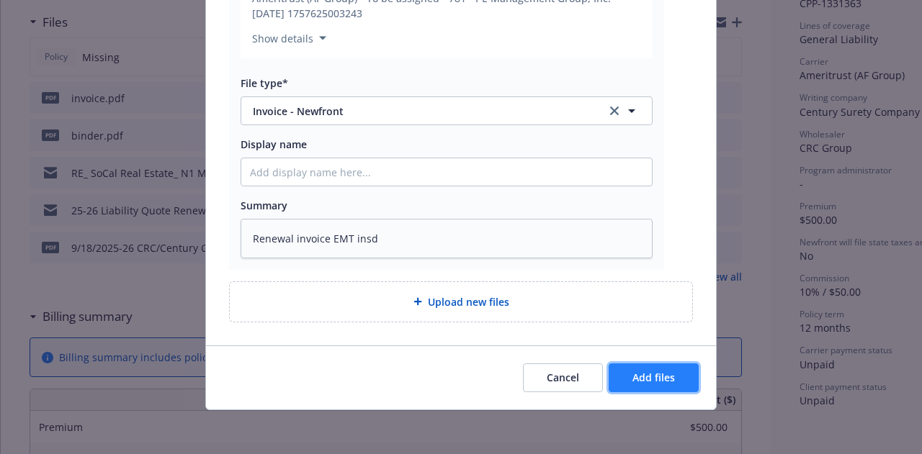
click at [652, 367] on button "Add files" at bounding box center [653, 378] width 90 height 29
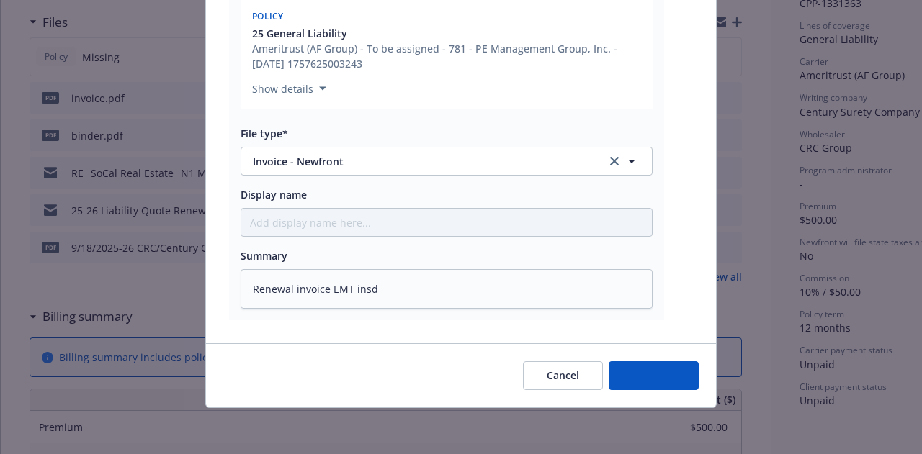
scroll to position [288, 0]
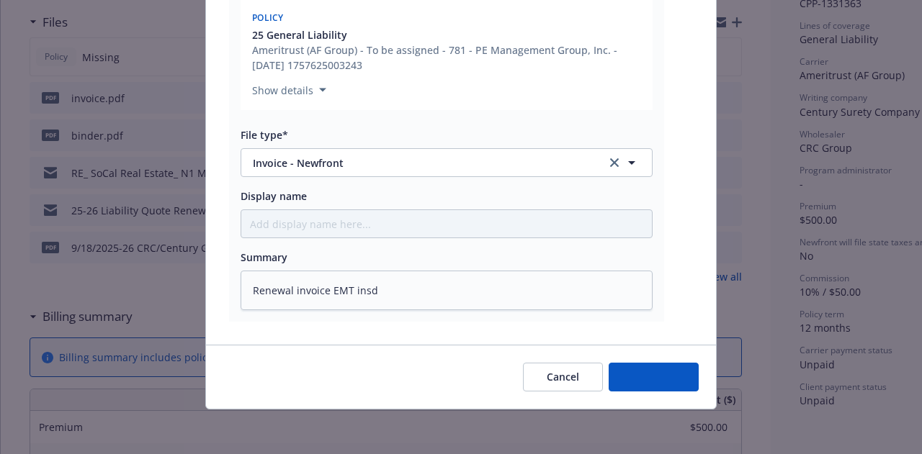
type textarea "x"
